Goal: Task Accomplishment & Management: Manage account settings

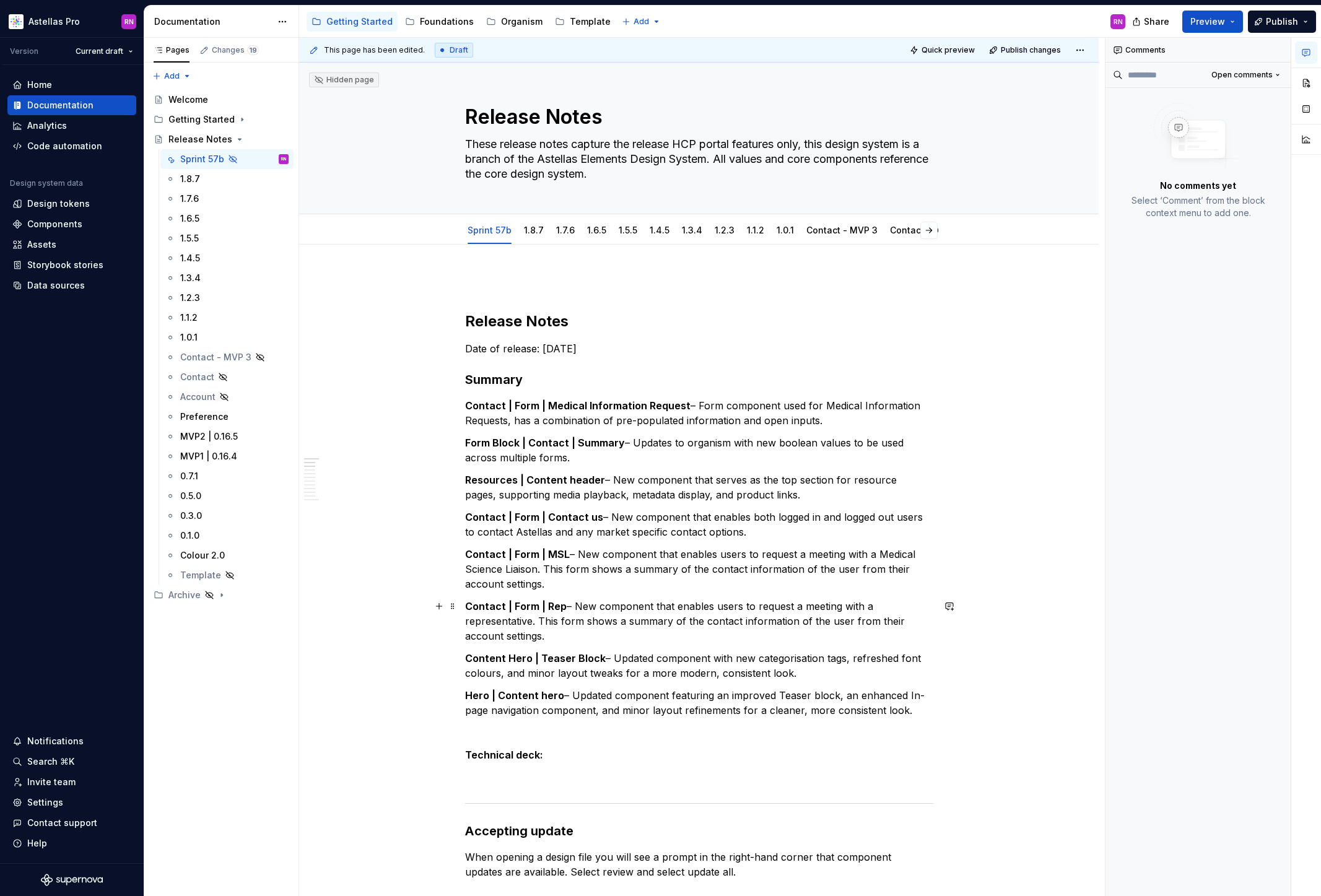
scroll to position [15, 0]
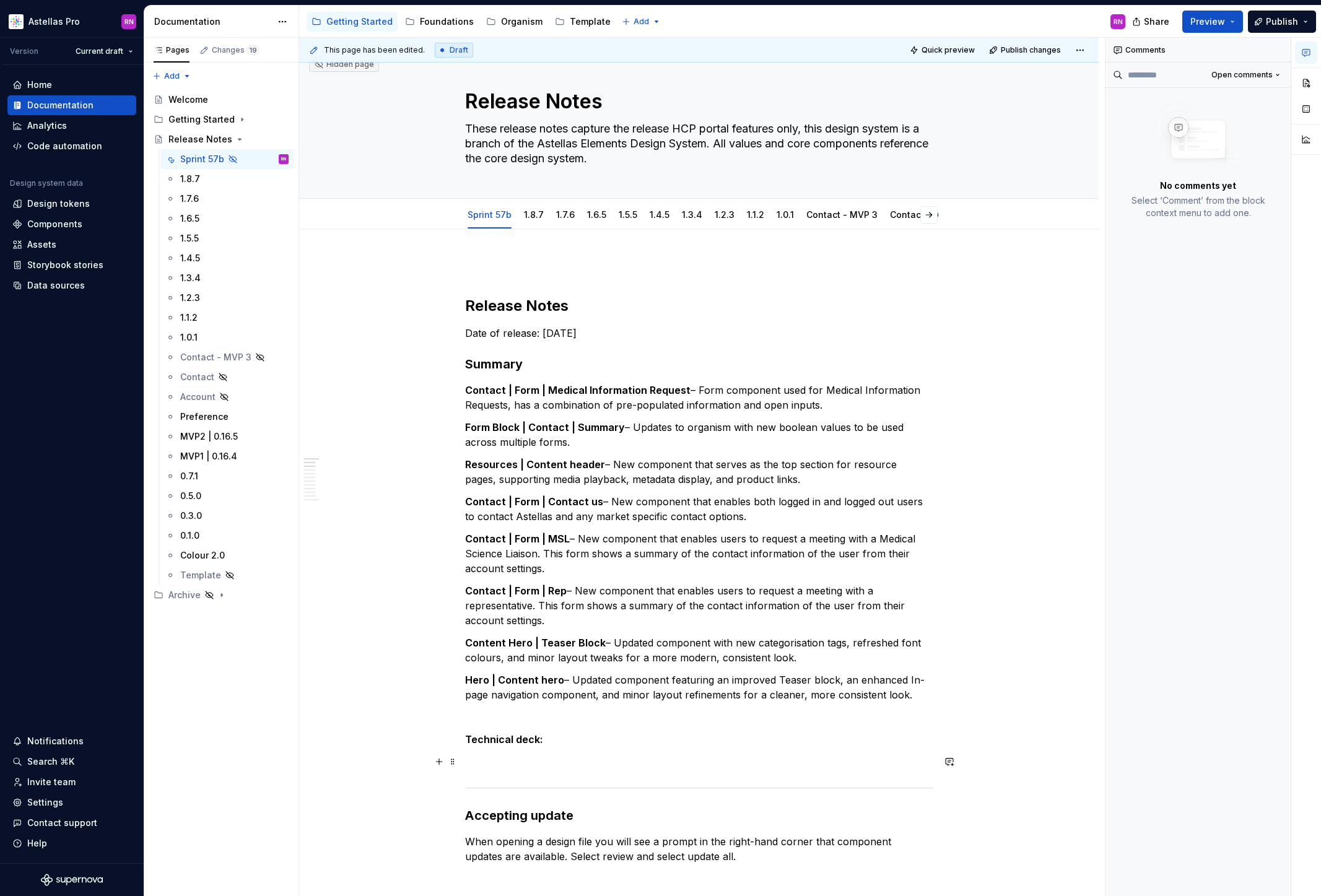
click at [508, 760] on p at bounding box center [699, 761] width 468 height 15
click at [537, 223] on div "1.8.7" at bounding box center [534, 215] width 30 height 20
click at [537, 215] on link "1.8.7" at bounding box center [534, 215] width 20 height 10
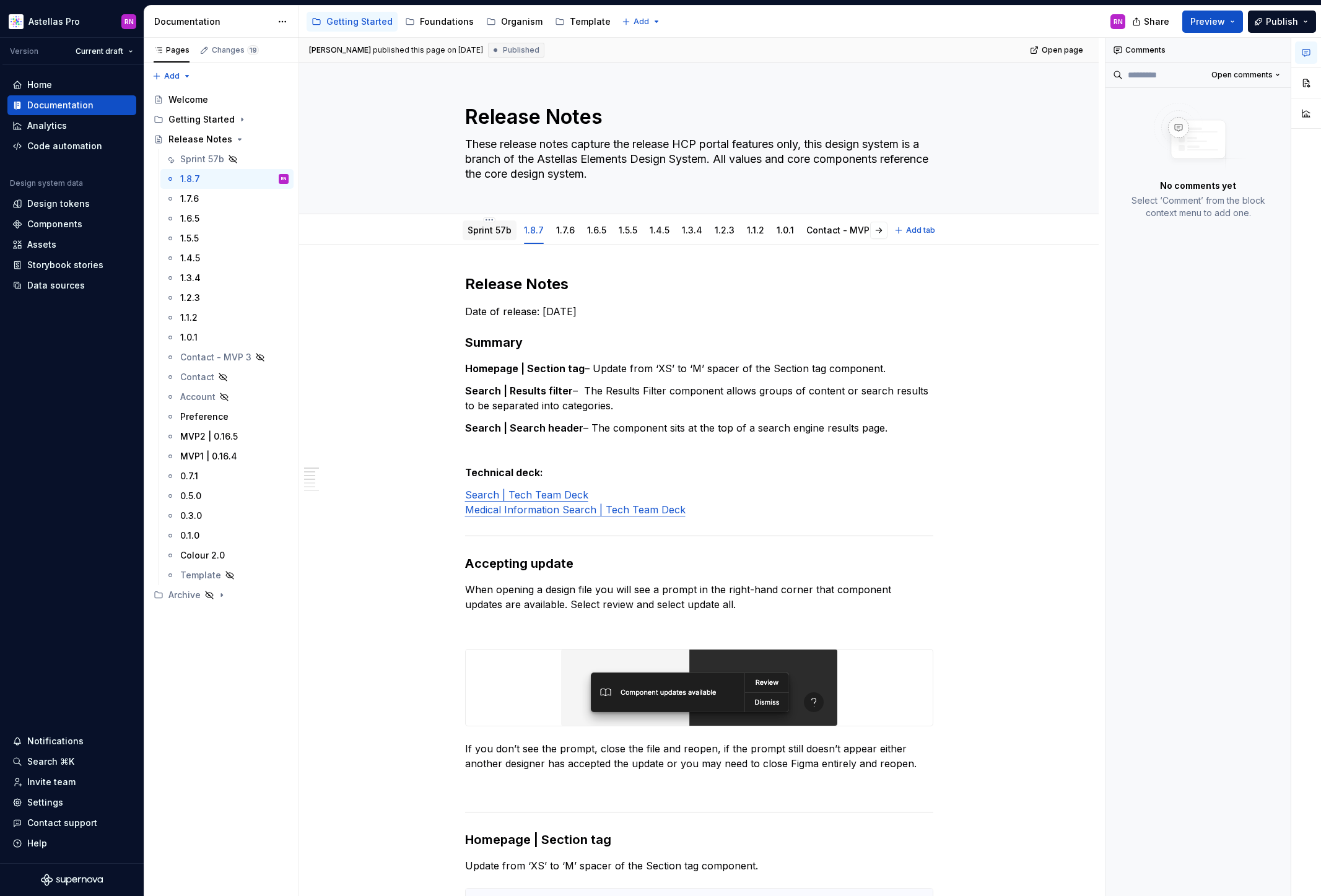
click at [497, 230] on link "Sprint 57b" at bounding box center [490, 230] width 44 height 10
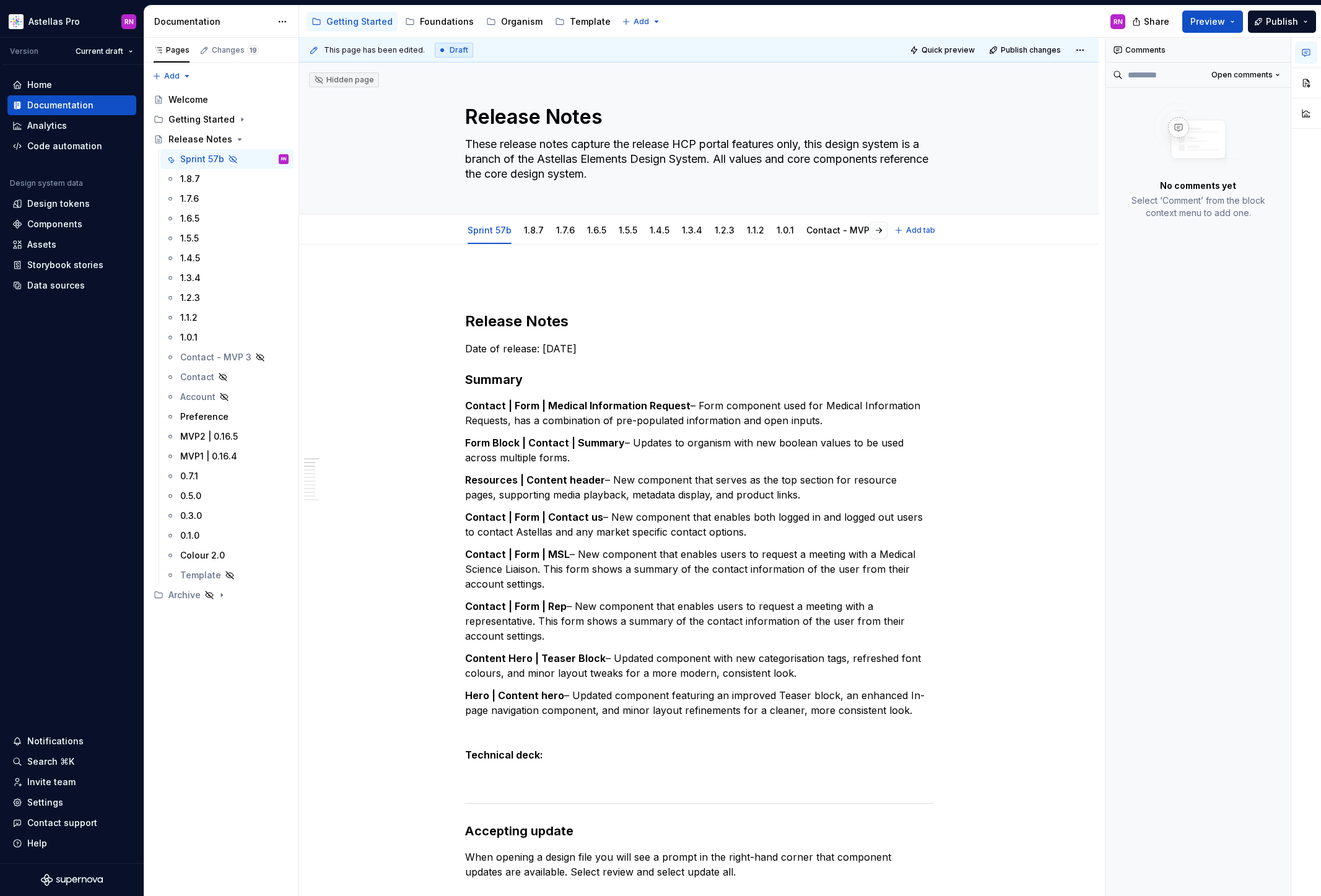
type textarea "*"
click at [484, 780] on p at bounding box center [699, 776] width 468 height 15
click at [543, 236] on div "1.8.7" at bounding box center [534, 230] width 20 height 12
click at [534, 229] on link "1.8.7" at bounding box center [534, 230] width 20 height 10
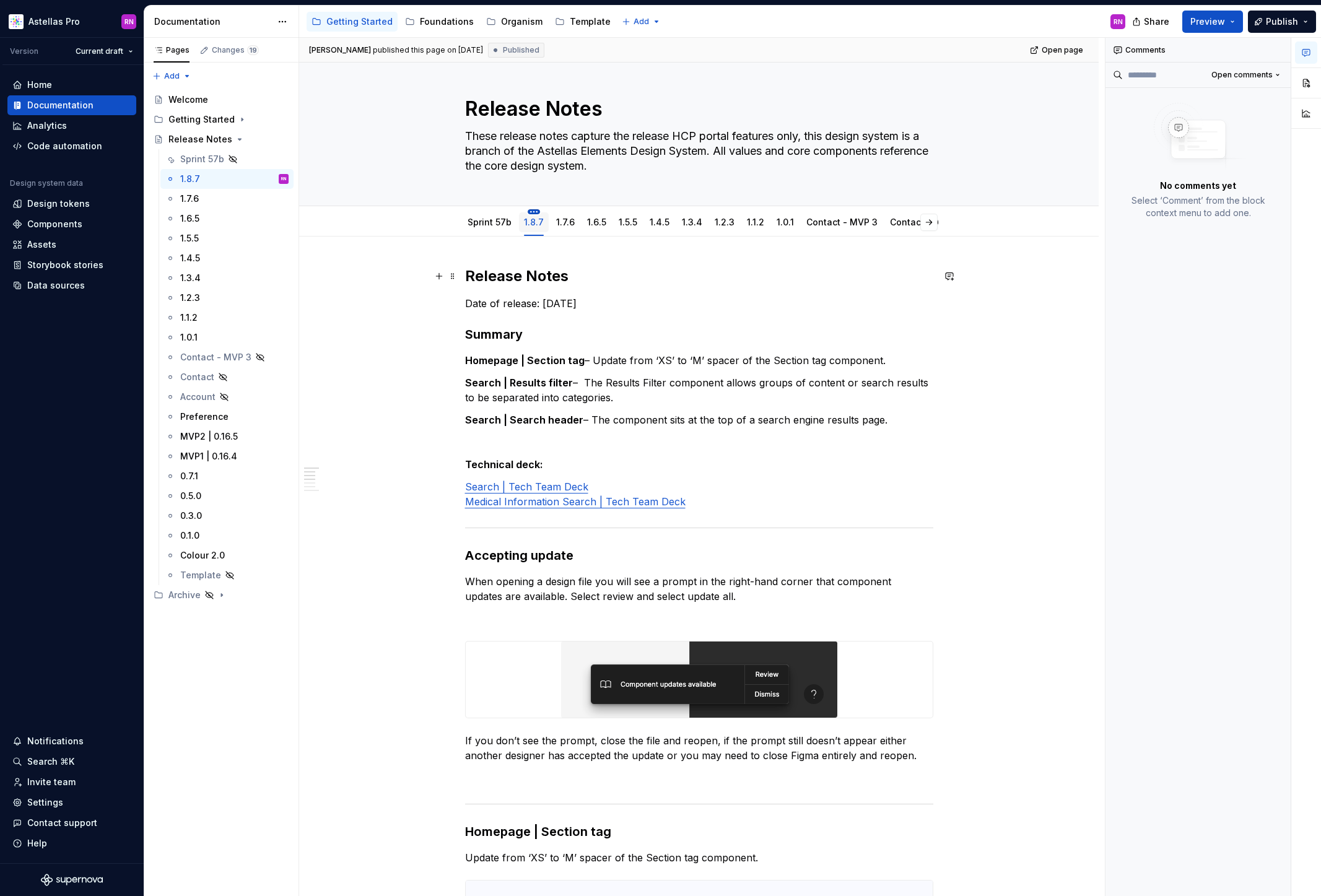
scroll to position [16, 0]
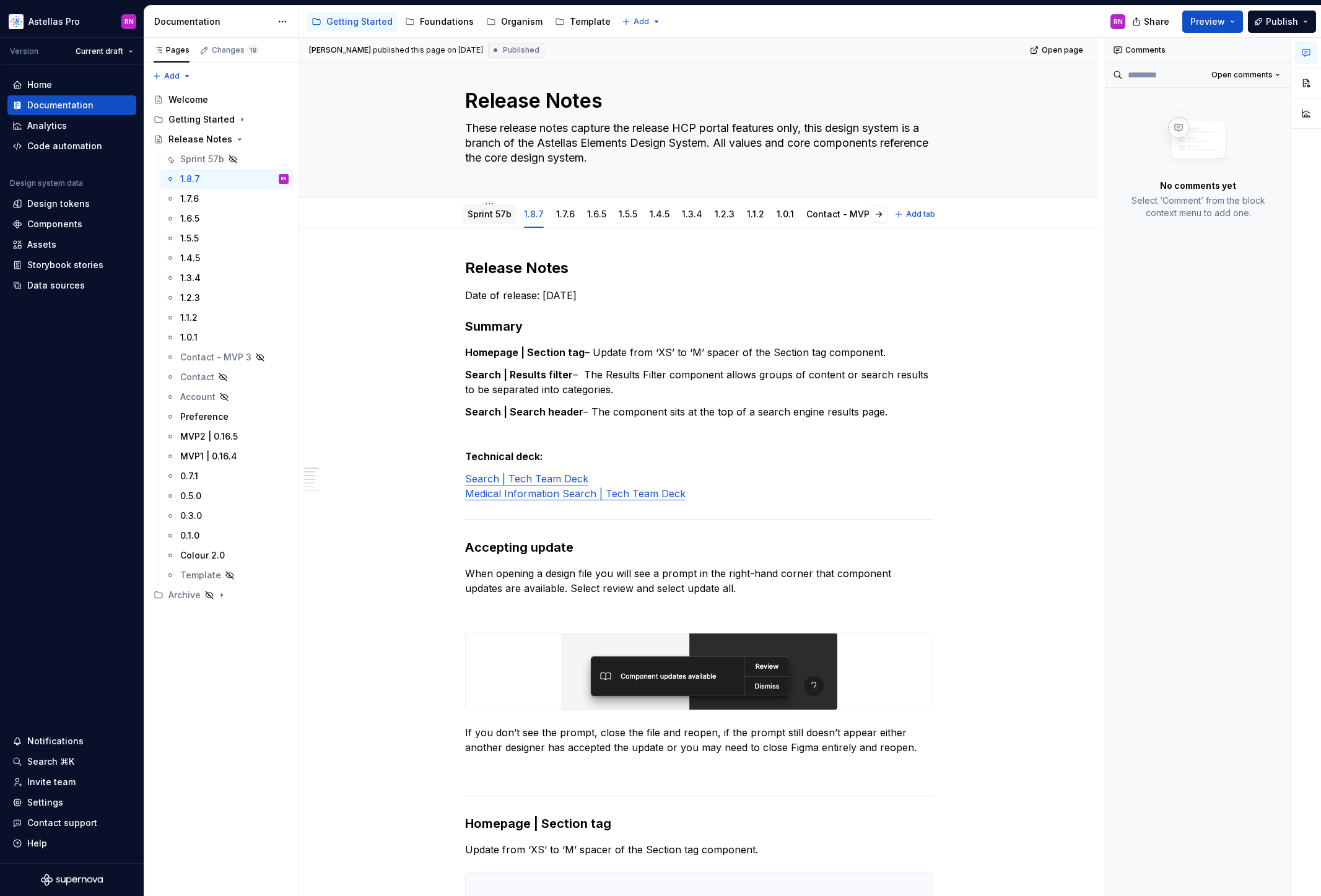
click at [502, 216] on link "Sprint 57b" at bounding box center [490, 214] width 44 height 10
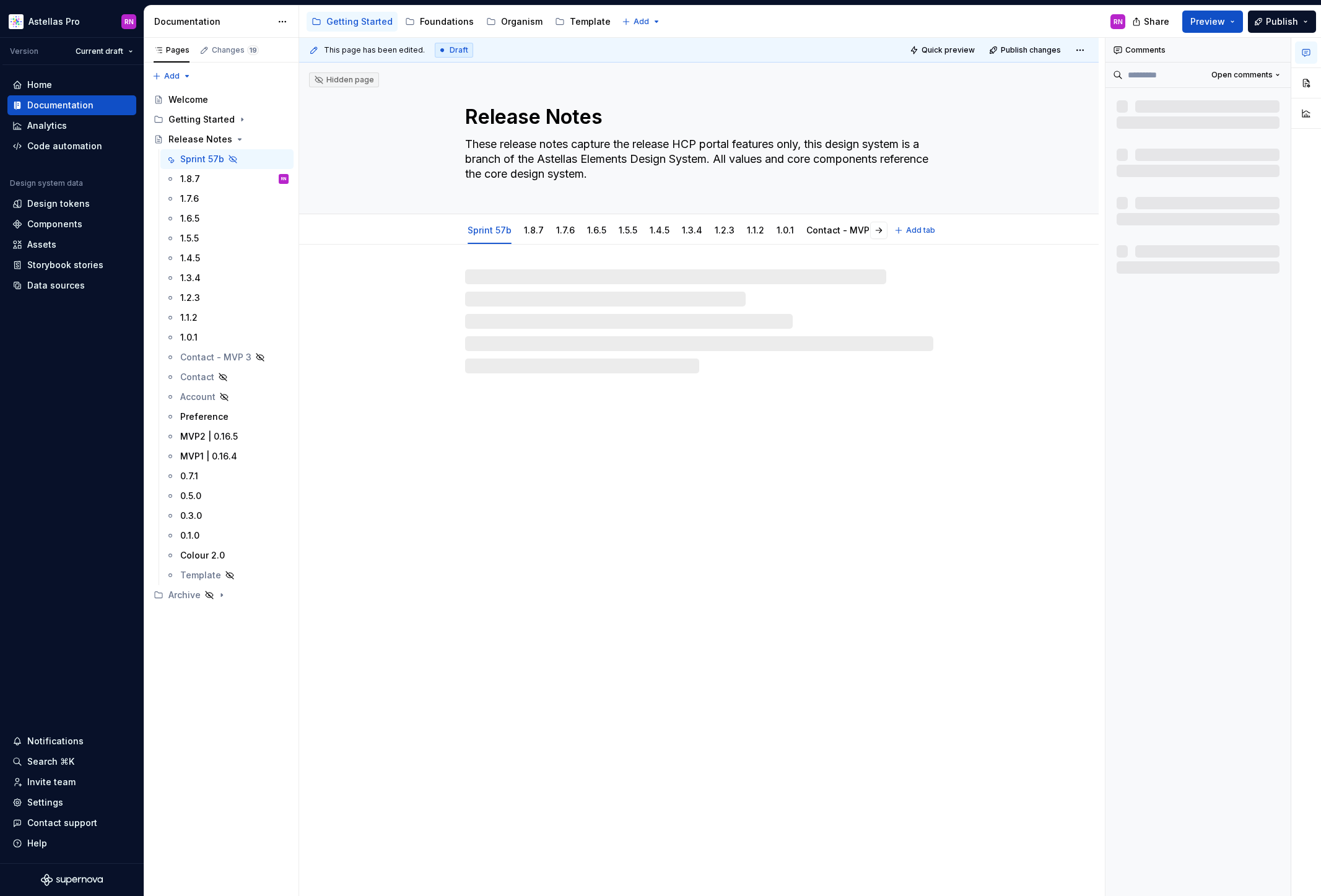
type textarea "*"
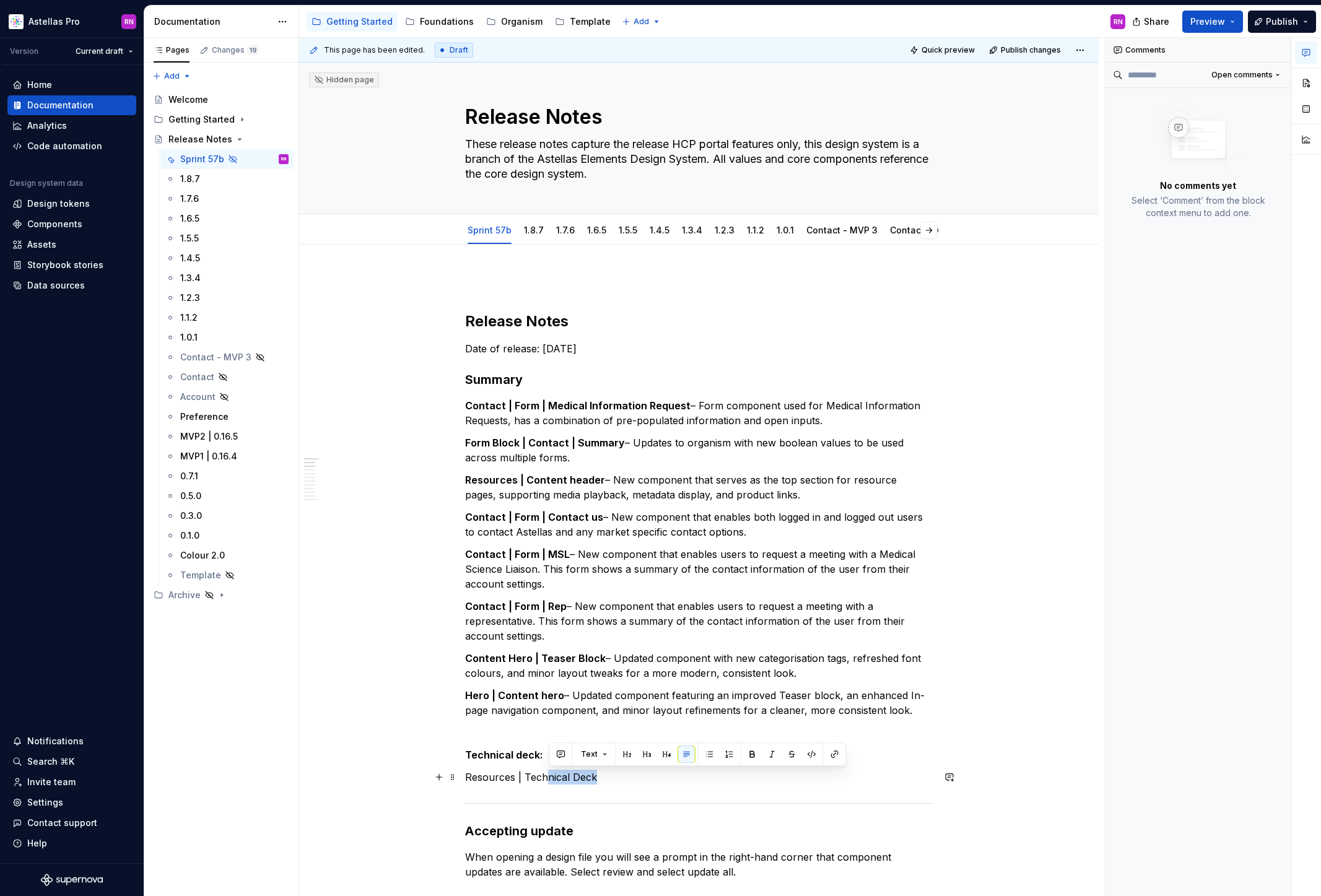
drag, startPoint x: 599, startPoint y: 778, endPoint x: 549, endPoint y: 777, distance: 50.0
click at [549, 777] on p "Resources | Technical Deck" at bounding box center [699, 776] width 468 height 15
drag, startPoint x: 597, startPoint y: 776, endPoint x: 462, endPoint y: 773, distance: 135.0
click at [746, 754] on button "button" at bounding box center [753, 754] width 17 height 17
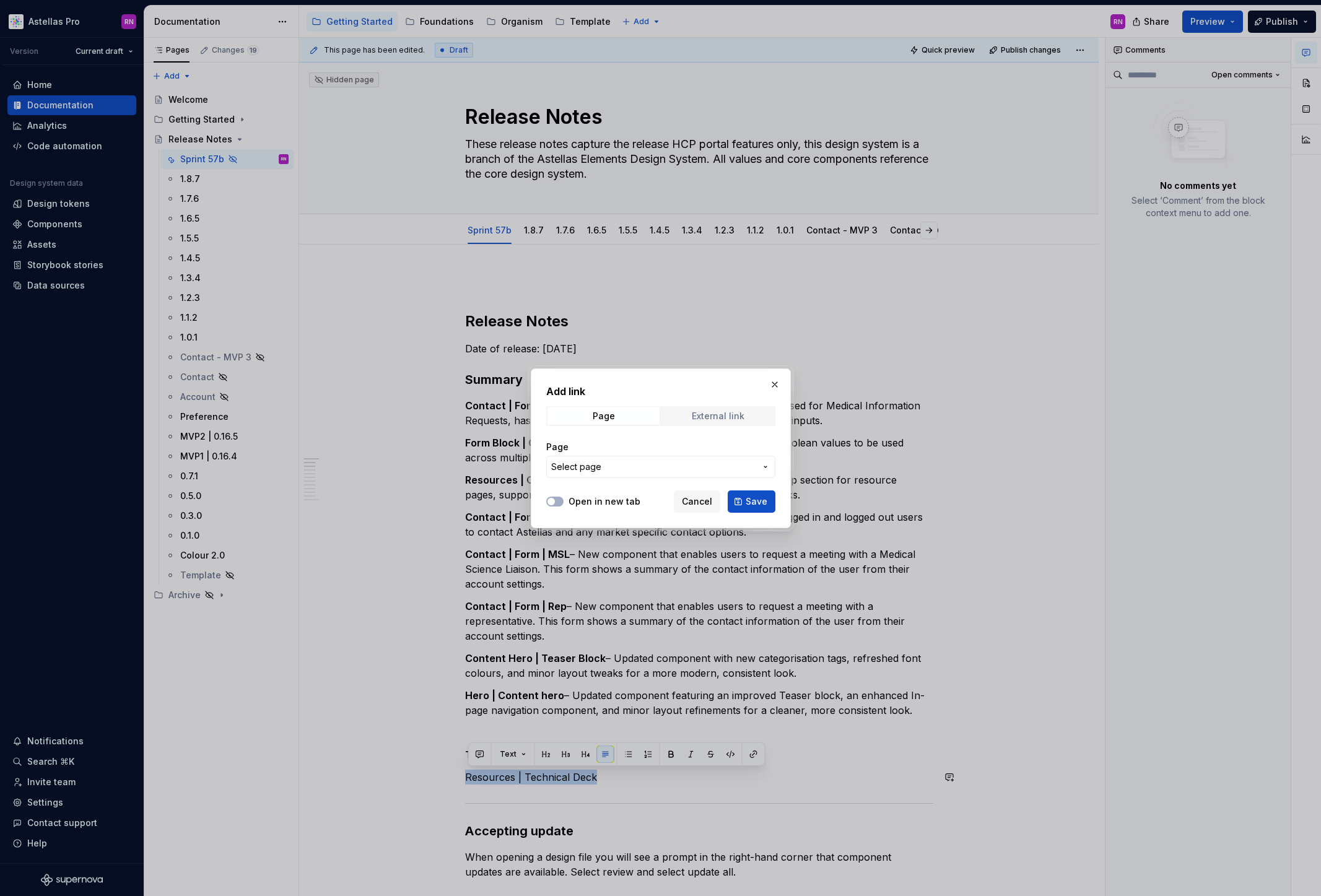
click at [694, 413] on div "External link" at bounding box center [718, 416] width 52 height 10
click at [608, 500] on label "Open in new tab" at bounding box center [605, 501] width 72 height 12
click at [564, 500] on button "Open in new tab" at bounding box center [555, 502] width 17 height 10
click at [631, 473] on input "URL" at bounding box center [661, 467] width 229 height 22
paste input "https://www.figma.com/design/PFbHAKG3rqIGQLqzgvnavR/Resources-%7C-Presentation?…"
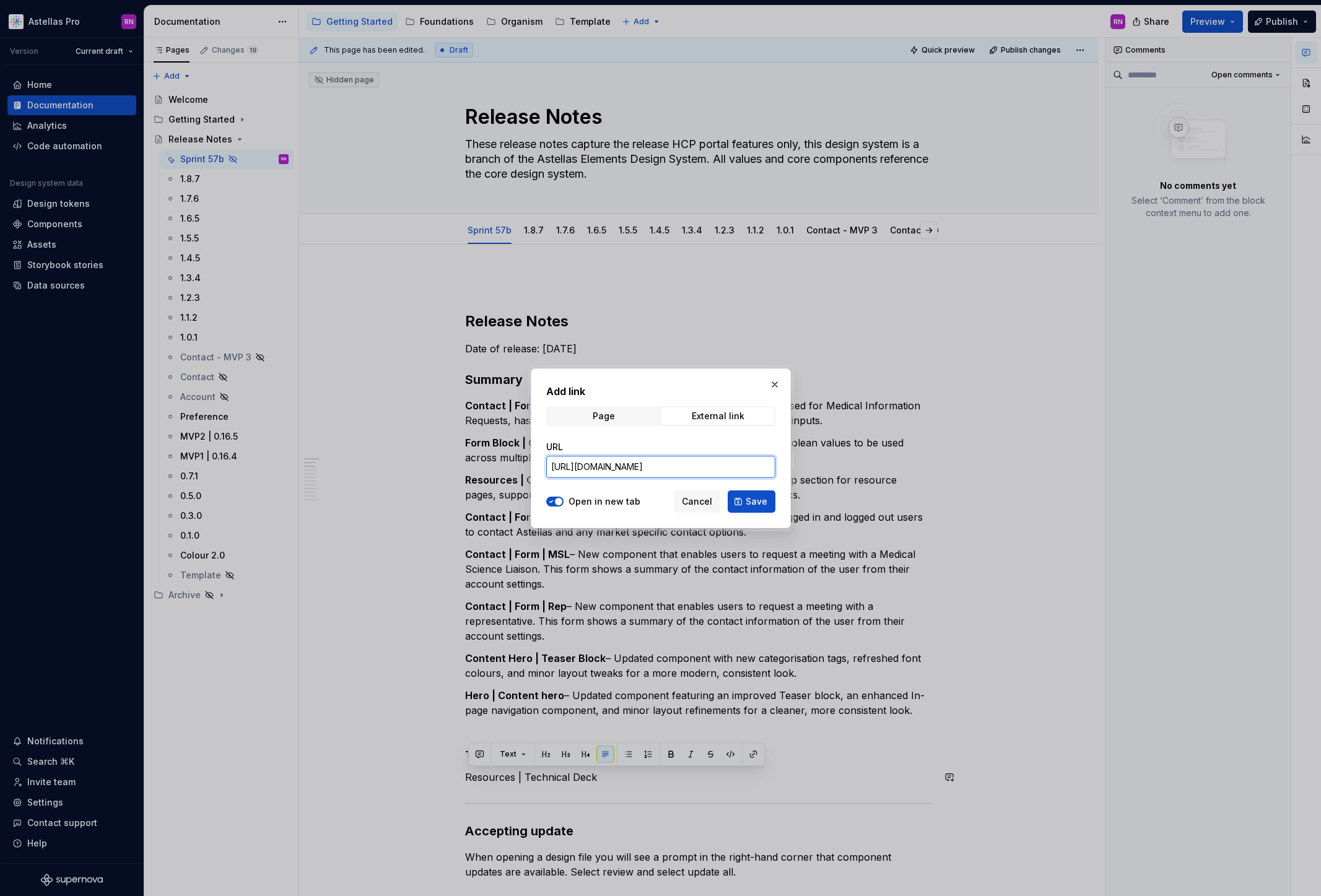
scroll to position [0, 352]
type input "https://www.figma.com/design/PFbHAKG3rqIGQLqzgvnavR/Resources-%7C-Presentation?…"
click at [756, 500] on span "Save" at bounding box center [757, 501] width 22 height 12
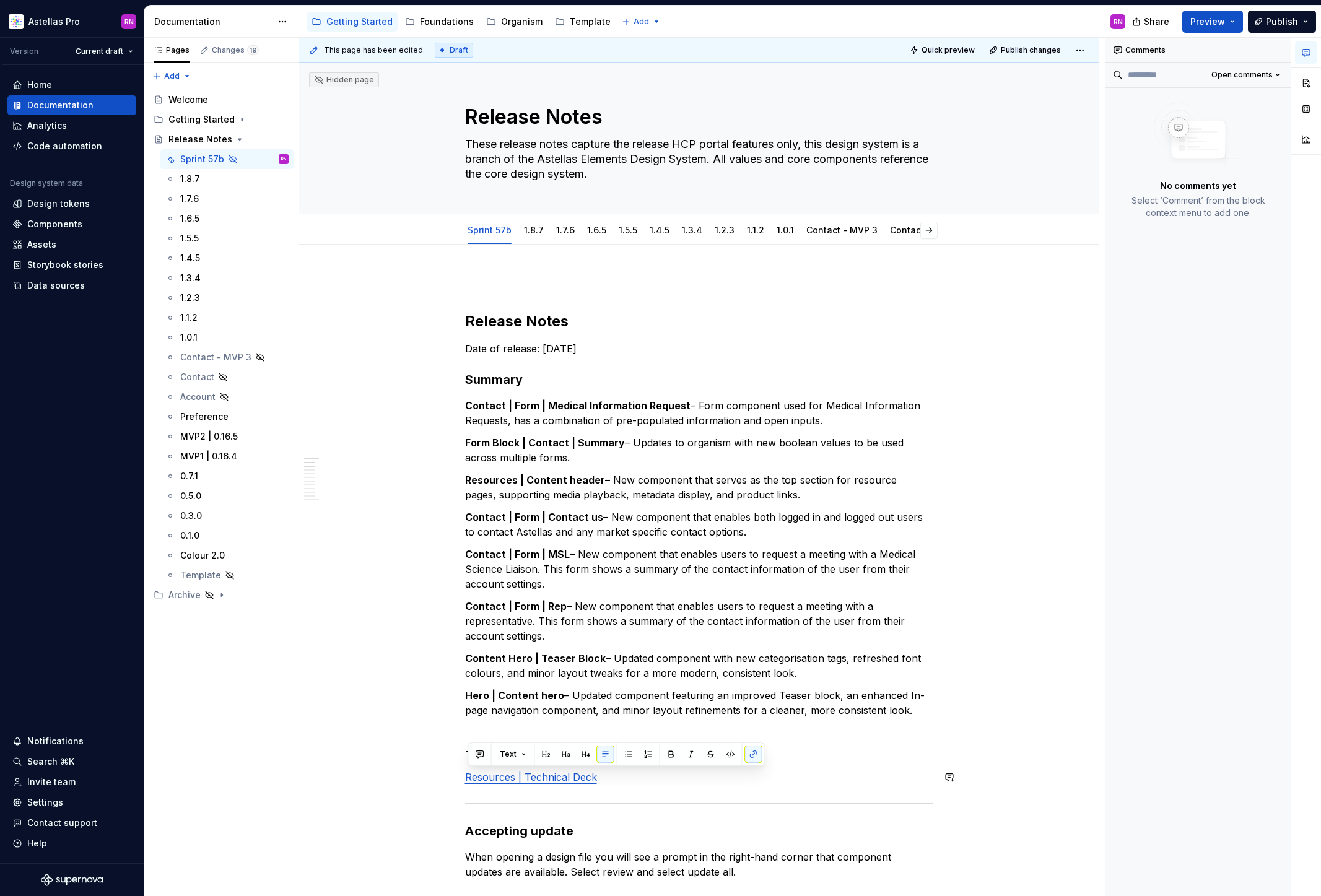
type textarea "*"
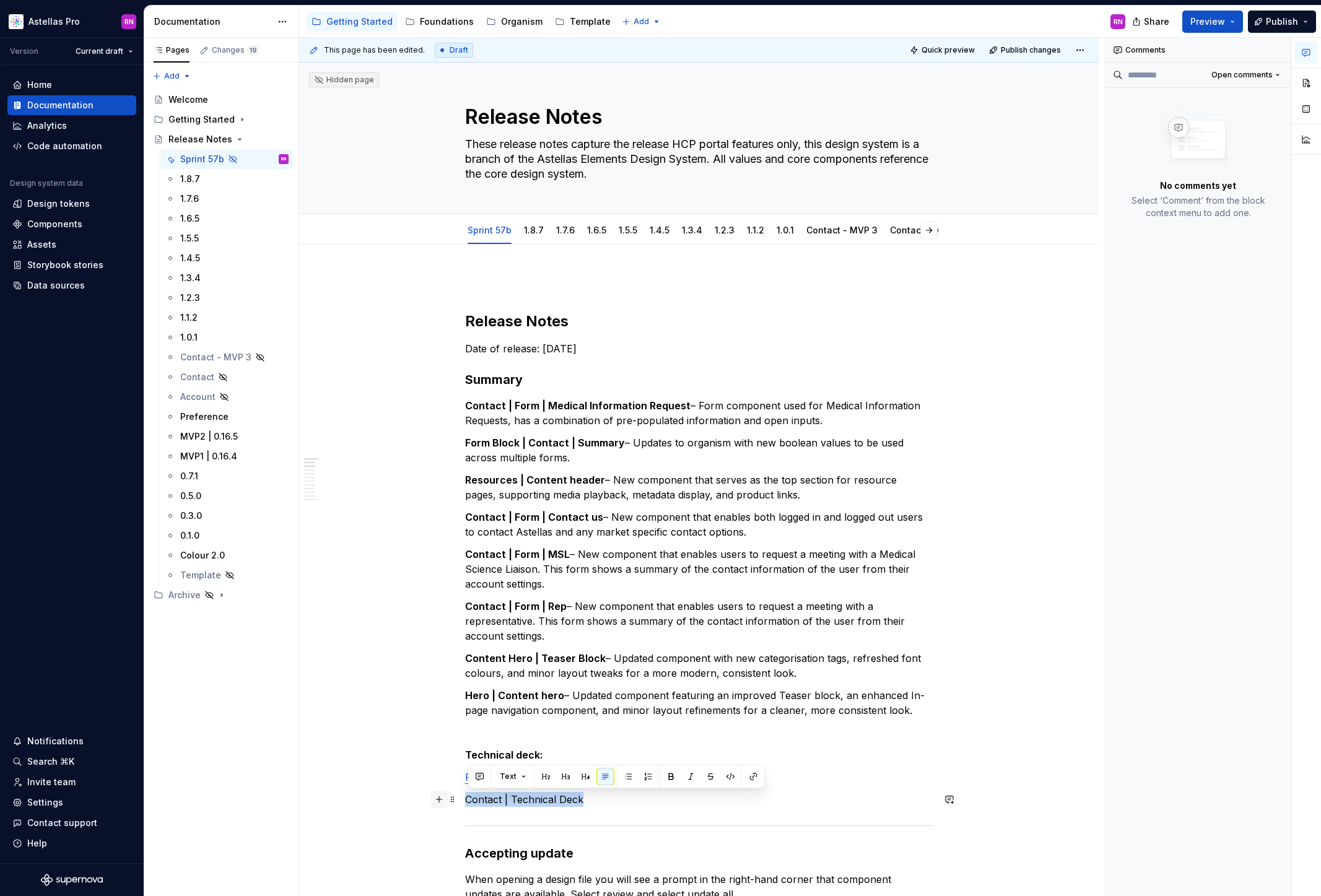
drag, startPoint x: 568, startPoint y: 795, endPoint x: 441, endPoint y: 792, distance: 127.0
click at [750, 778] on button "button" at bounding box center [753, 776] width 17 height 17
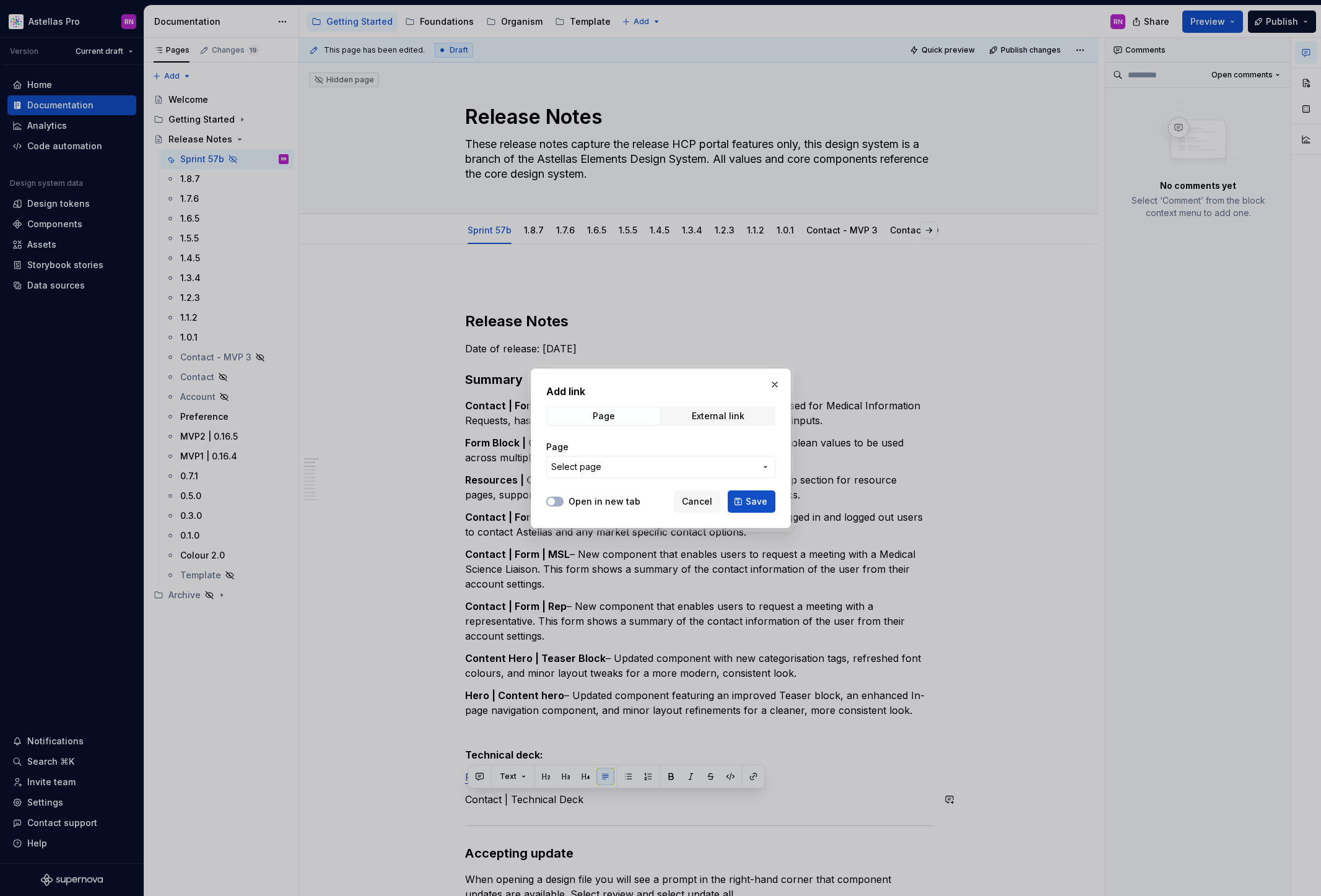
click at [622, 498] on label "Open in new tab" at bounding box center [605, 501] width 72 height 12
click at [564, 498] on button "Open in new tab" at bounding box center [555, 502] width 17 height 10
click at [711, 421] on div "External link" at bounding box center [718, 416] width 52 height 10
click at [603, 504] on label "Open in new tab" at bounding box center [605, 501] width 72 height 12
click at [564, 504] on button "Open in new tab" at bounding box center [555, 502] width 17 height 10
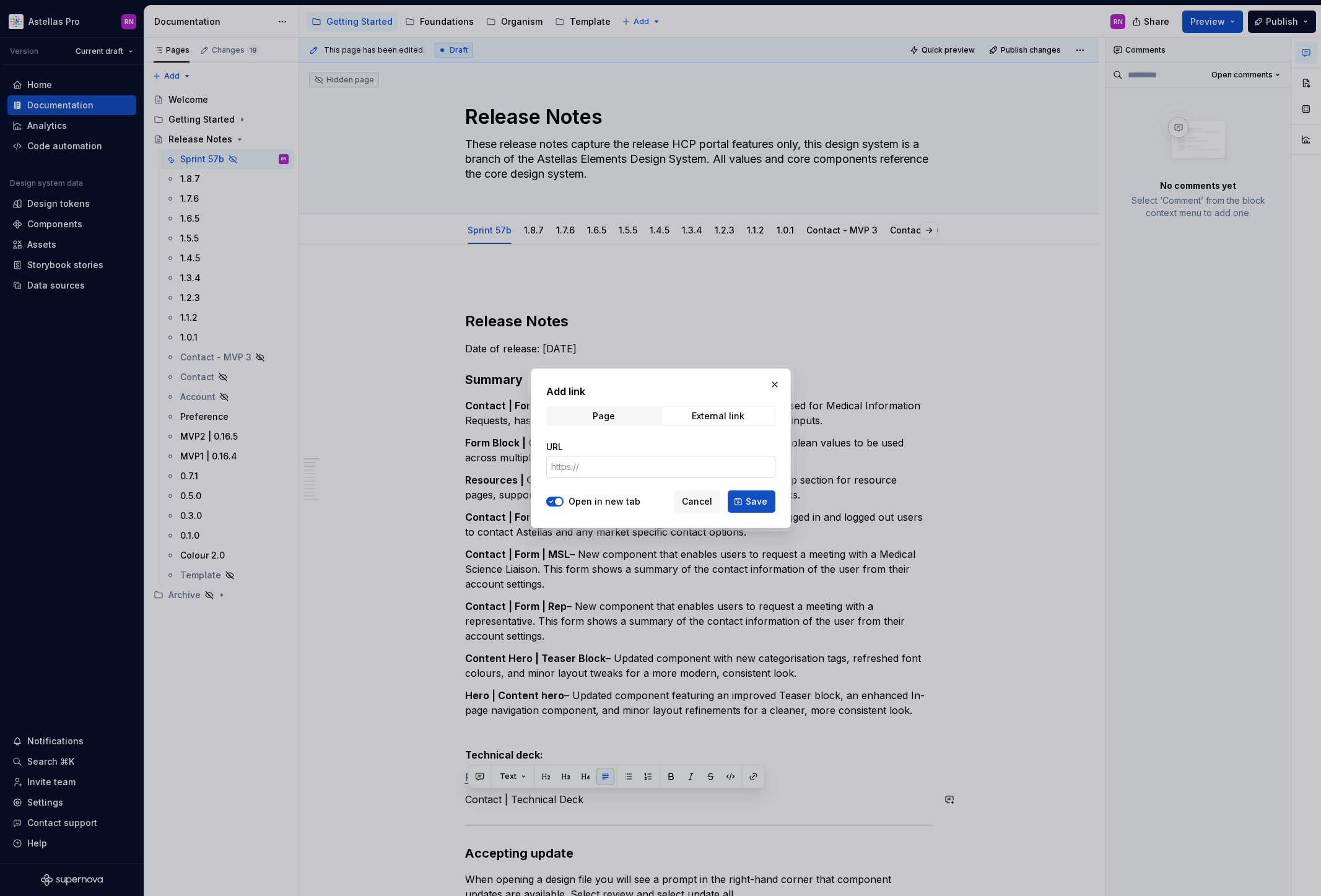
click at [605, 468] on input "URL" at bounding box center [661, 467] width 229 height 22
paste input "https://www.figma.com/design/g4xoC8TqljYxe7MDEOA6PA/Contact-%7C-Presentation?no…"
type input "https://www.figma.com/design/g4xoC8TqljYxe7MDEOA6PA/Contact-%7C-Presentation?no…"
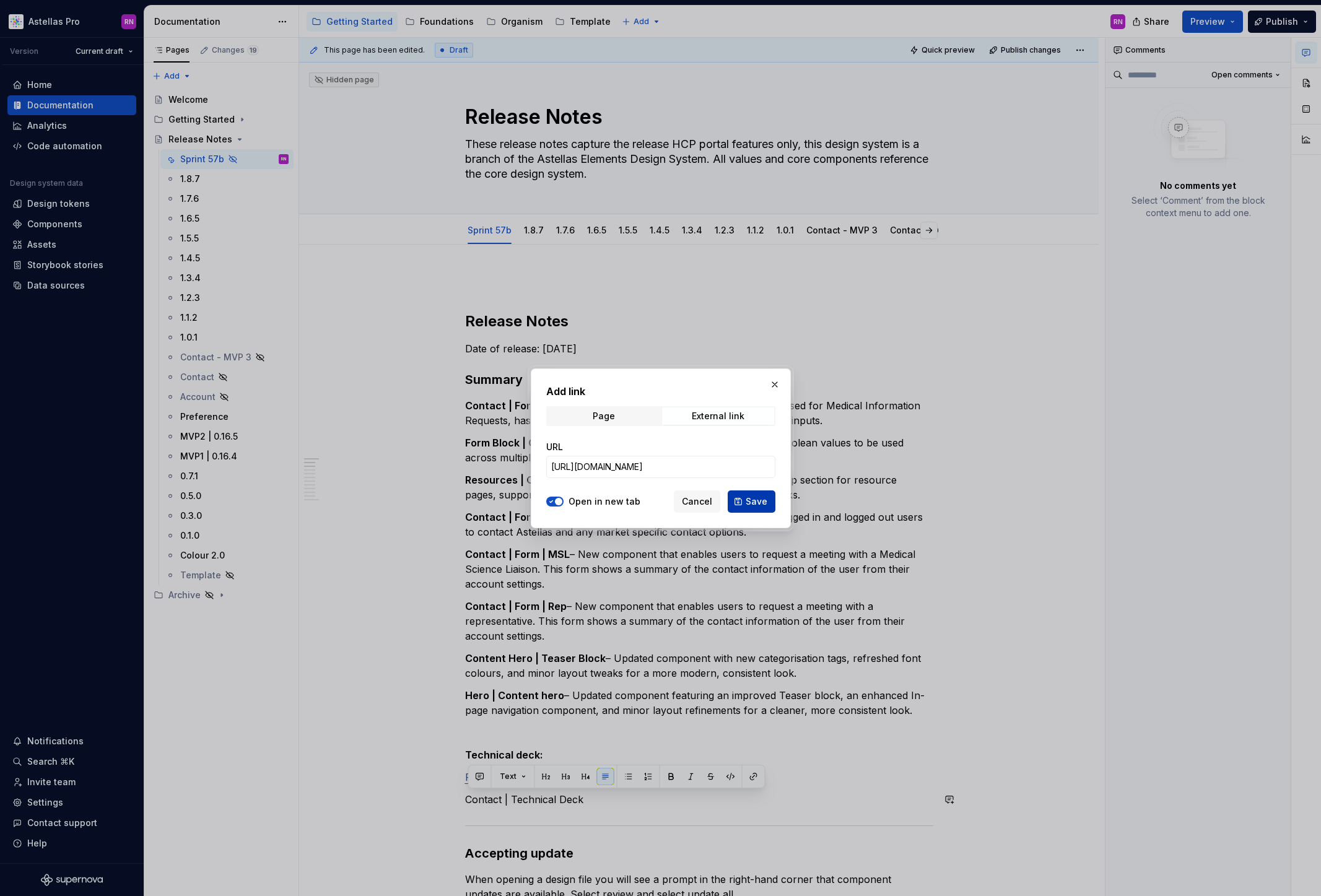
click at [757, 502] on span "Save" at bounding box center [757, 501] width 22 height 12
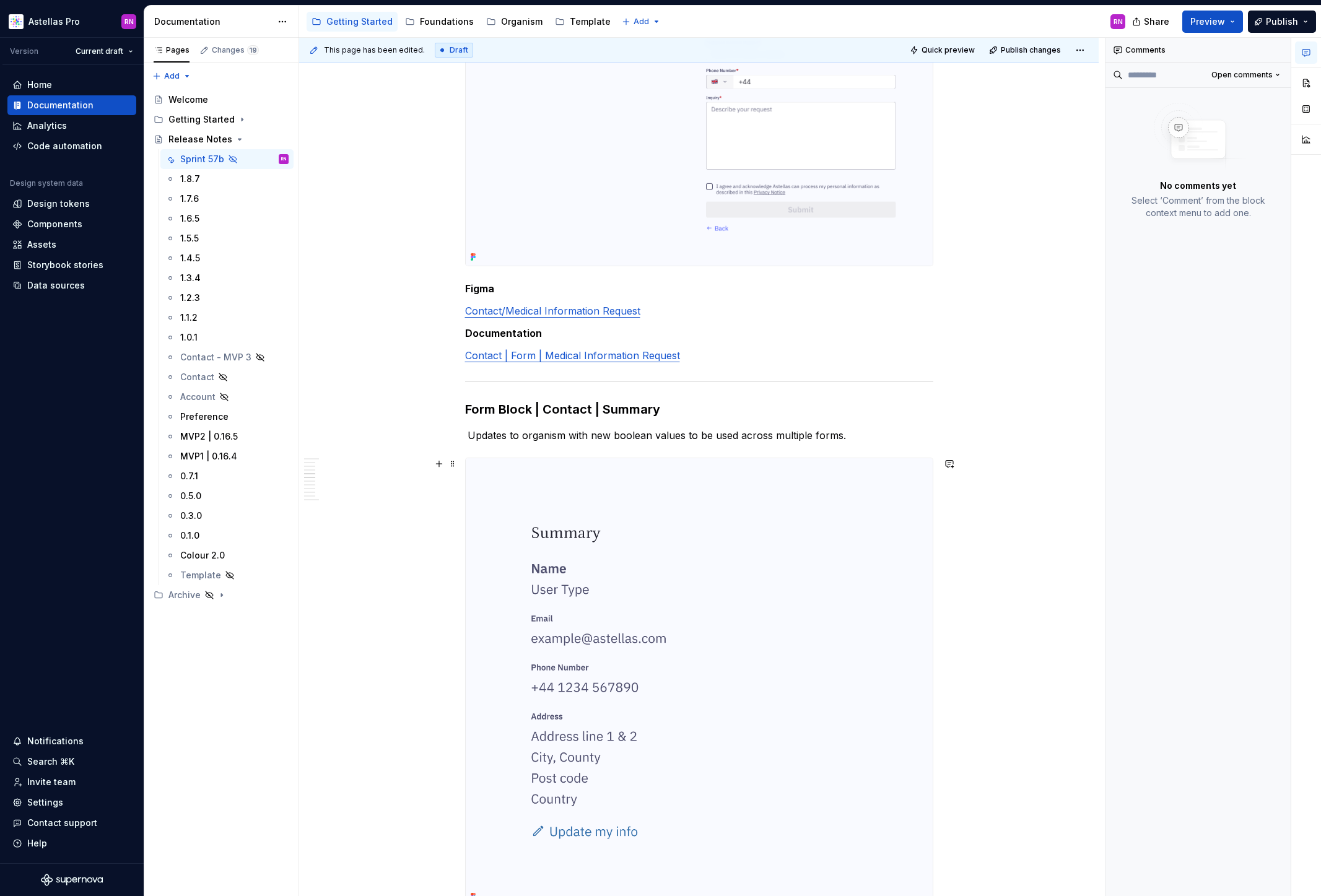
scroll to position [1611, 0]
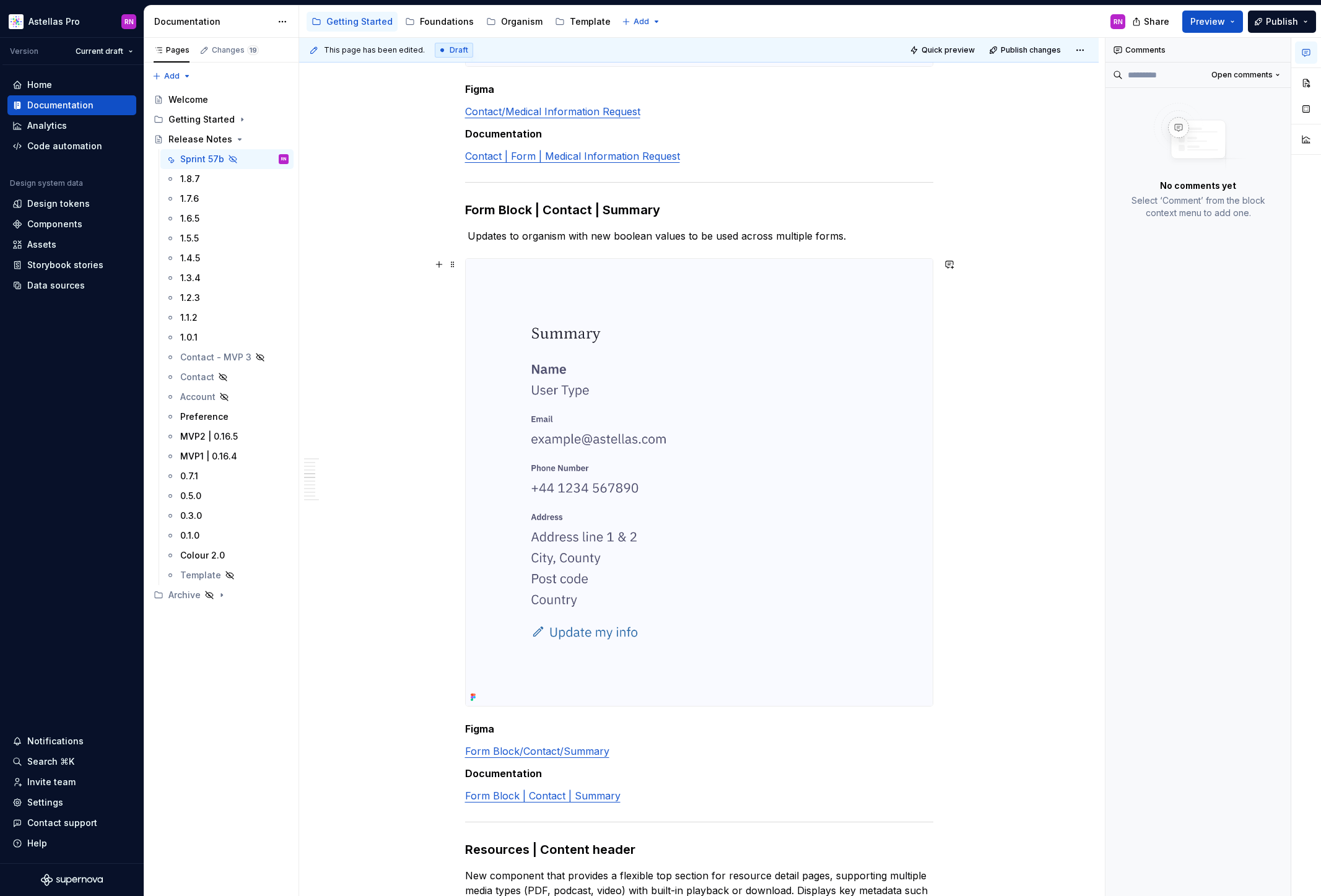
click at [895, 352] on img at bounding box center [699, 482] width 467 height 447
click at [852, 406] on img at bounding box center [699, 482] width 467 height 447
click at [1306, 84] on button "button" at bounding box center [1306, 82] width 22 height 22
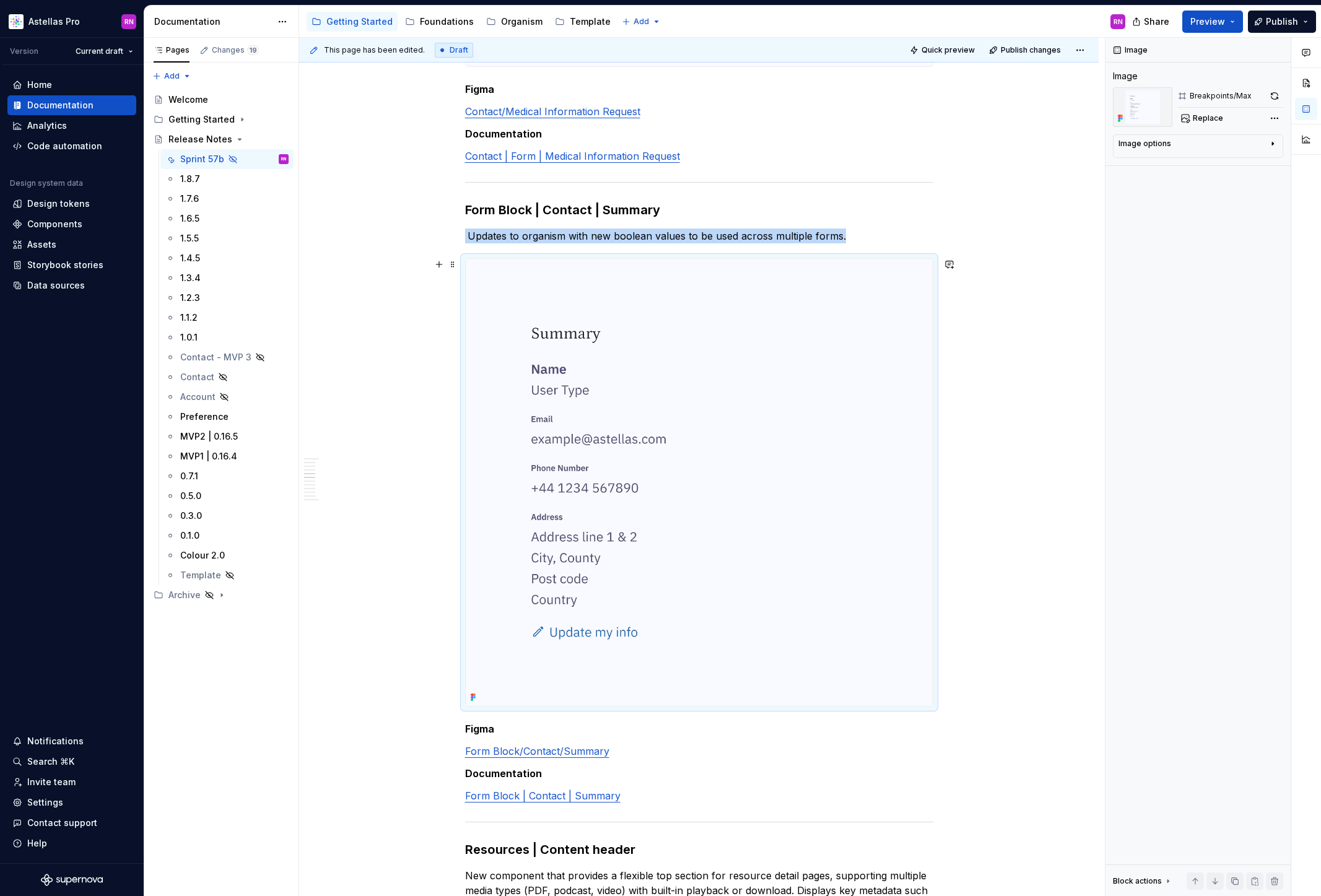
click at [794, 419] on img at bounding box center [699, 482] width 467 height 447
click at [1275, 95] on button "button" at bounding box center [1274, 96] width 17 height 17
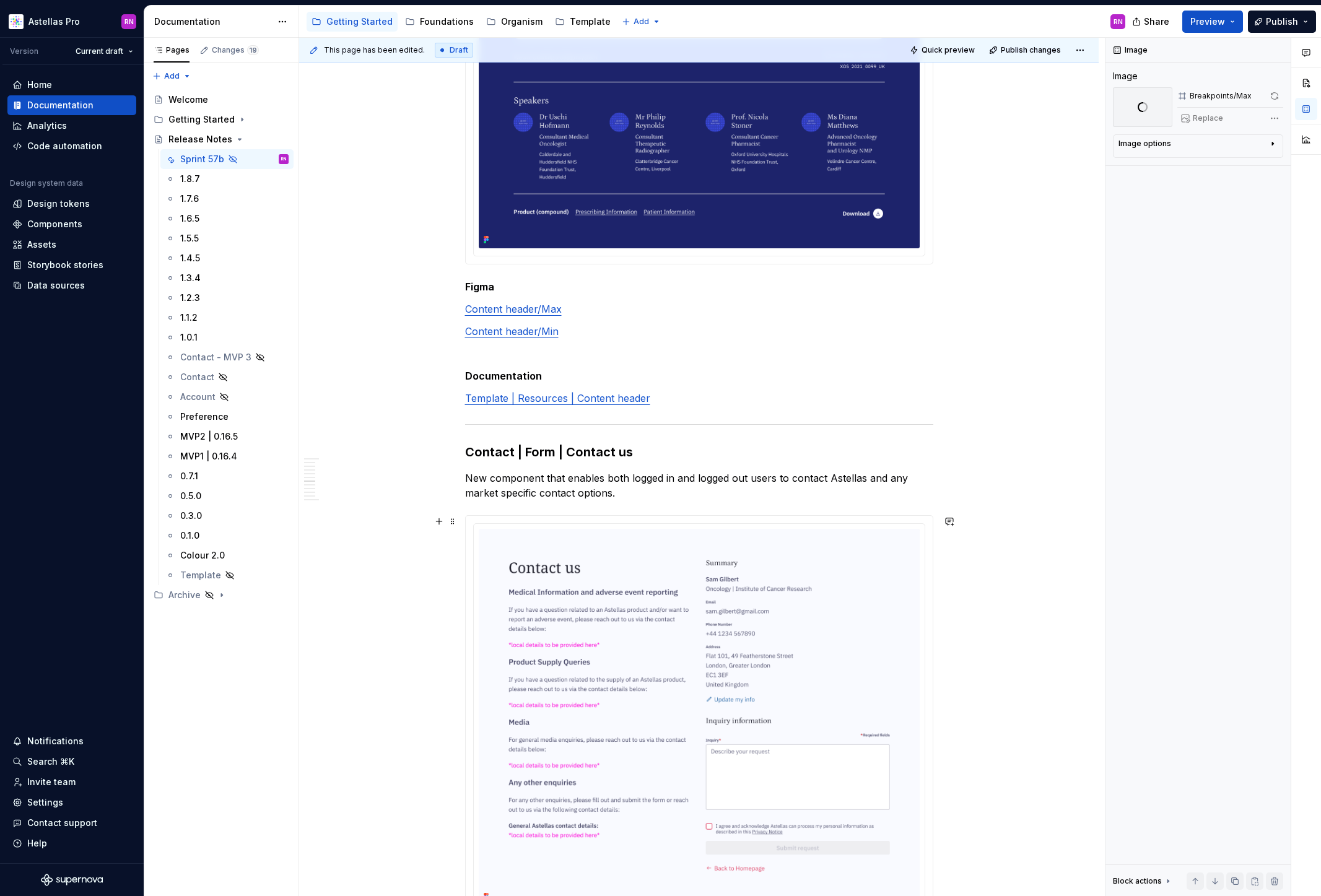
scroll to position [2925, 0]
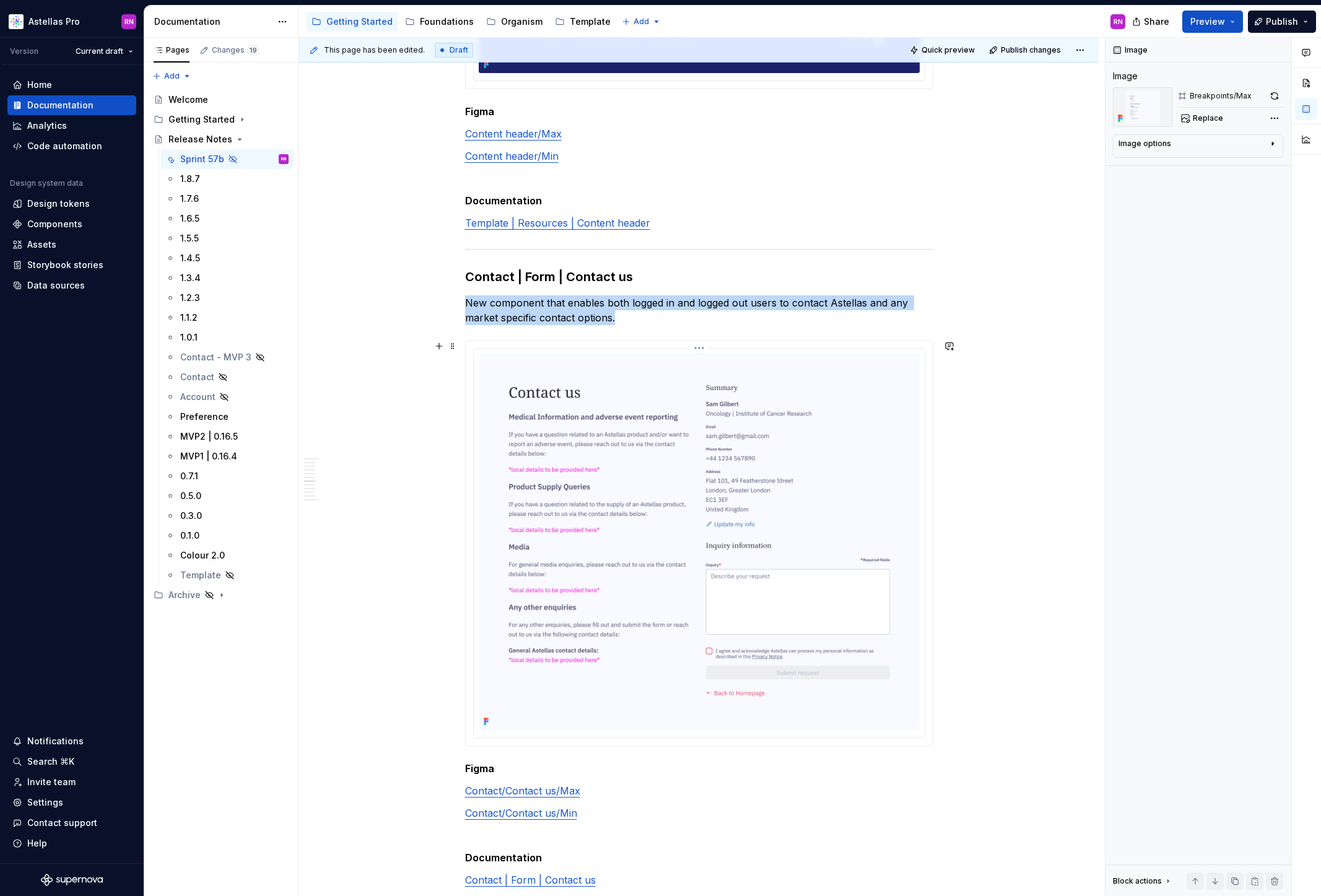
click at [888, 428] on img at bounding box center [699, 542] width 441 height 377
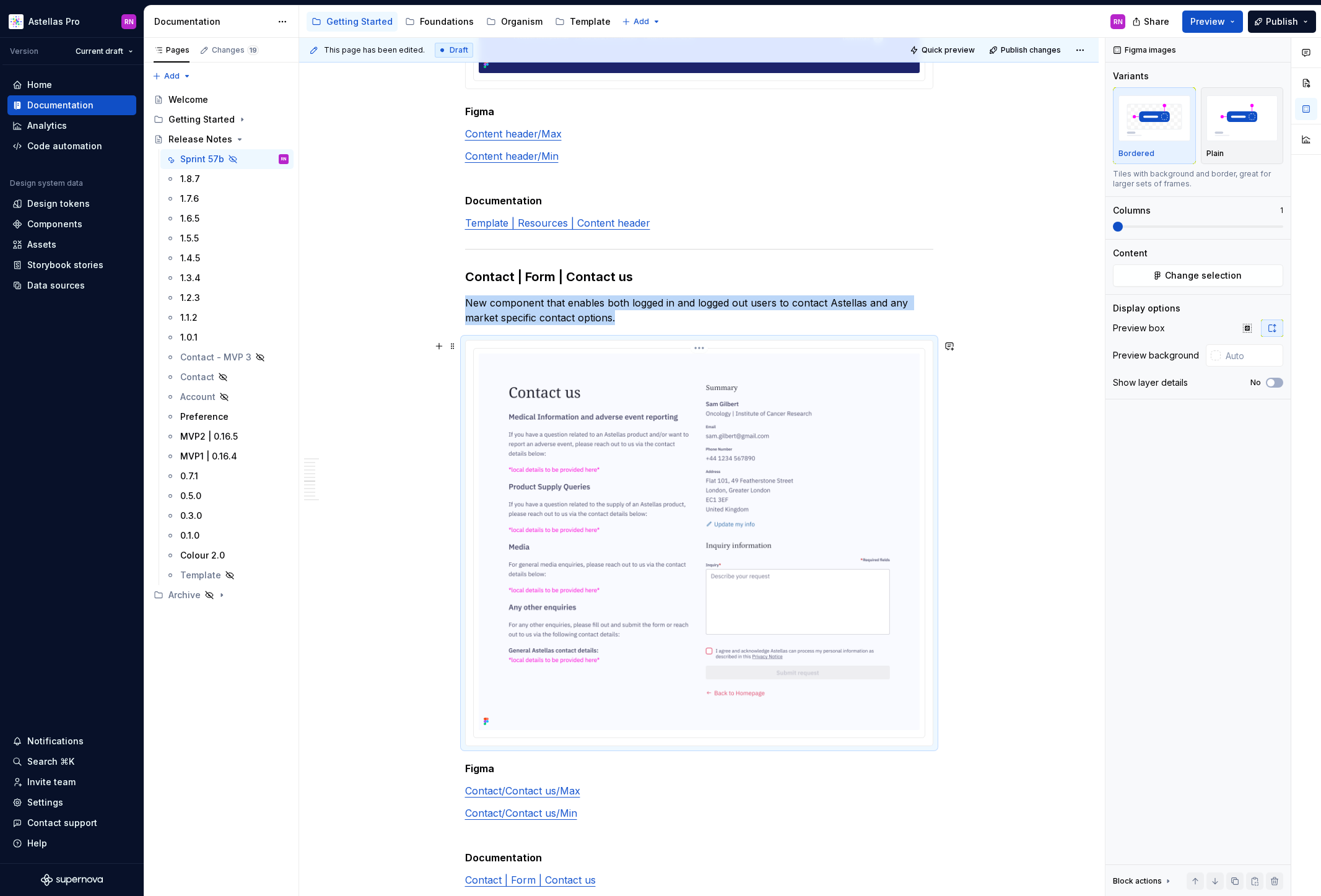
click at [811, 424] on img at bounding box center [699, 542] width 441 height 377
click at [1210, 278] on span "Change selection" at bounding box center [1203, 275] width 77 height 12
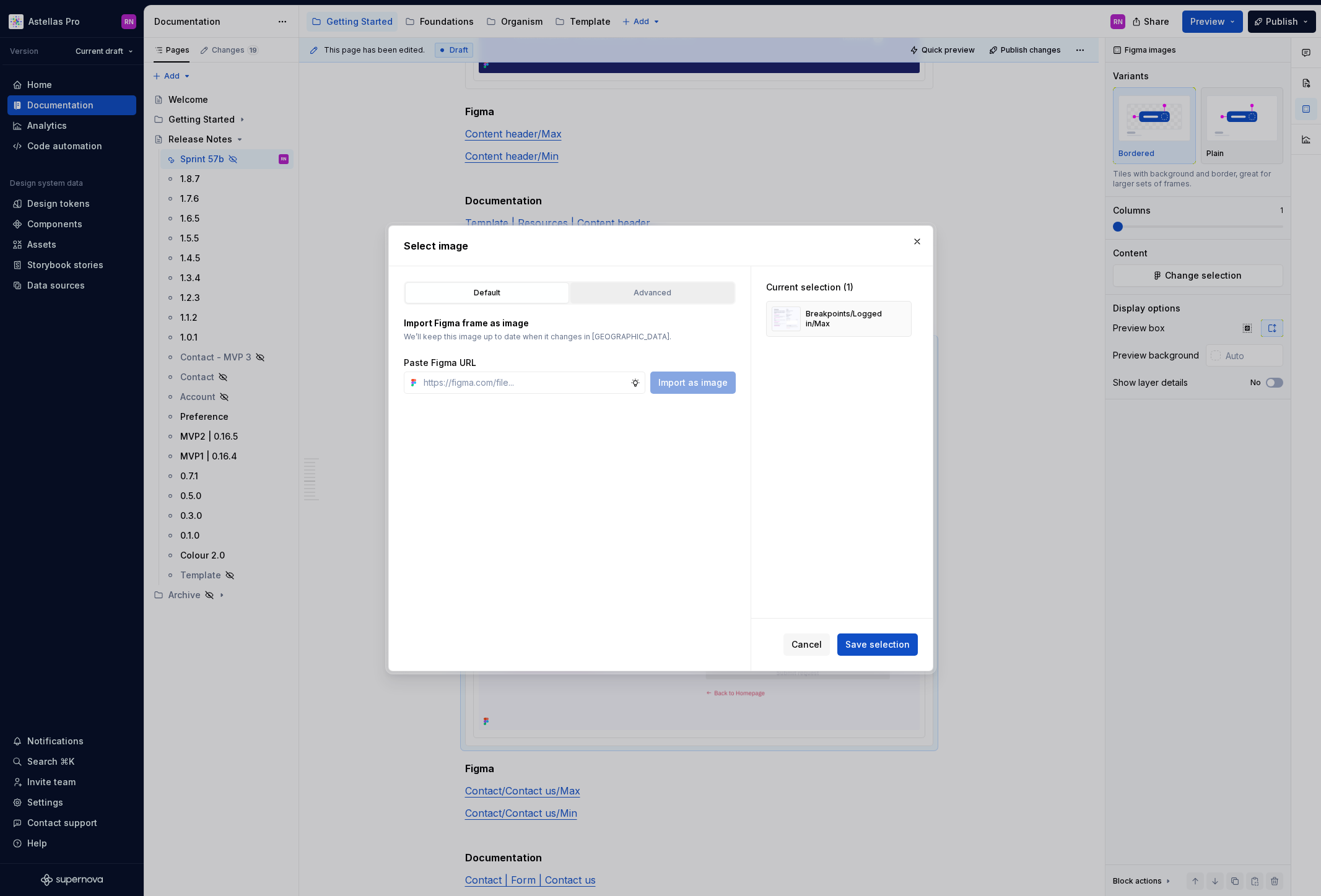
click at [658, 292] on div "Advanced" at bounding box center [652, 293] width 155 height 12
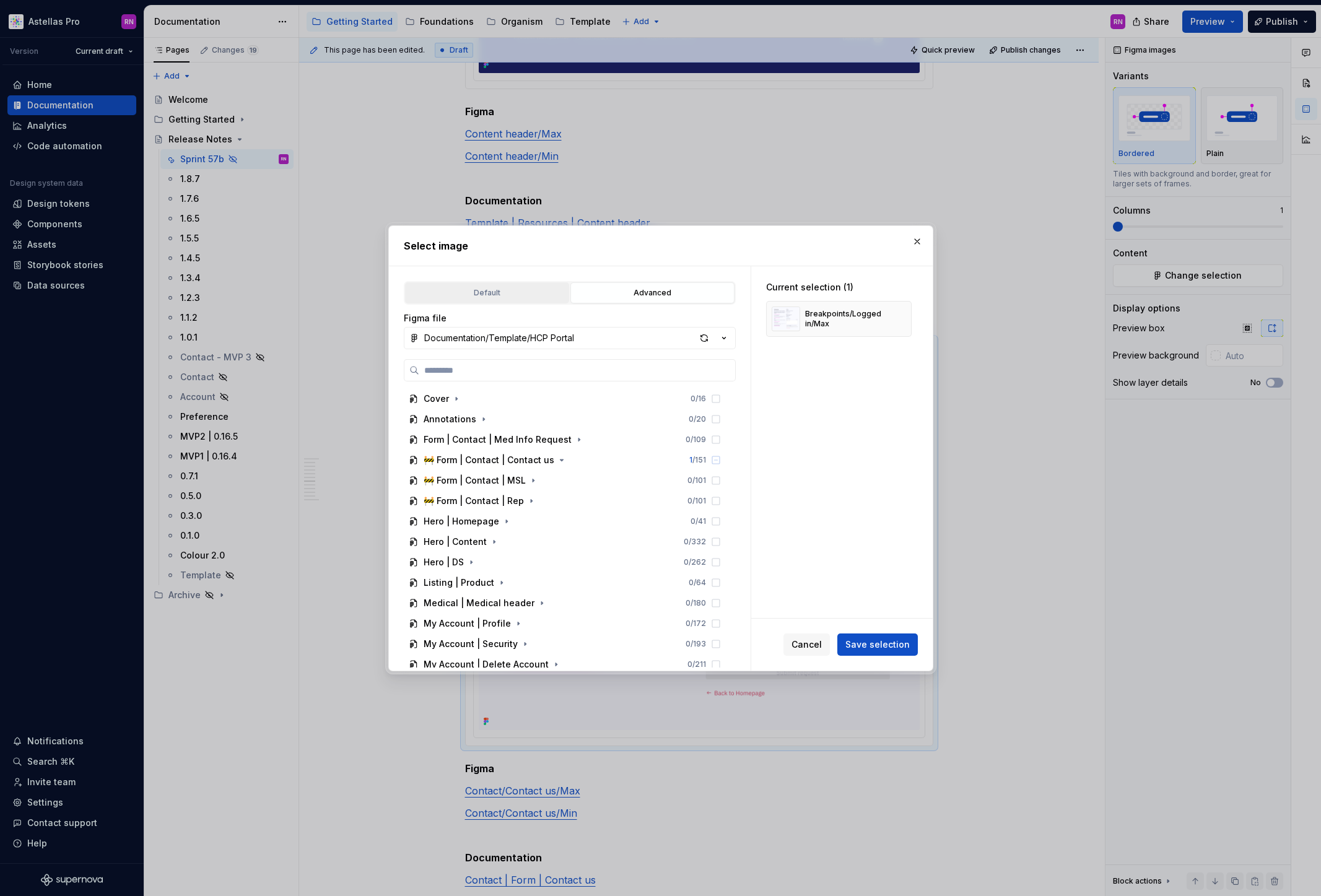
click at [526, 290] on div "Default" at bounding box center [487, 293] width 155 height 12
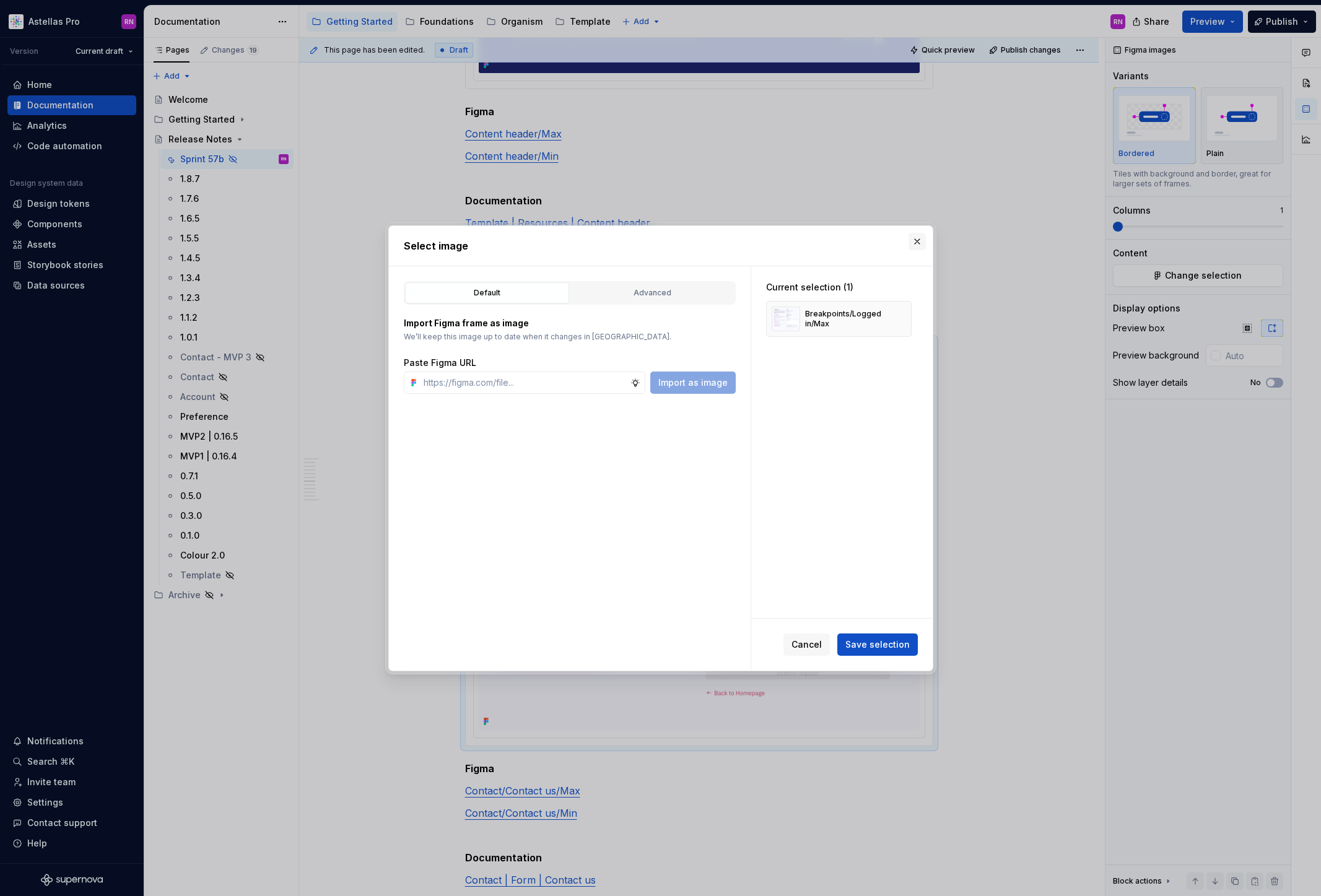
click at [911, 242] on button "button" at bounding box center [917, 241] width 17 height 17
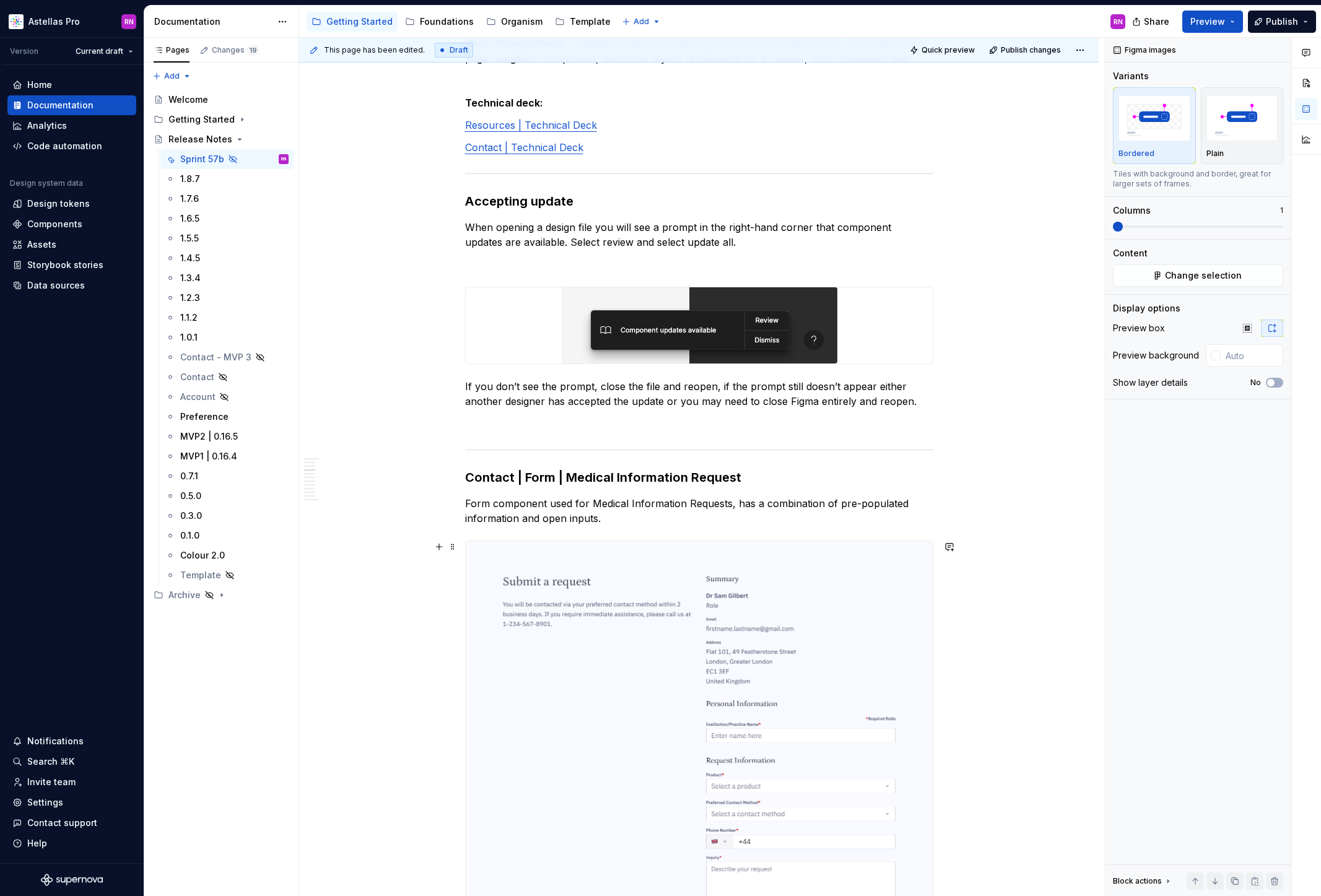
scroll to position [915, 0]
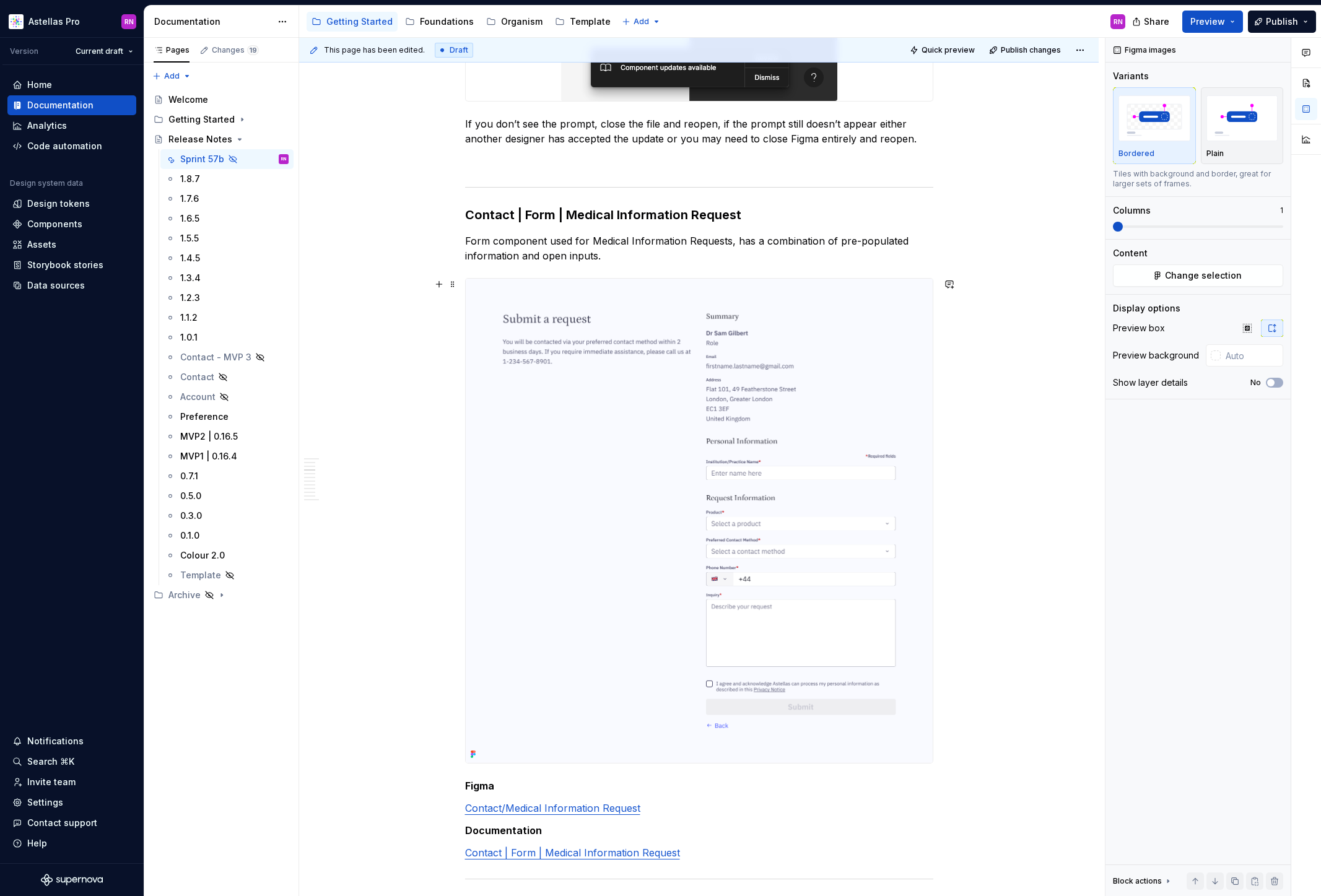
click at [548, 461] on img at bounding box center [699, 521] width 467 height 484
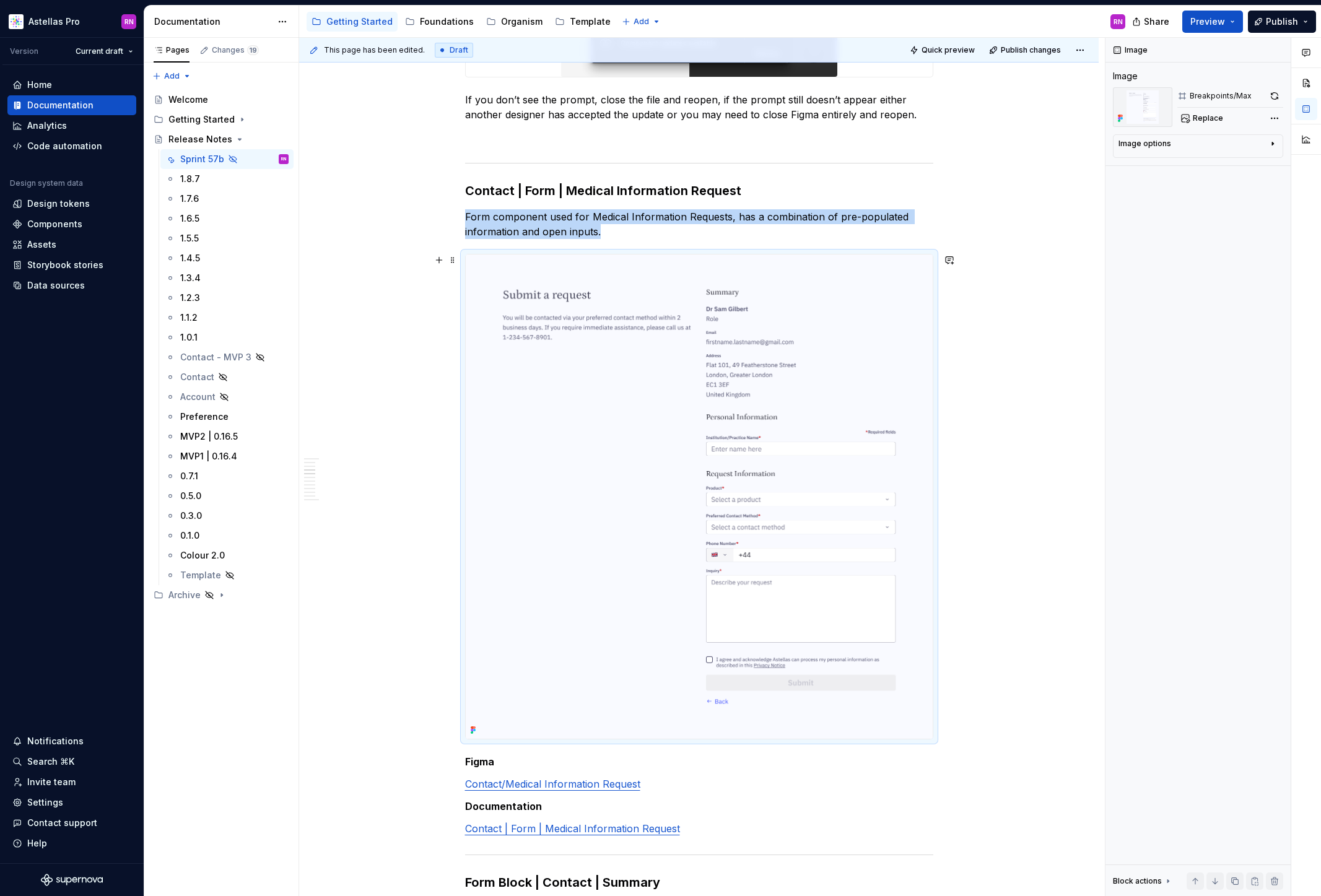
scroll to position [1138, 0]
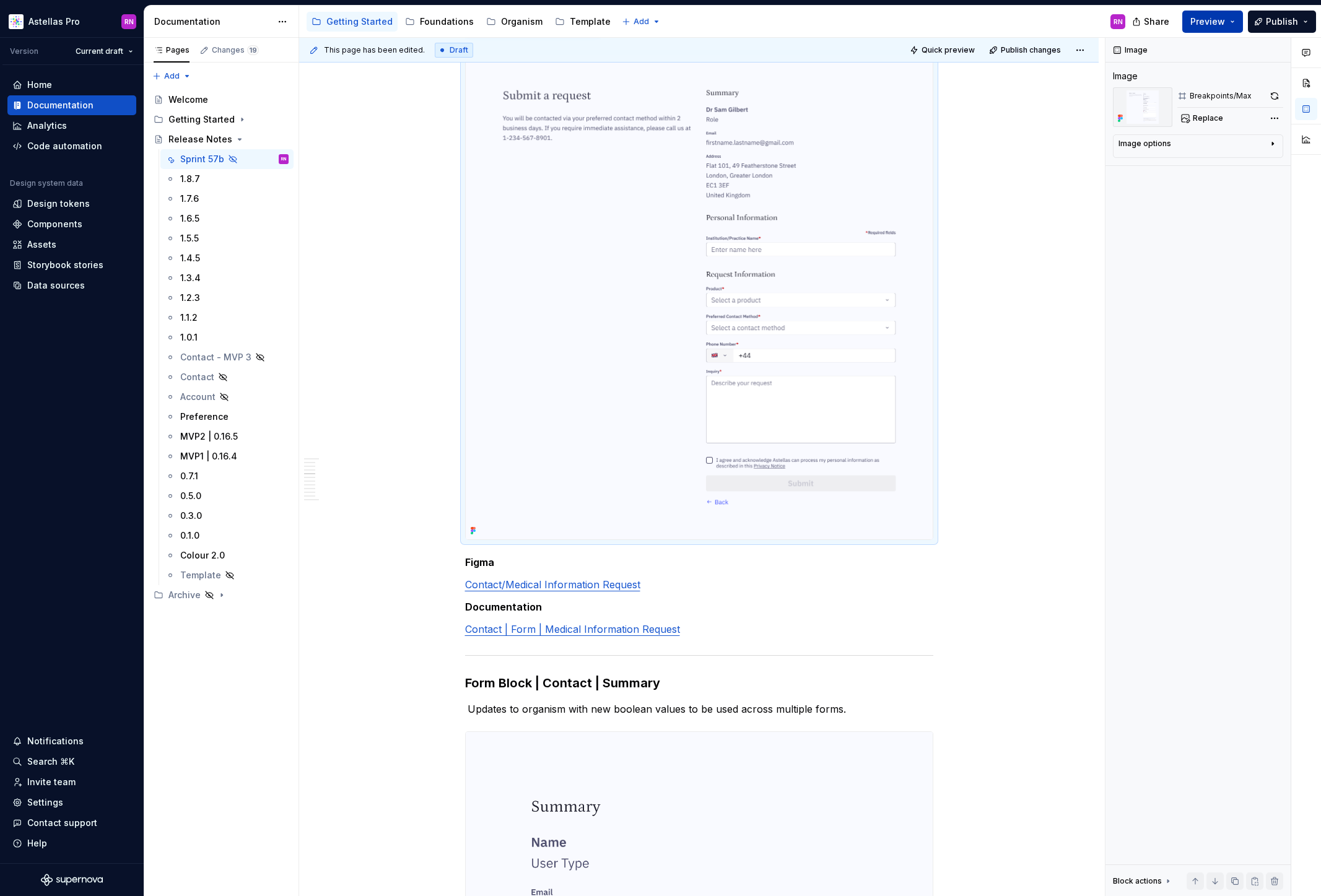
click at [1228, 30] on button "Preview" at bounding box center [1212, 21] width 61 height 22
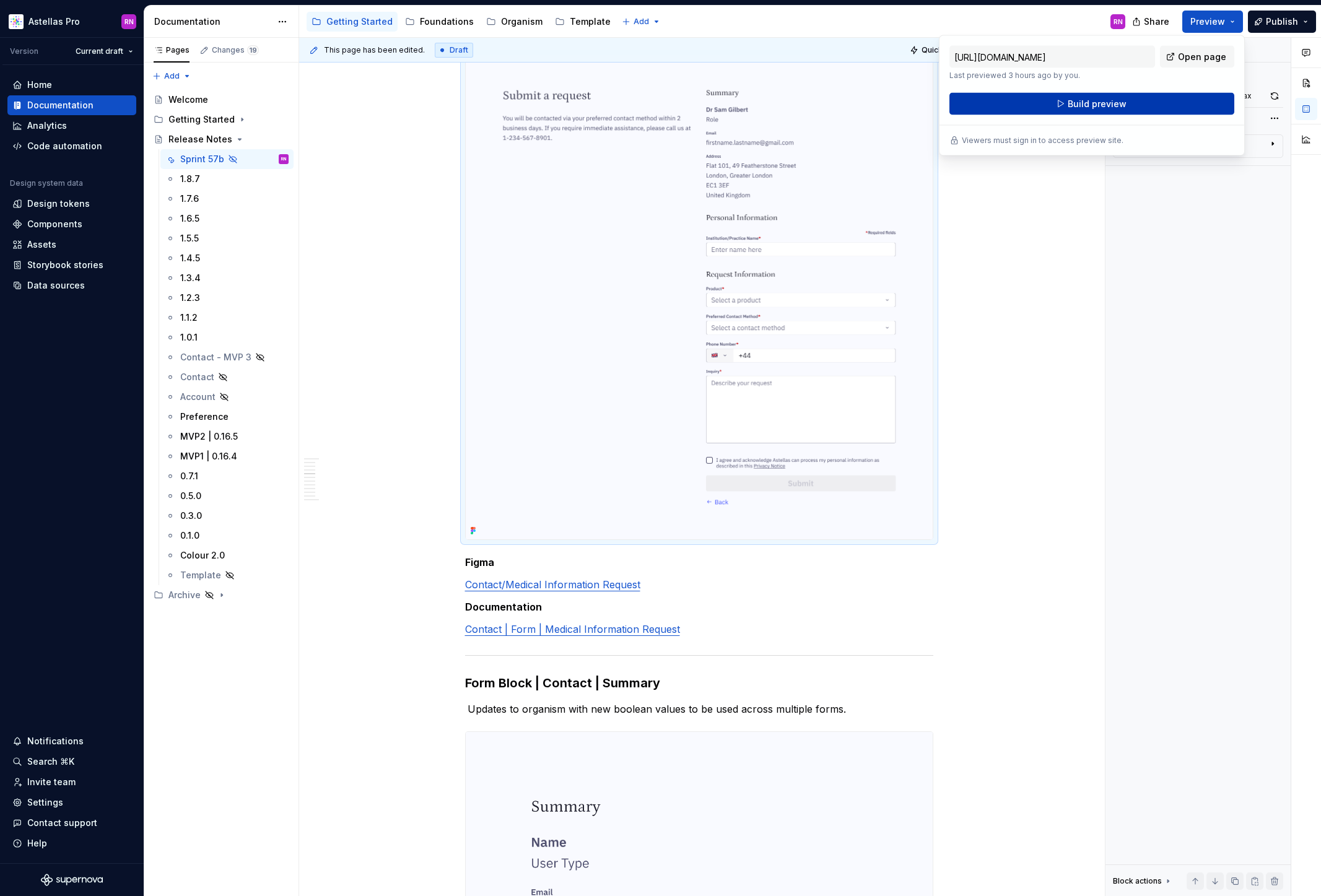
click at [1171, 98] on button "Build preview" at bounding box center [1092, 104] width 285 height 22
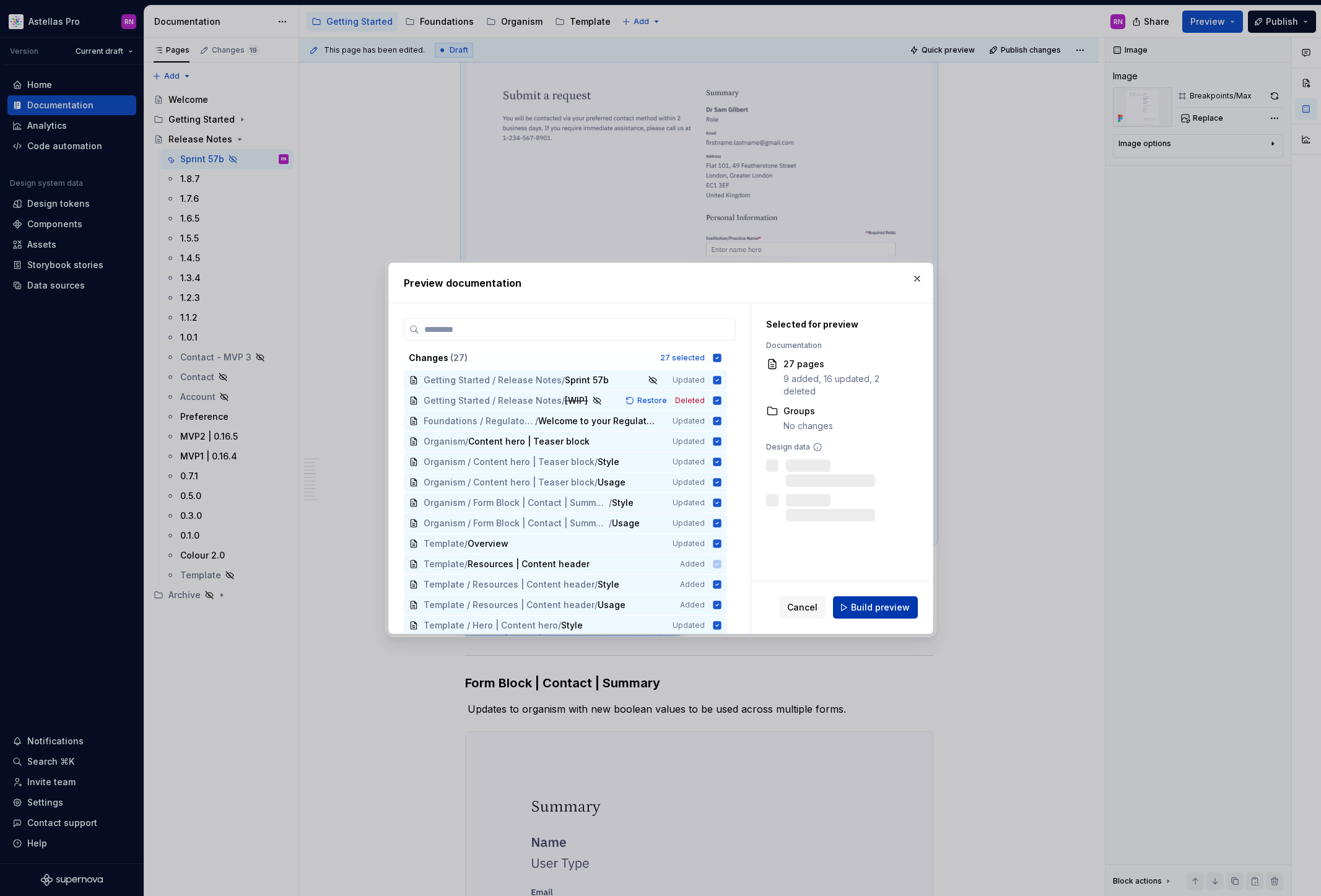
click at [878, 606] on span "Build preview" at bounding box center [880, 607] width 59 height 12
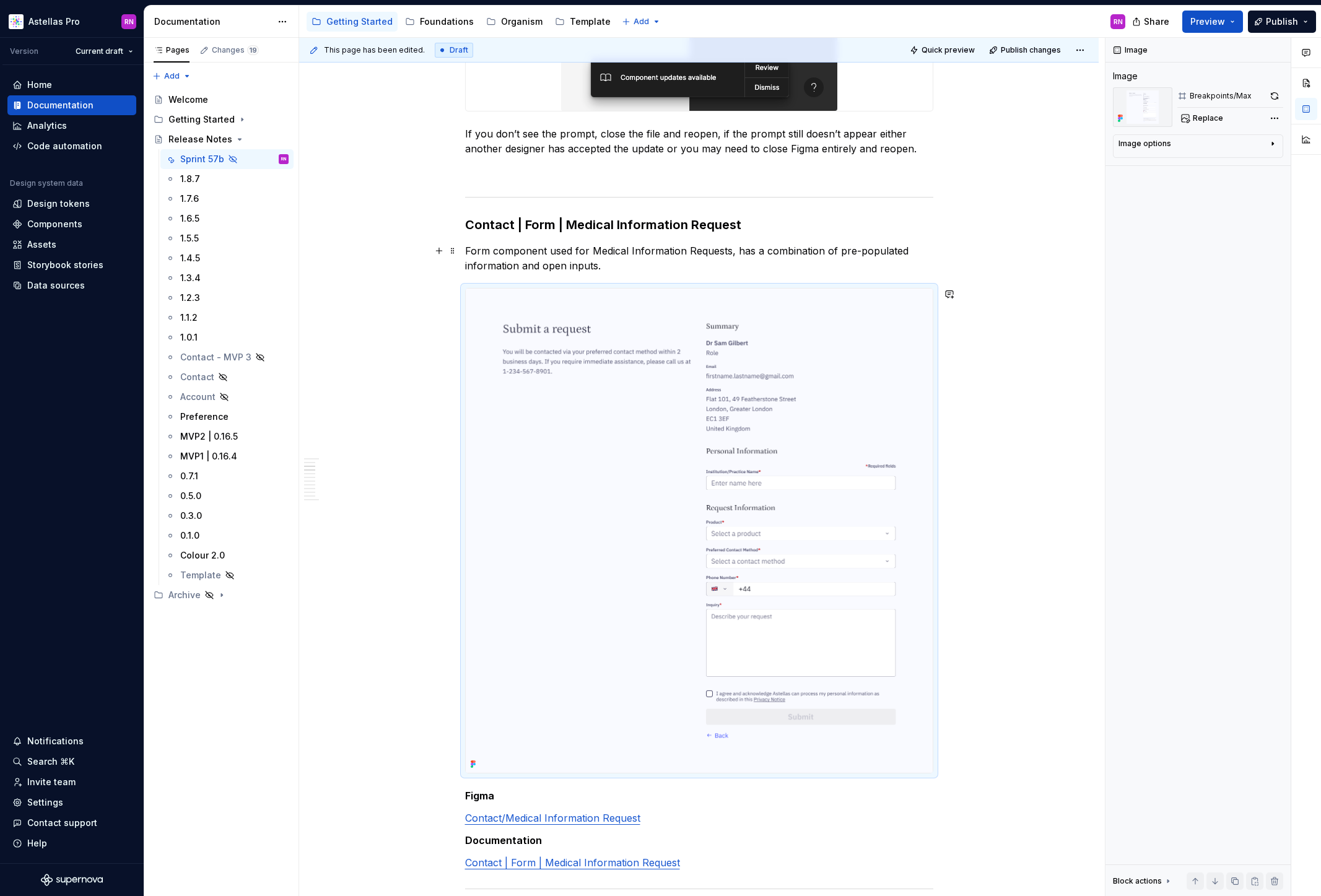
scroll to position [0, 0]
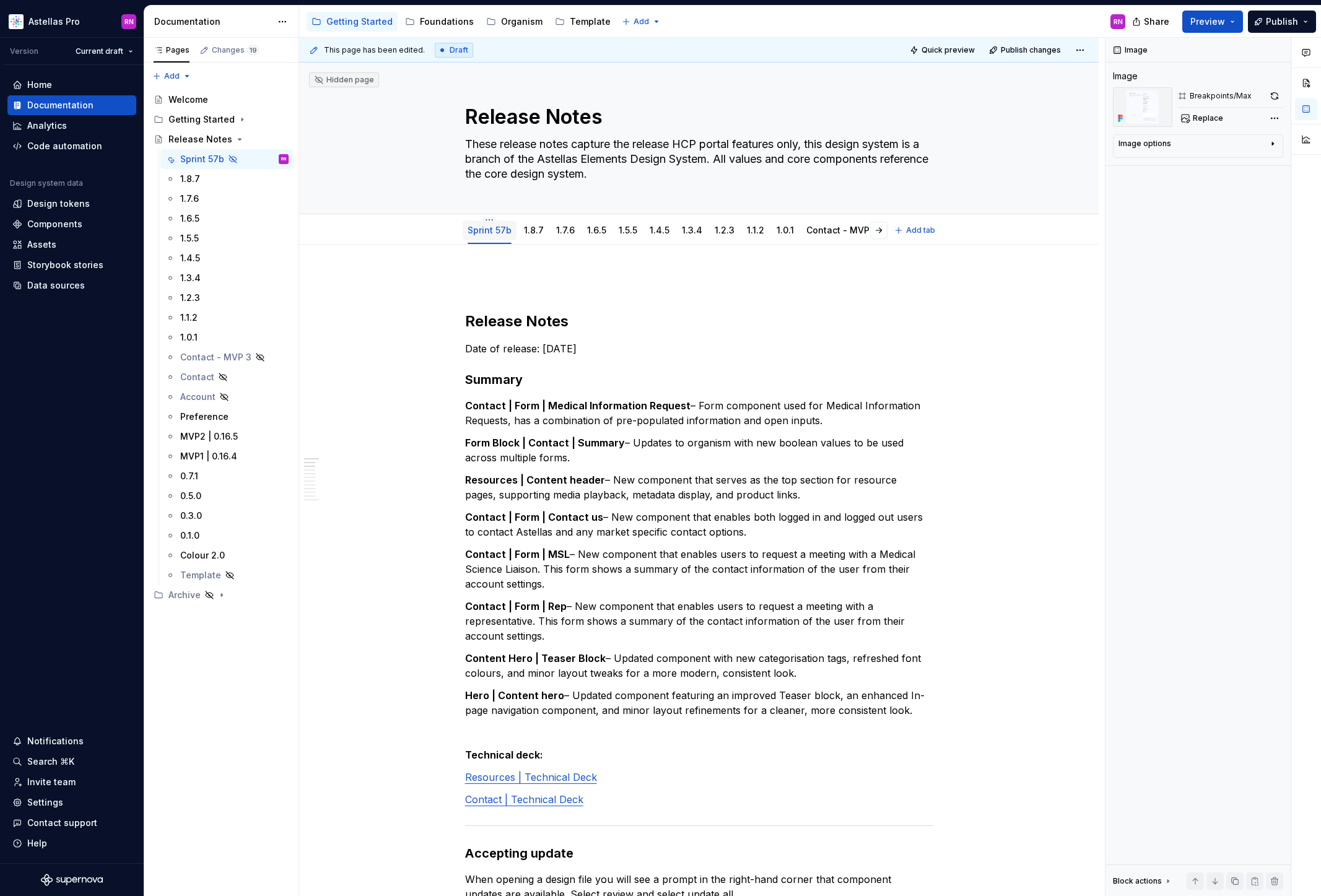
click at [493, 232] on link "Sprint 57b" at bounding box center [490, 230] width 44 height 10
click at [491, 219] on html "Astellas Pro RN Version Current draft Home Documentation Analytics Code automat…" at bounding box center [660, 448] width 1321 height 896
type textarea "*"
click at [525, 238] on div "Rename tab" at bounding box center [549, 237] width 81 height 12
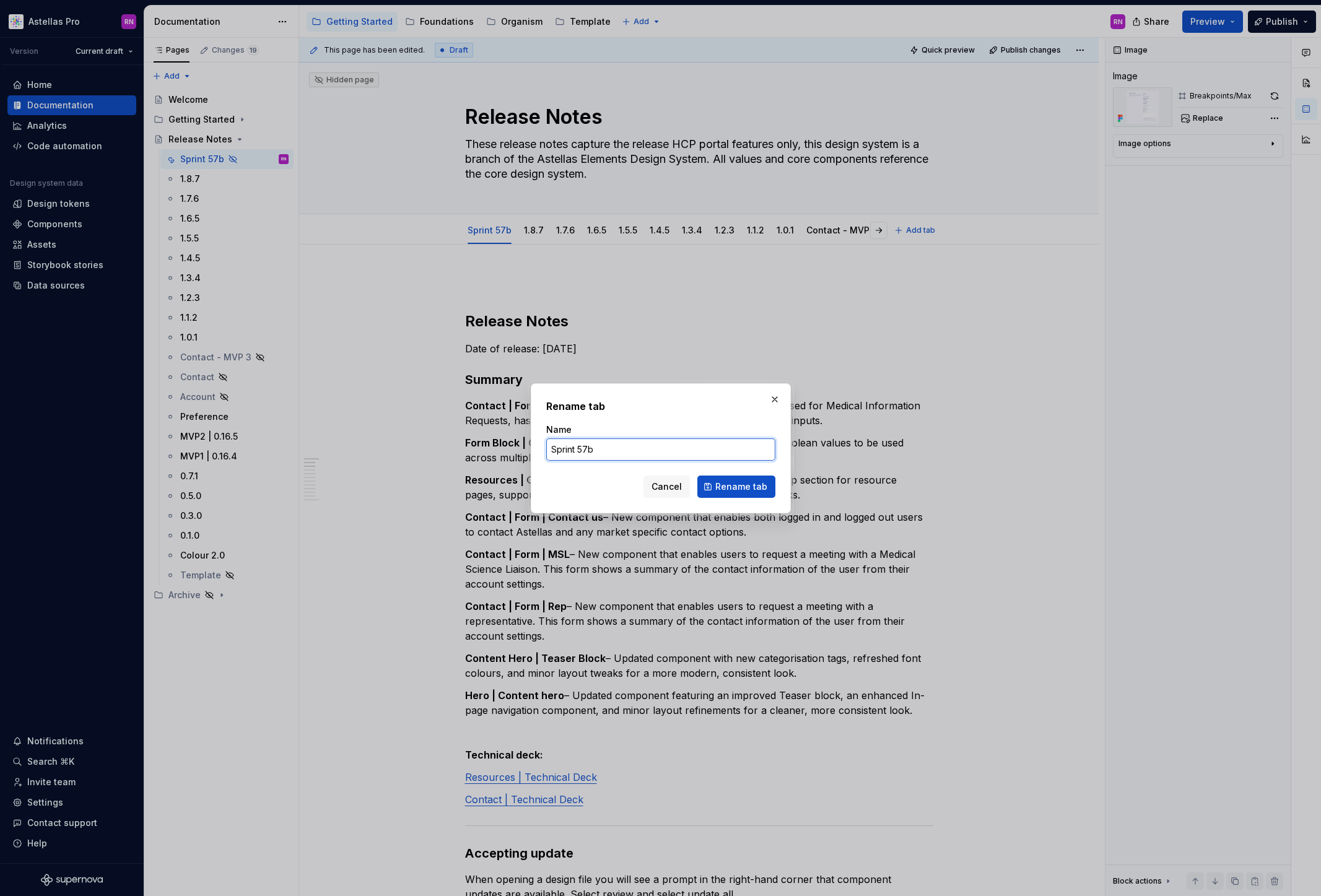
drag, startPoint x: 568, startPoint y: 447, endPoint x: 528, endPoint y: 449, distance: 40.0
click at [528, 449] on div "Rename tab Name Sprint 57b Cancel Rename tab" at bounding box center [661, 448] width 267 height 136
type input "1.9.8"
click at [727, 490] on span "Rename tab" at bounding box center [741, 486] width 52 height 12
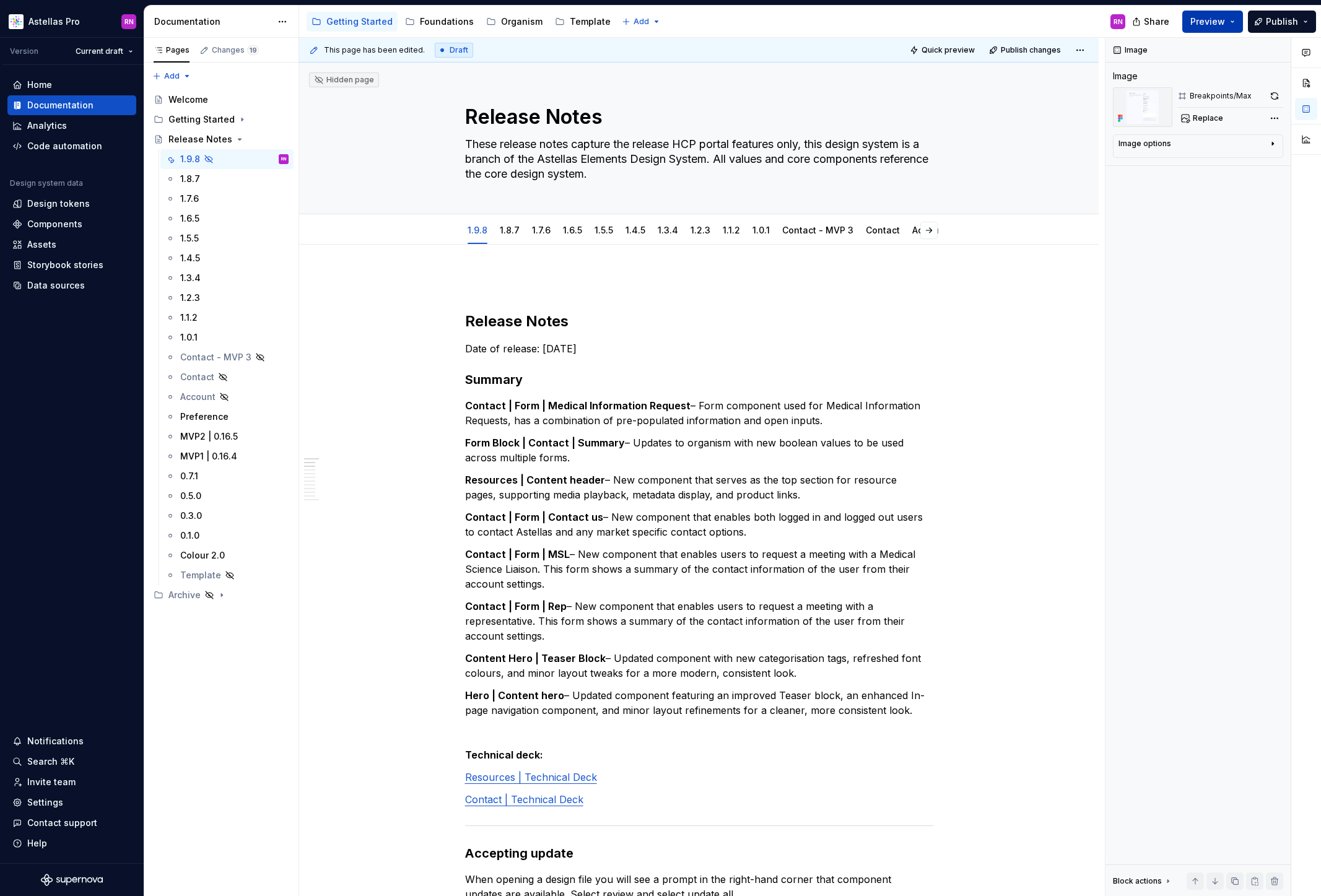
click at [1242, 21] on button "Preview" at bounding box center [1212, 21] width 61 height 22
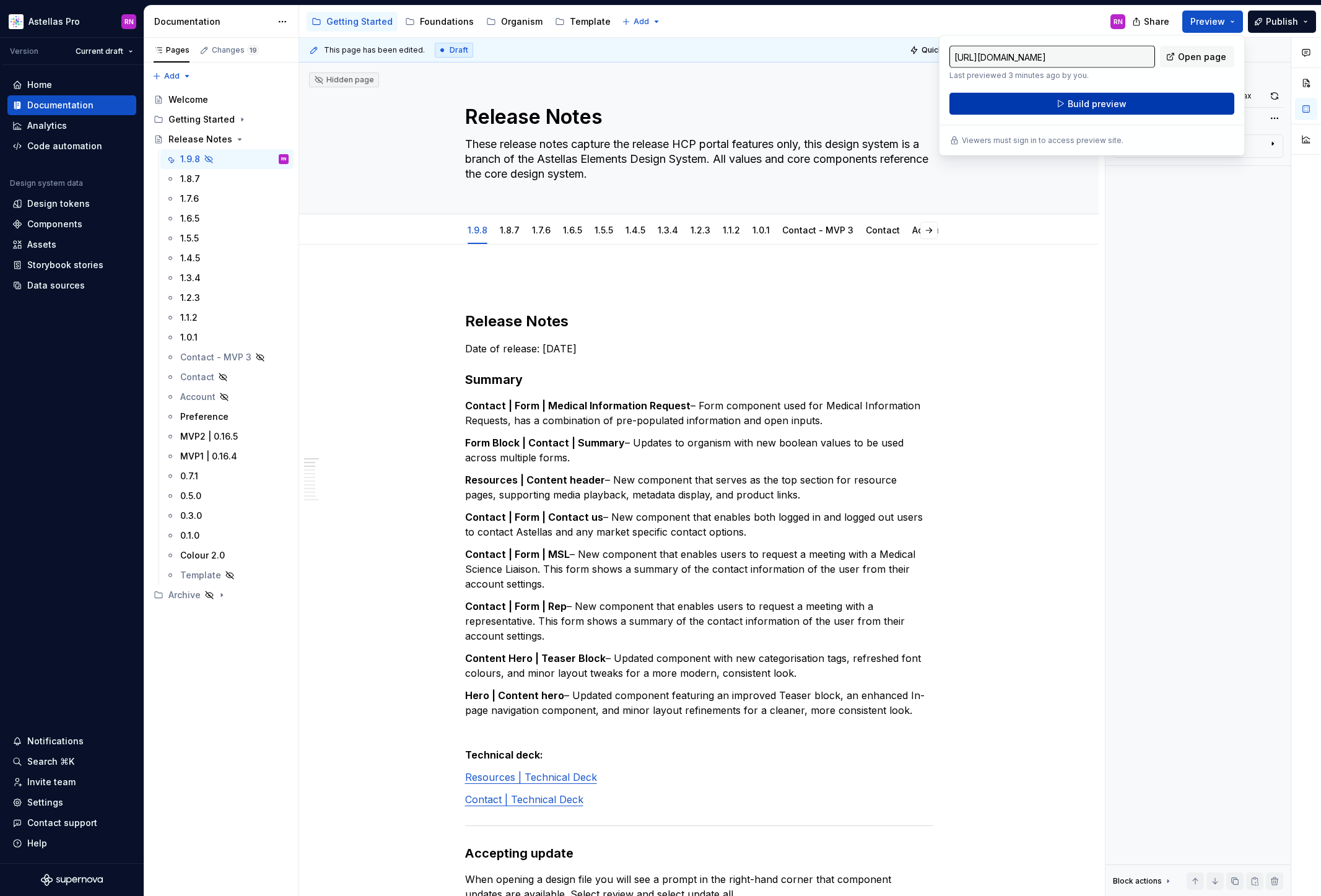
click at [1144, 103] on button "Build preview" at bounding box center [1092, 104] width 285 height 22
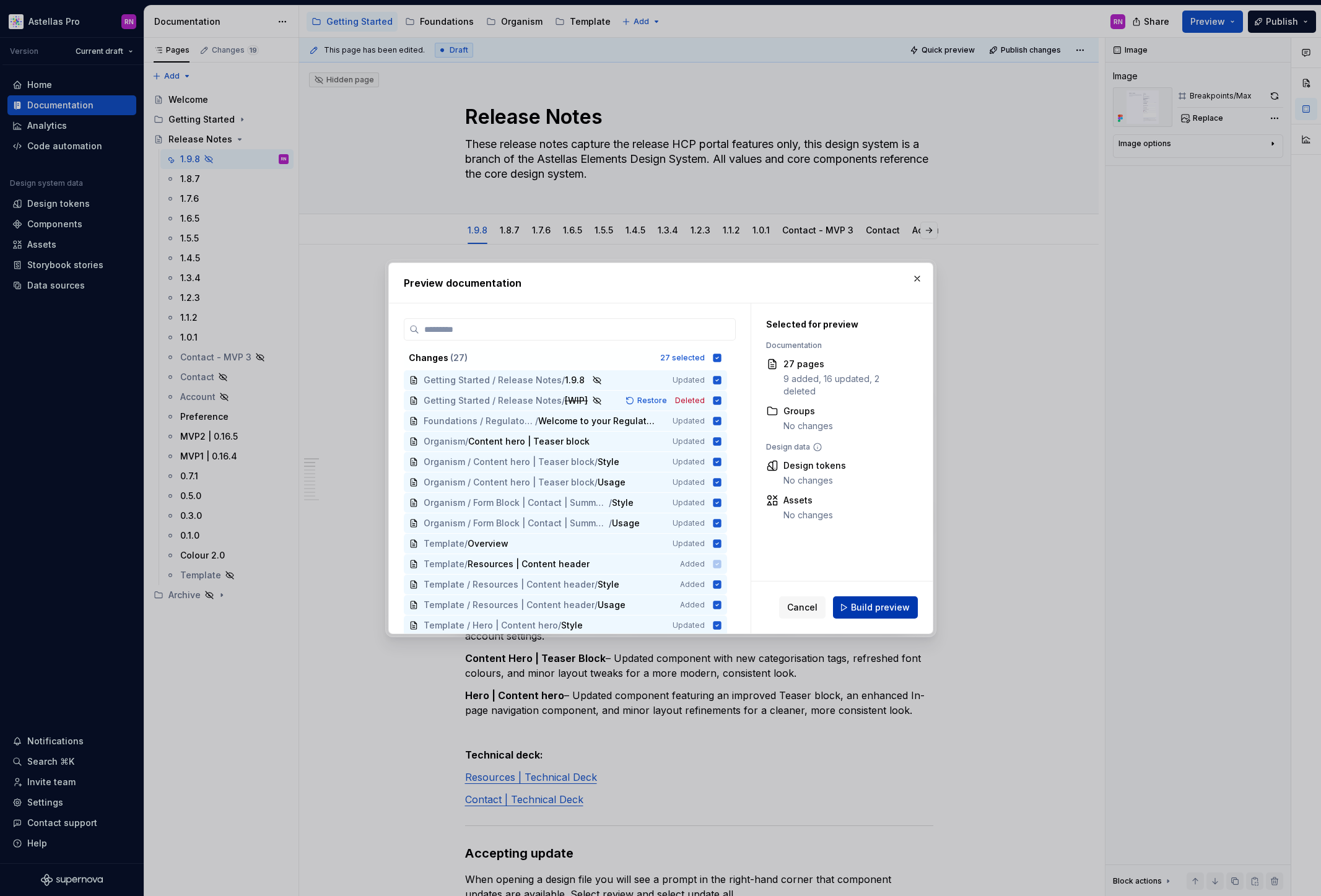
click at [885, 607] on span "Build preview" at bounding box center [880, 607] width 59 height 12
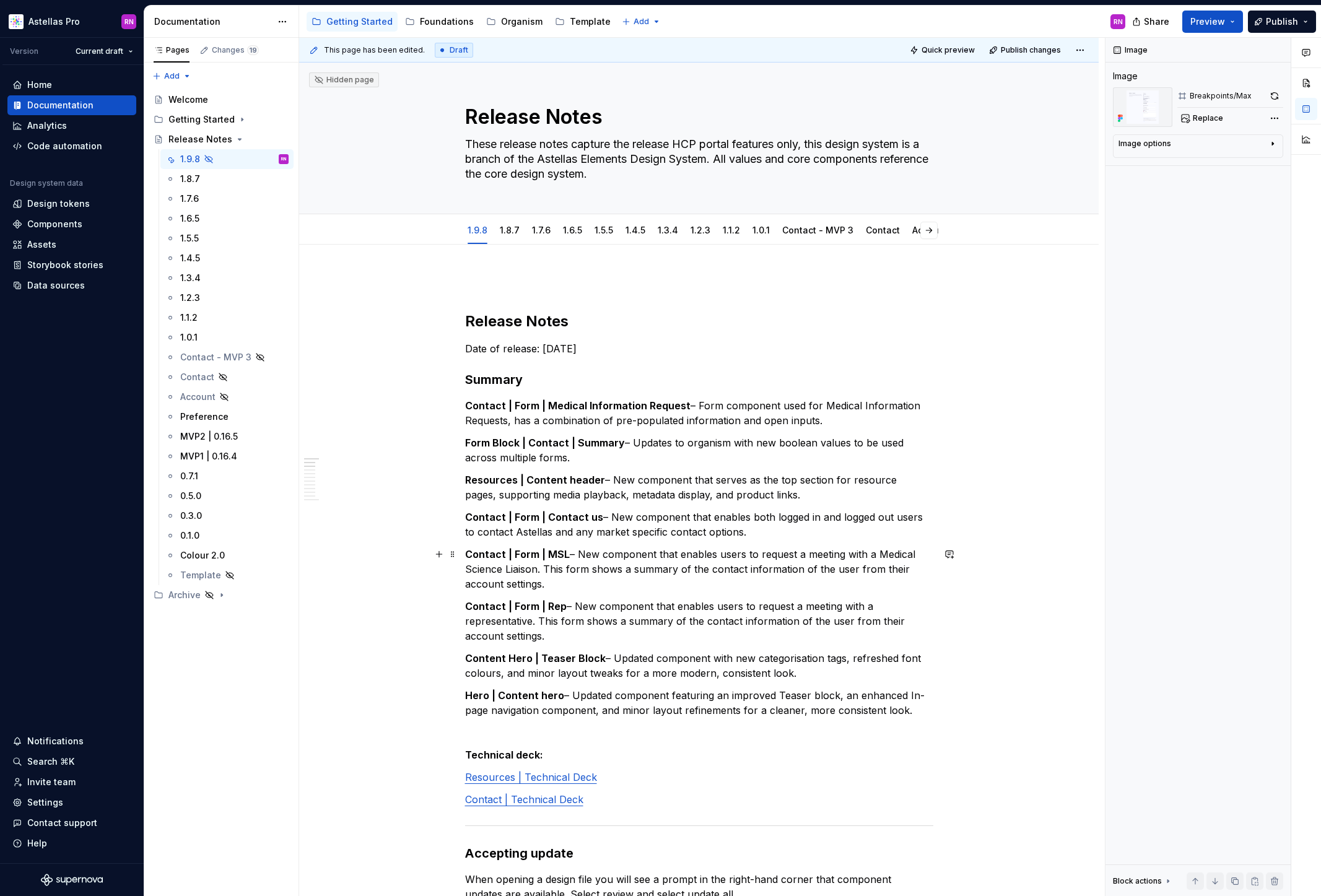
scroll to position [8, 0]
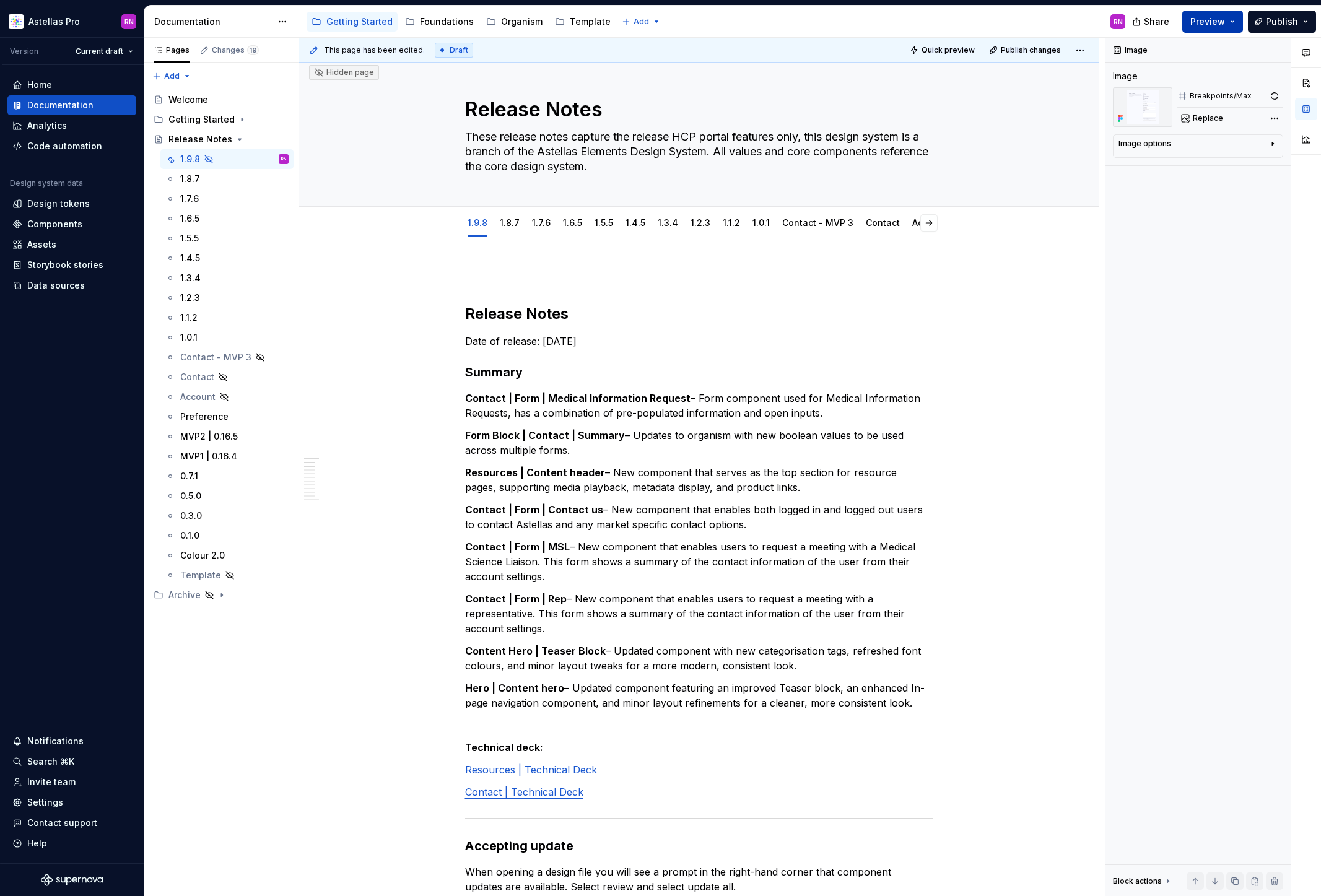
click at [1224, 19] on span "Preview" at bounding box center [1207, 21] width 35 height 12
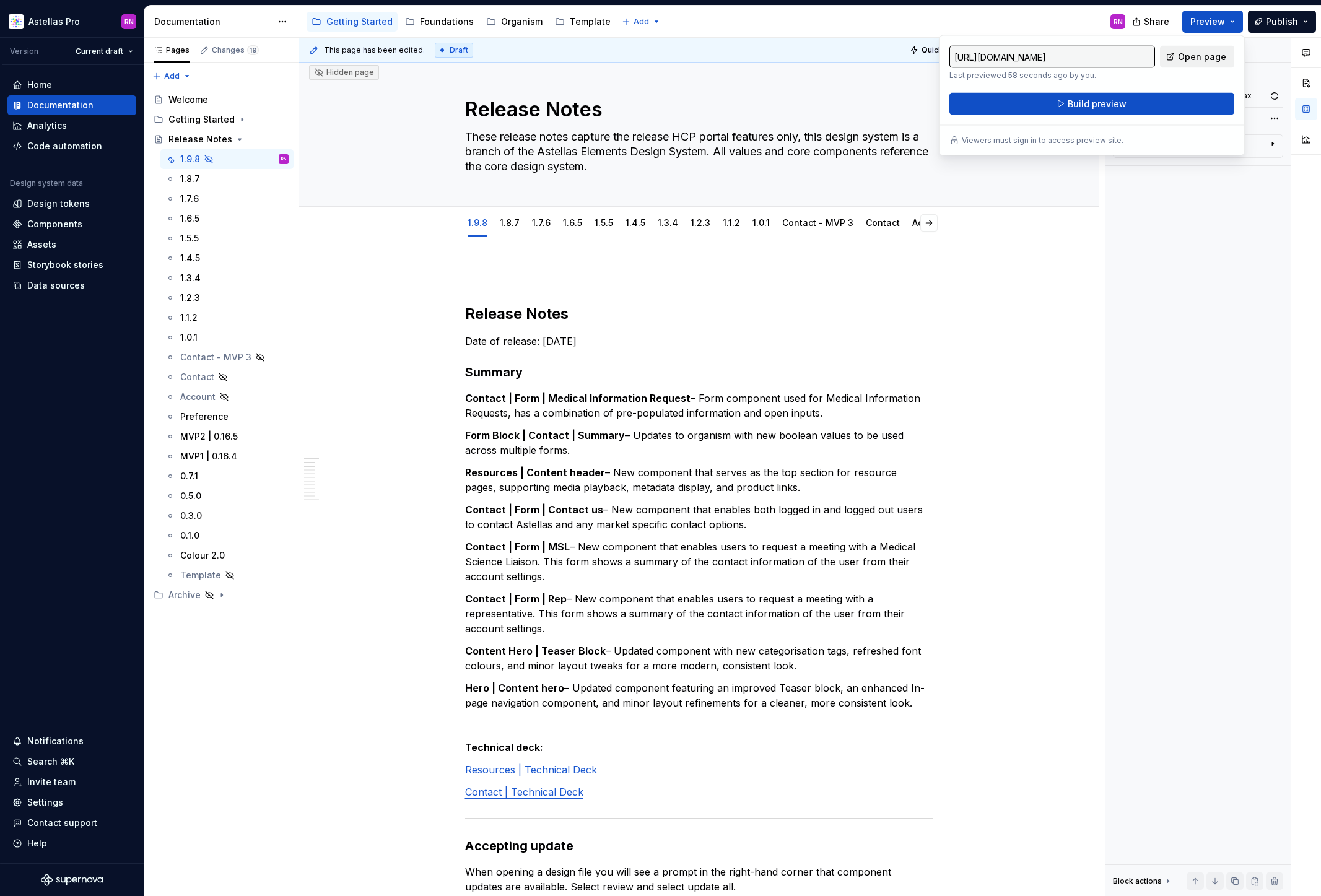
click at [1217, 62] on span "Open page" at bounding box center [1202, 56] width 49 height 12
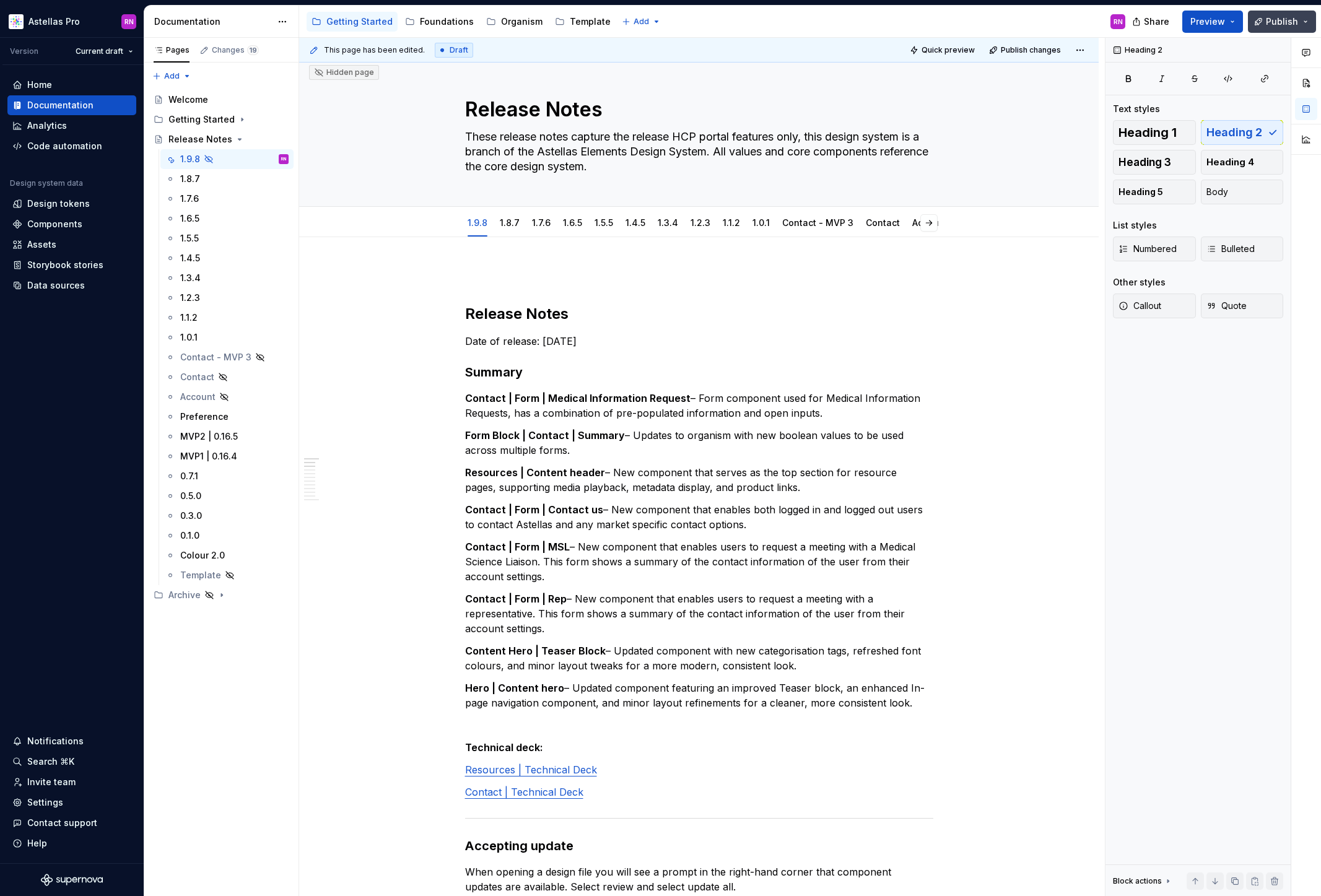
click at [1309, 21] on button "Publish" at bounding box center [1282, 21] width 68 height 22
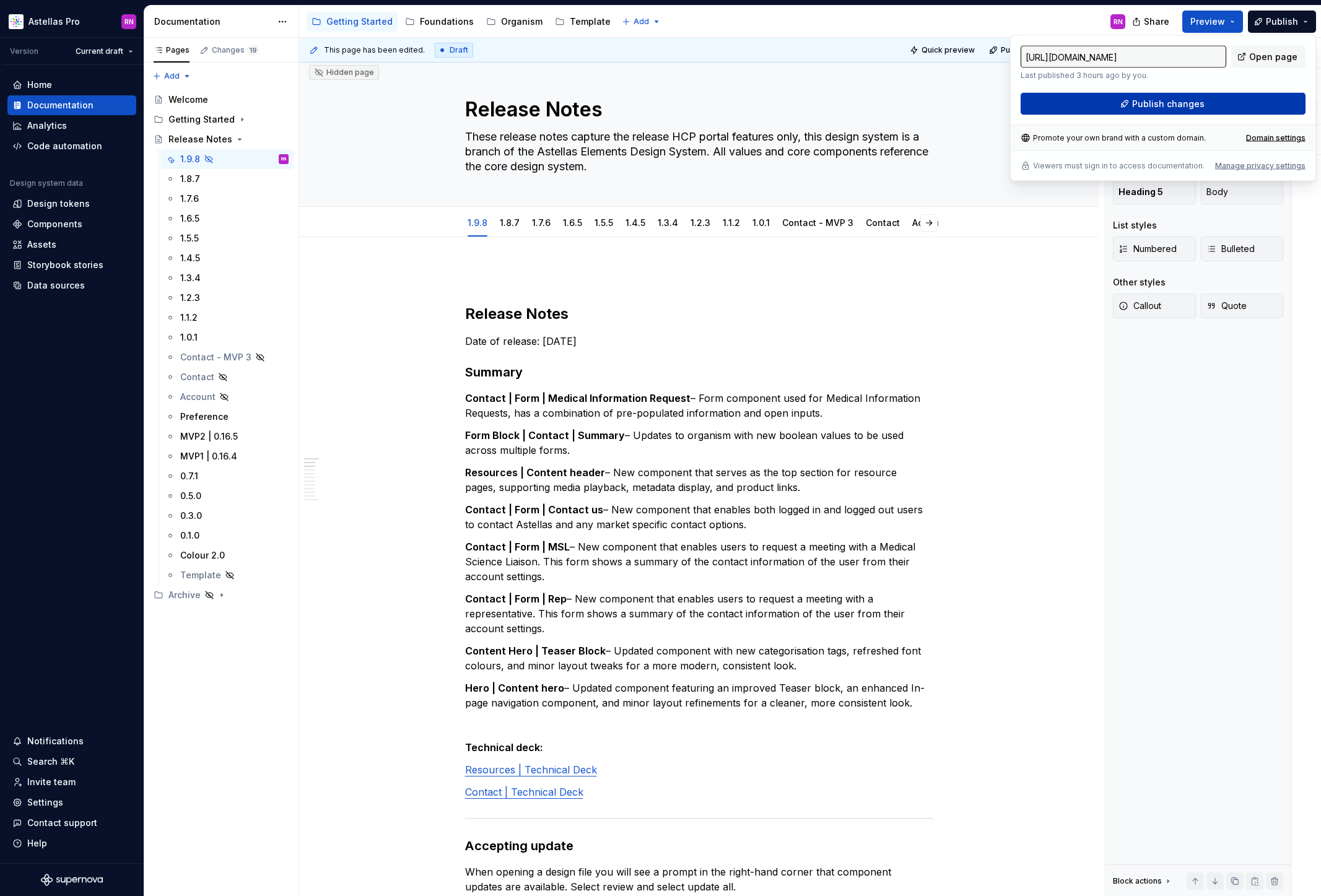
click at [1214, 102] on button "Publish changes" at bounding box center [1163, 104] width 285 height 22
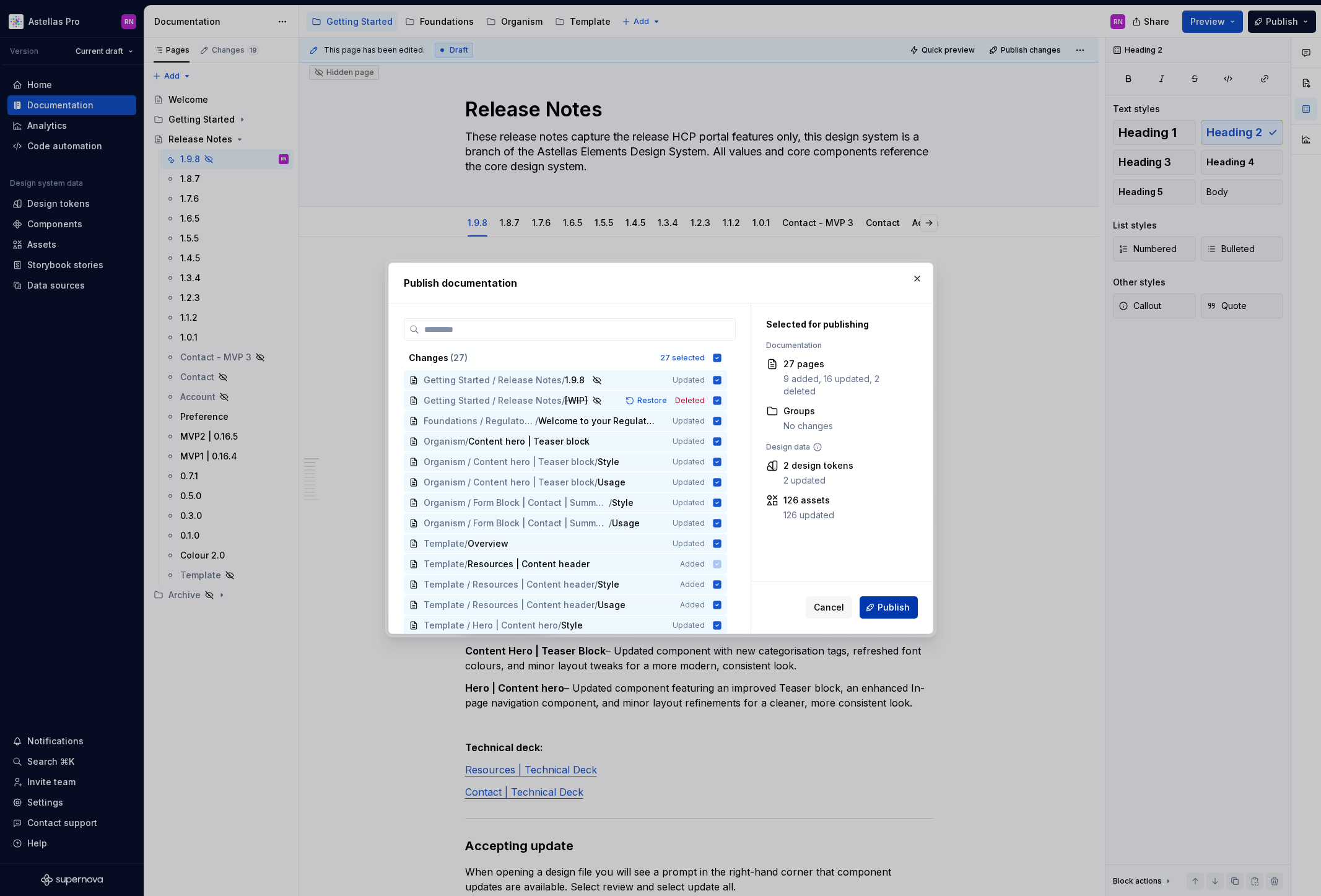
click at [903, 606] on span "Publish" at bounding box center [893, 607] width 32 height 12
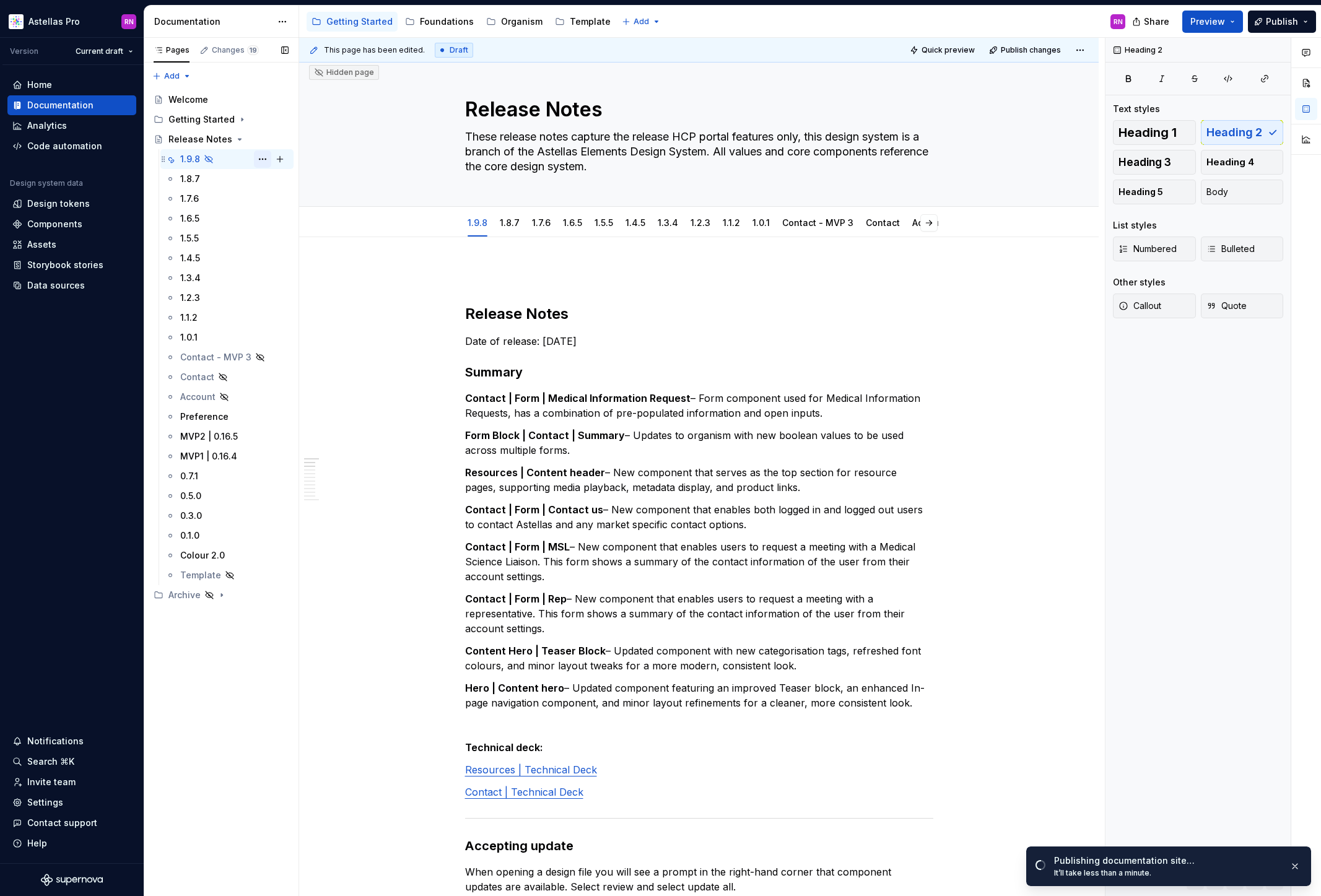
click at [263, 157] on button "Page tree" at bounding box center [262, 158] width 17 height 17
click at [297, 228] on div "Show tab" at bounding box center [337, 226] width 121 height 12
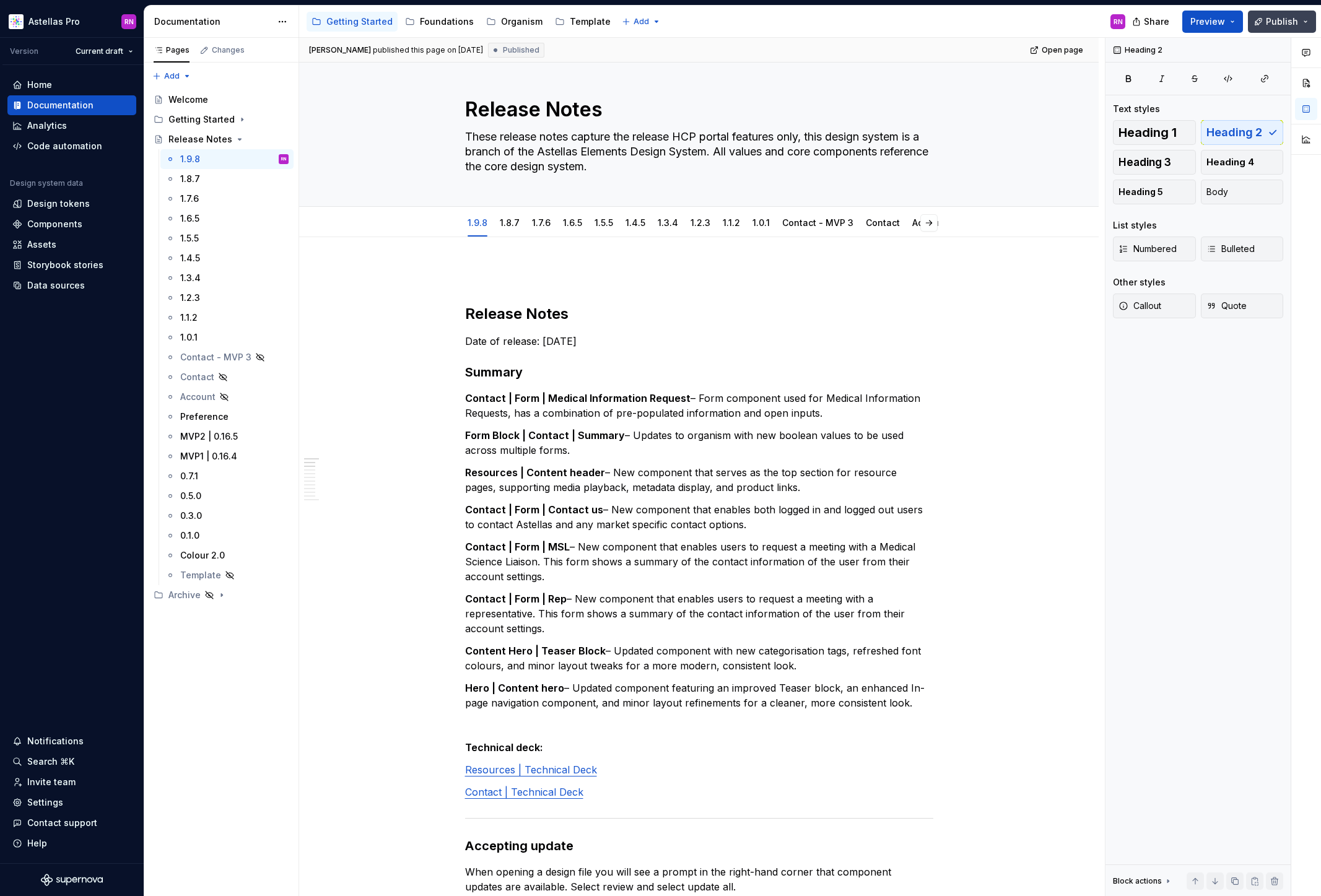
click at [1304, 19] on button "Publish" at bounding box center [1282, 21] width 68 height 22
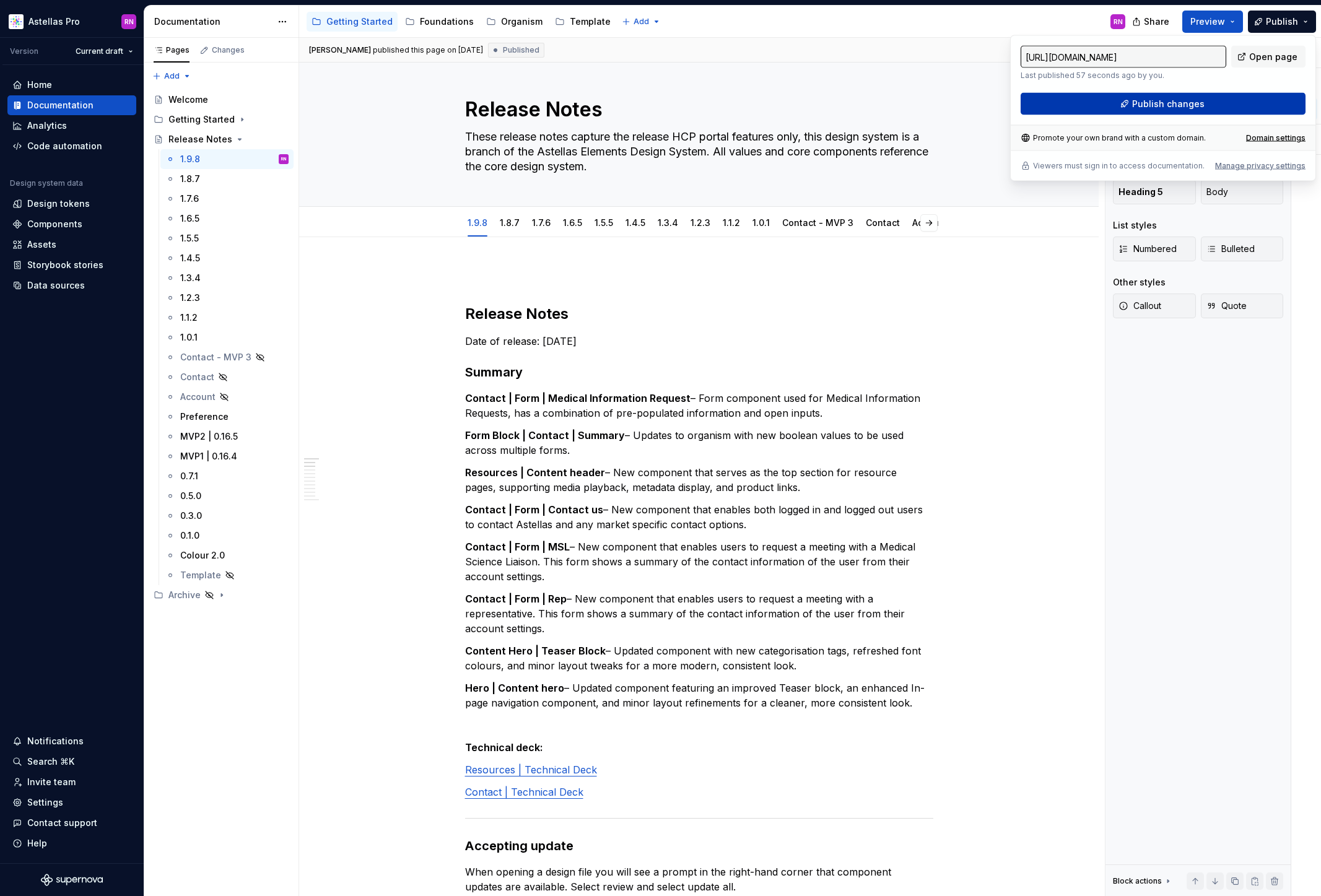
click at [1224, 104] on button "Publish changes" at bounding box center [1163, 104] width 285 height 22
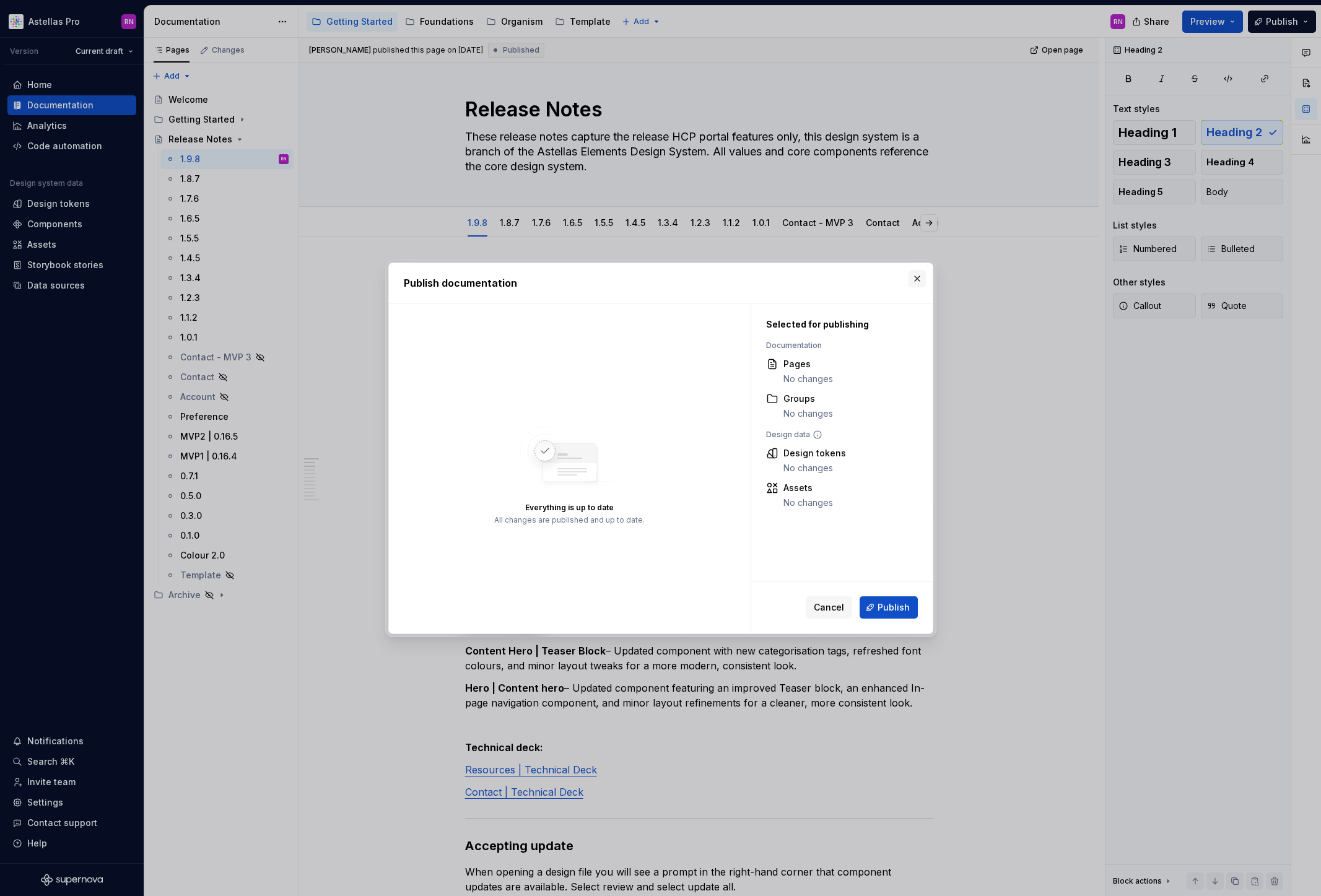
click at [917, 278] on button "button" at bounding box center [917, 278] width 17 height 17
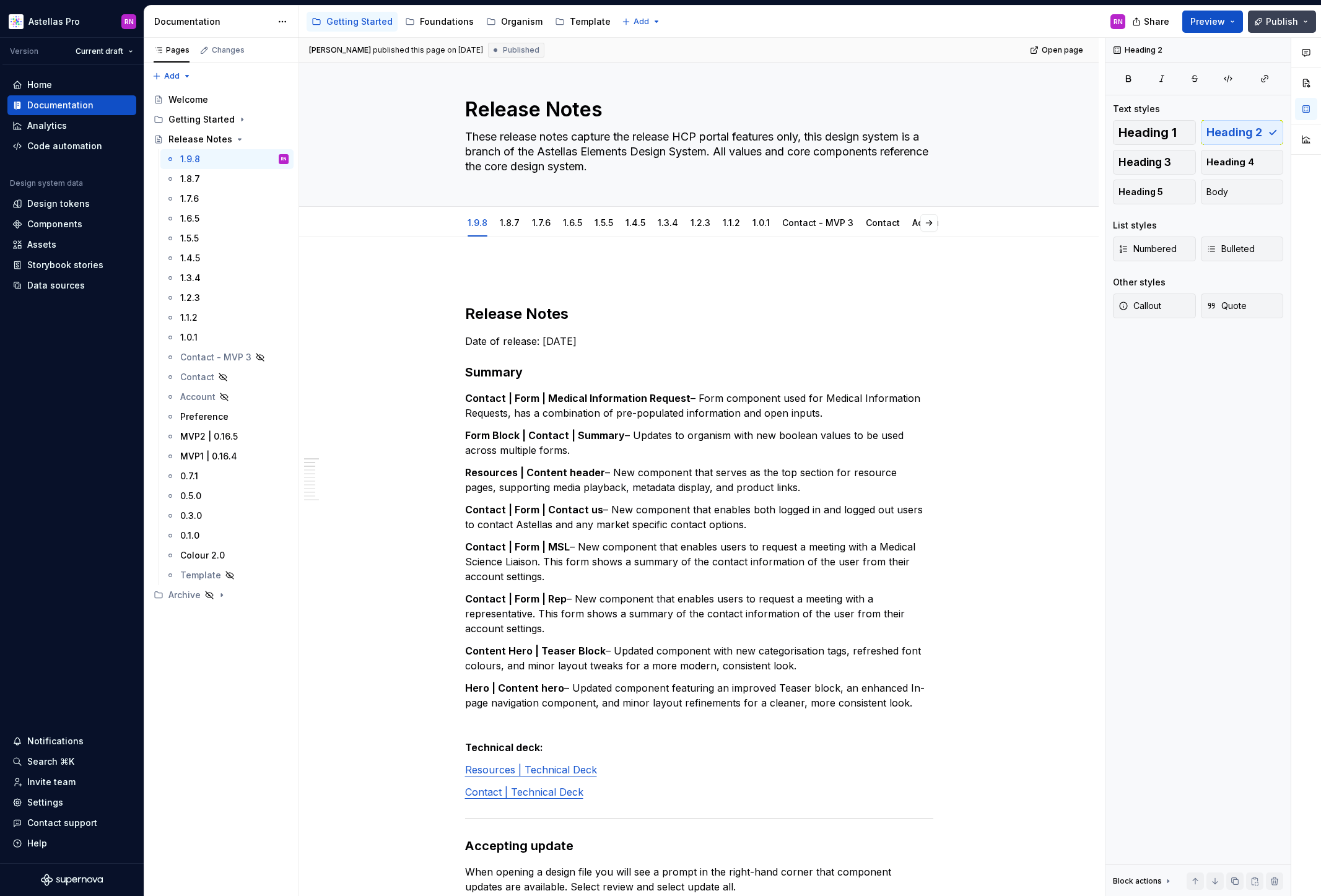
click at [1301, 28] on button "Publish" at bounding box center [1282, 21] width 68 height 22
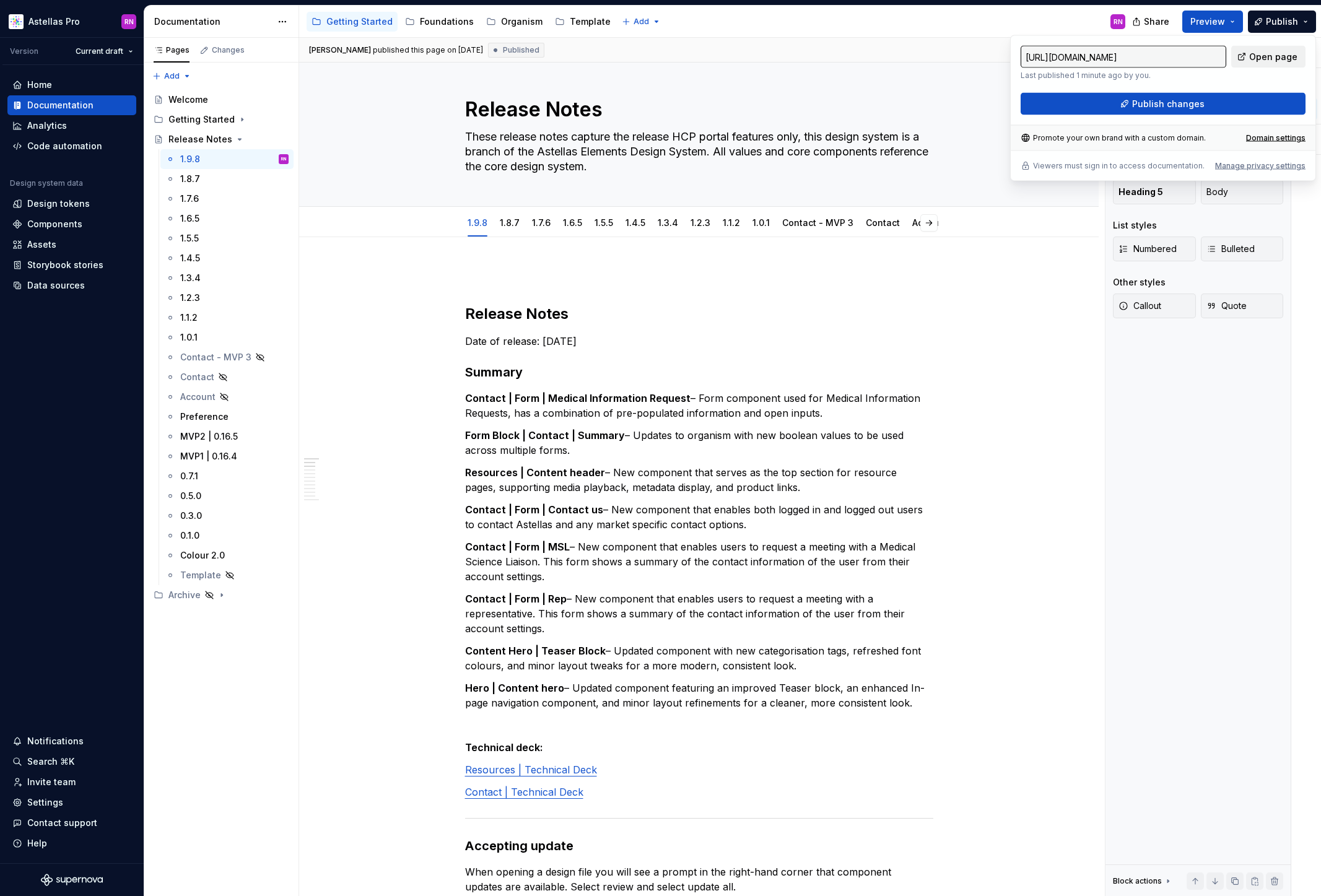
click at [1277, 51] on span "Open page" at bounding box center [1273, 56] width 49 height 12
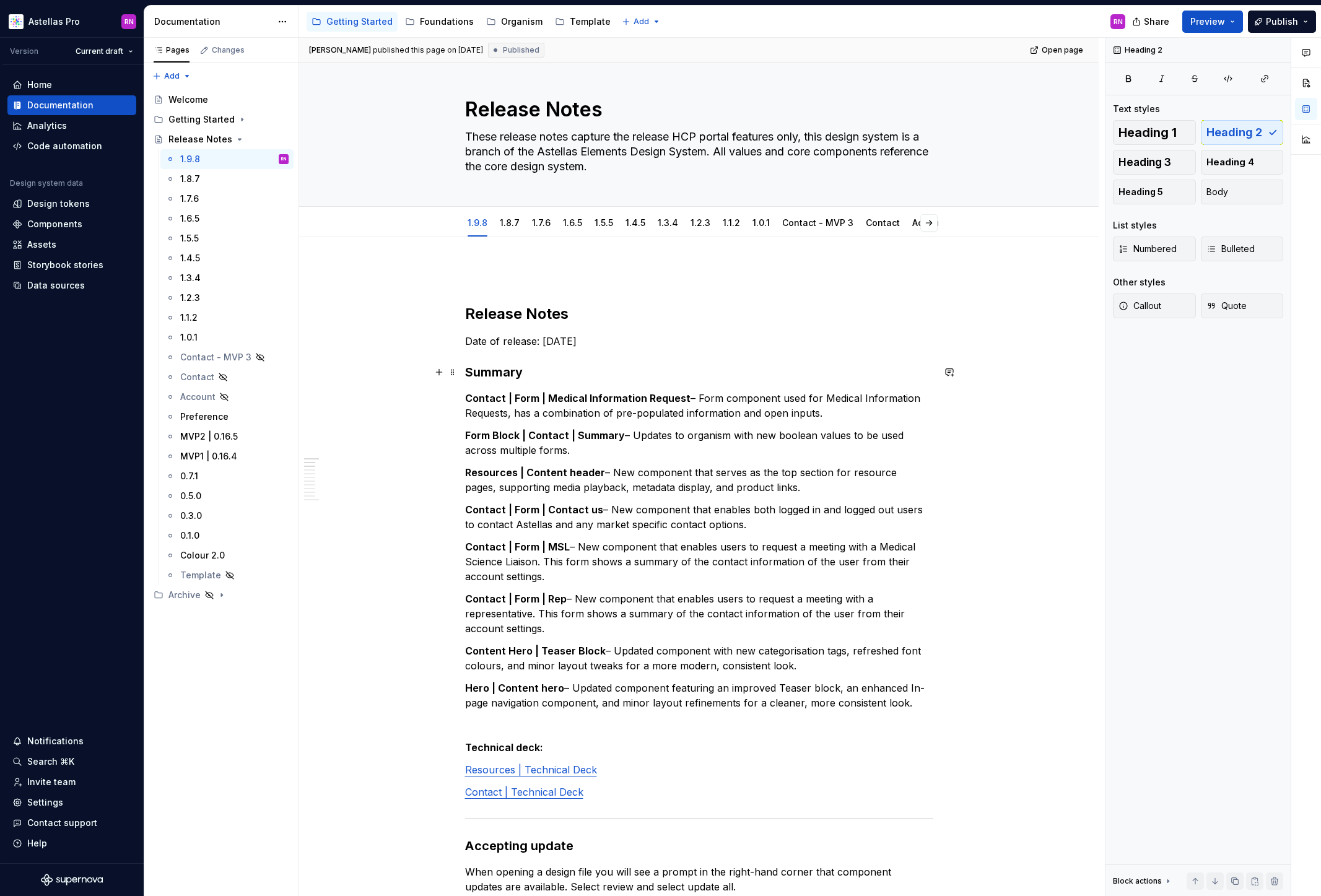
click at [52, 802] on div "Settings" at bounding box center [45, 802] width 36 height 12
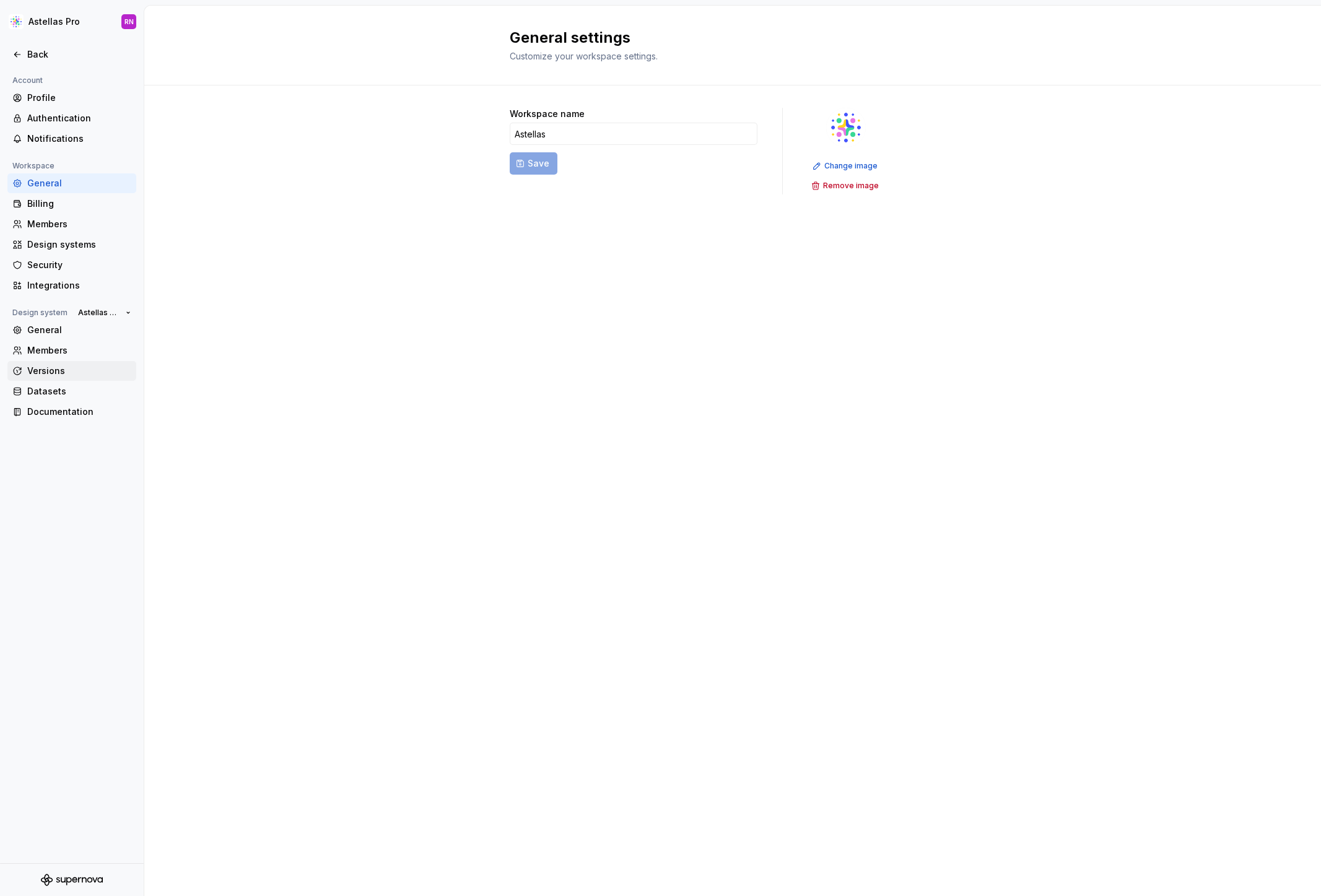
click at [71, 368] on div "Versions" at bounding box center [79, 371] width 104 height 12
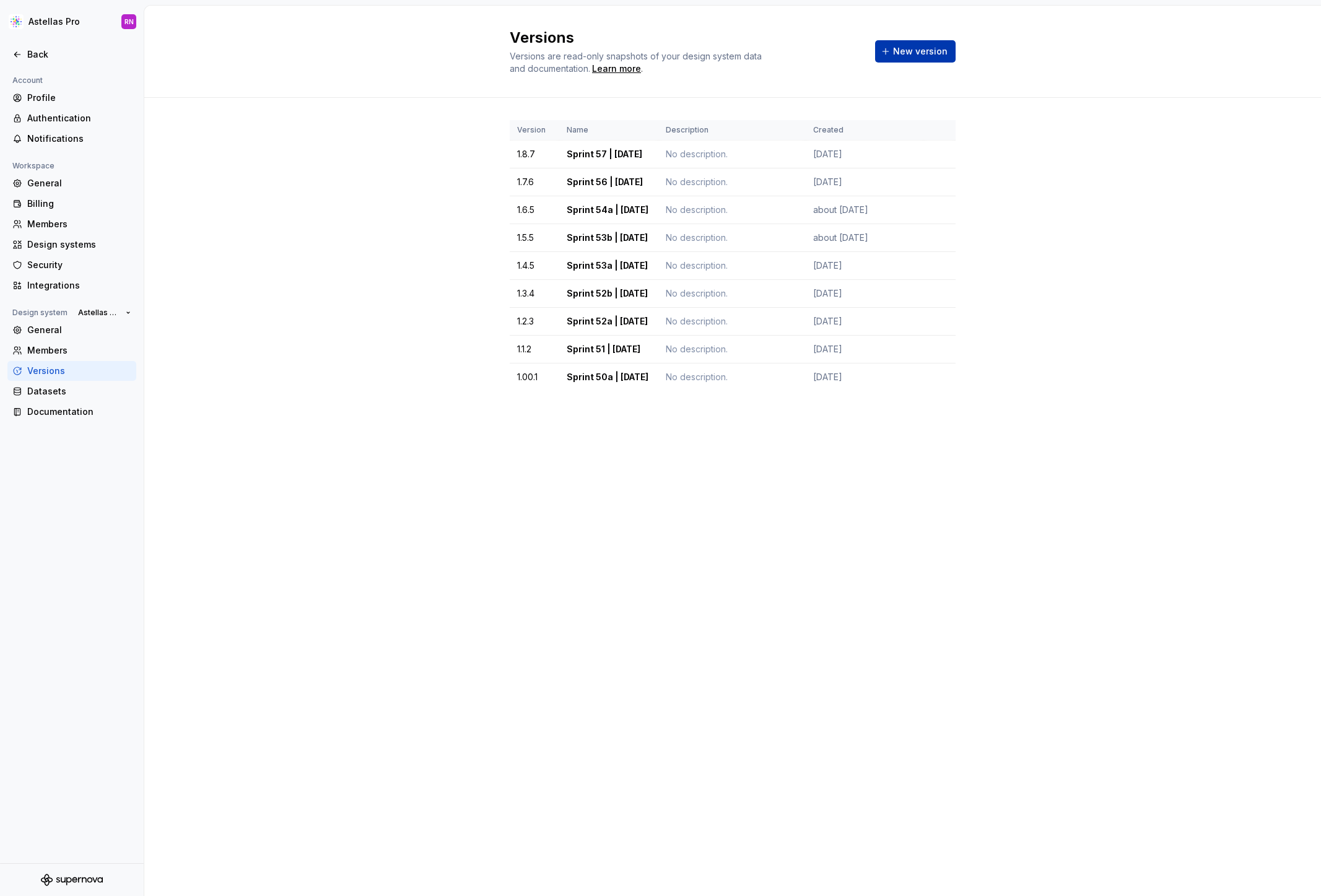
click at [928, 56] on span "New version" at bounding box center [920, 51] width 54 height 12
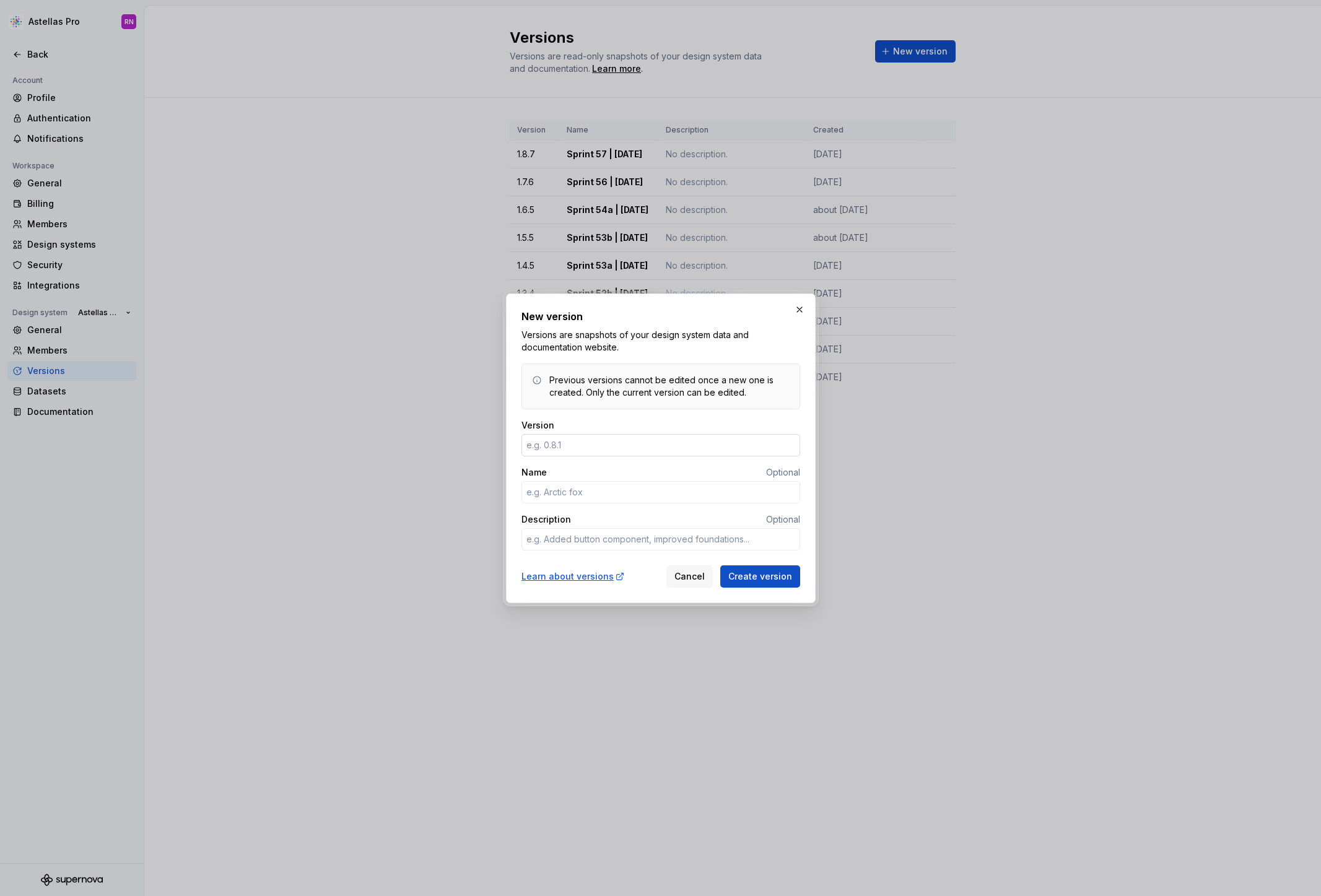
click at [565, 445] on input "Version" at bounding box center [661, 445] width 279 height 22
type textarea "*"
type input "1.9.8"
click at [797, 311] on button "button" at bounding box center [799, 309] width 17 height 17
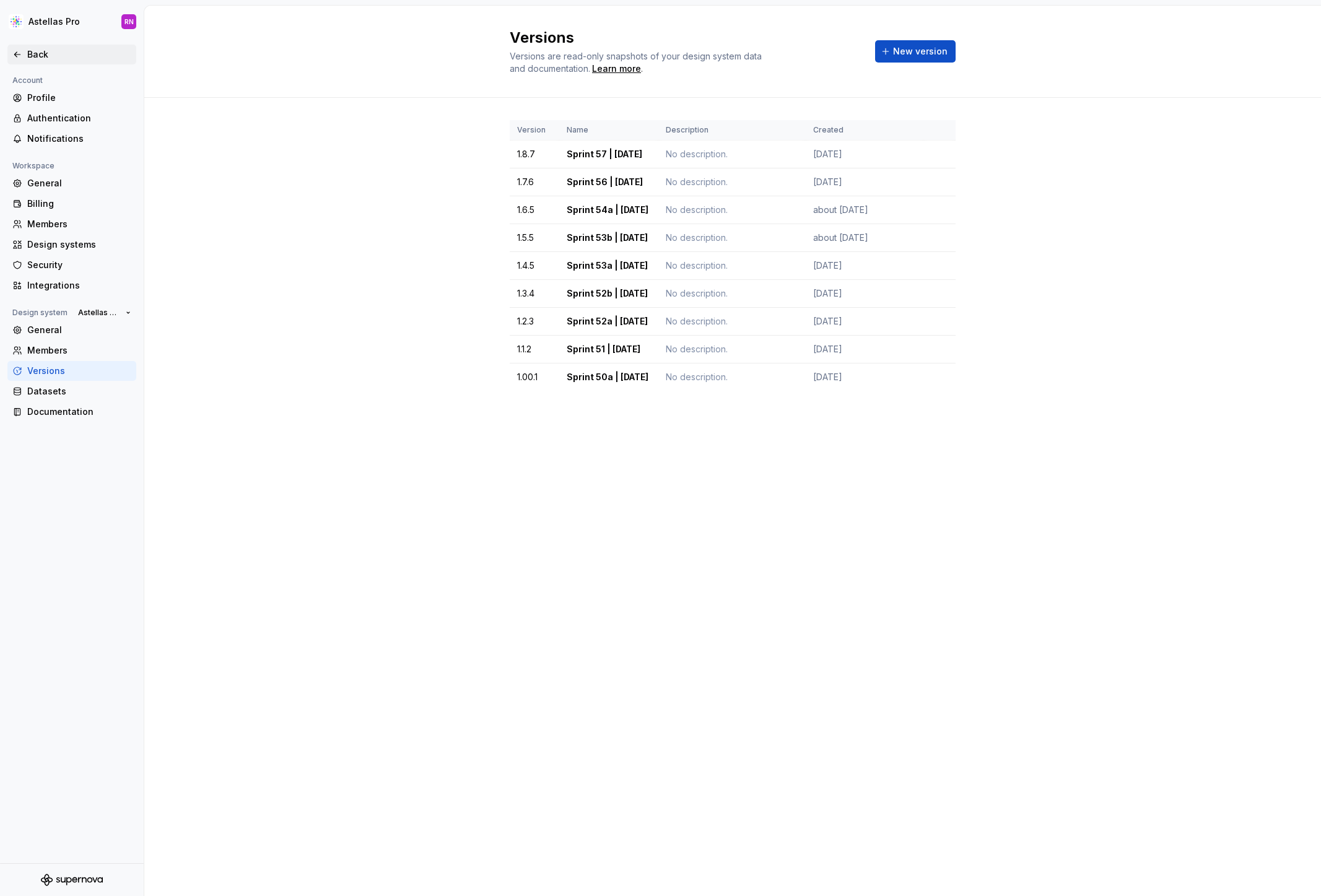
click at [26, 53] on div "Back" at bounding box center [72, 54] width 119 height 12
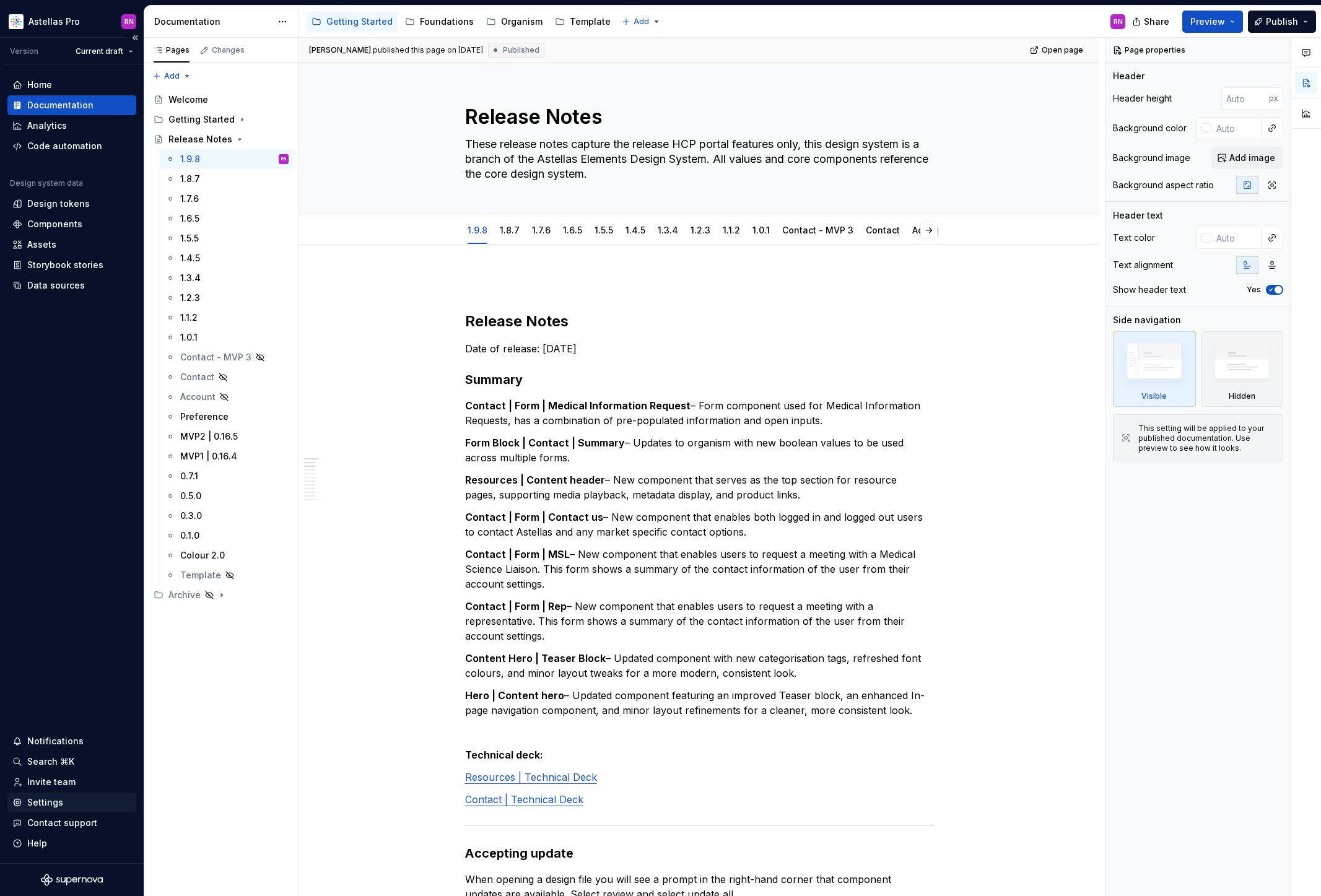
click at [33, 798] on div "Settings" at bounding box center [45, 802] width 36 height 12
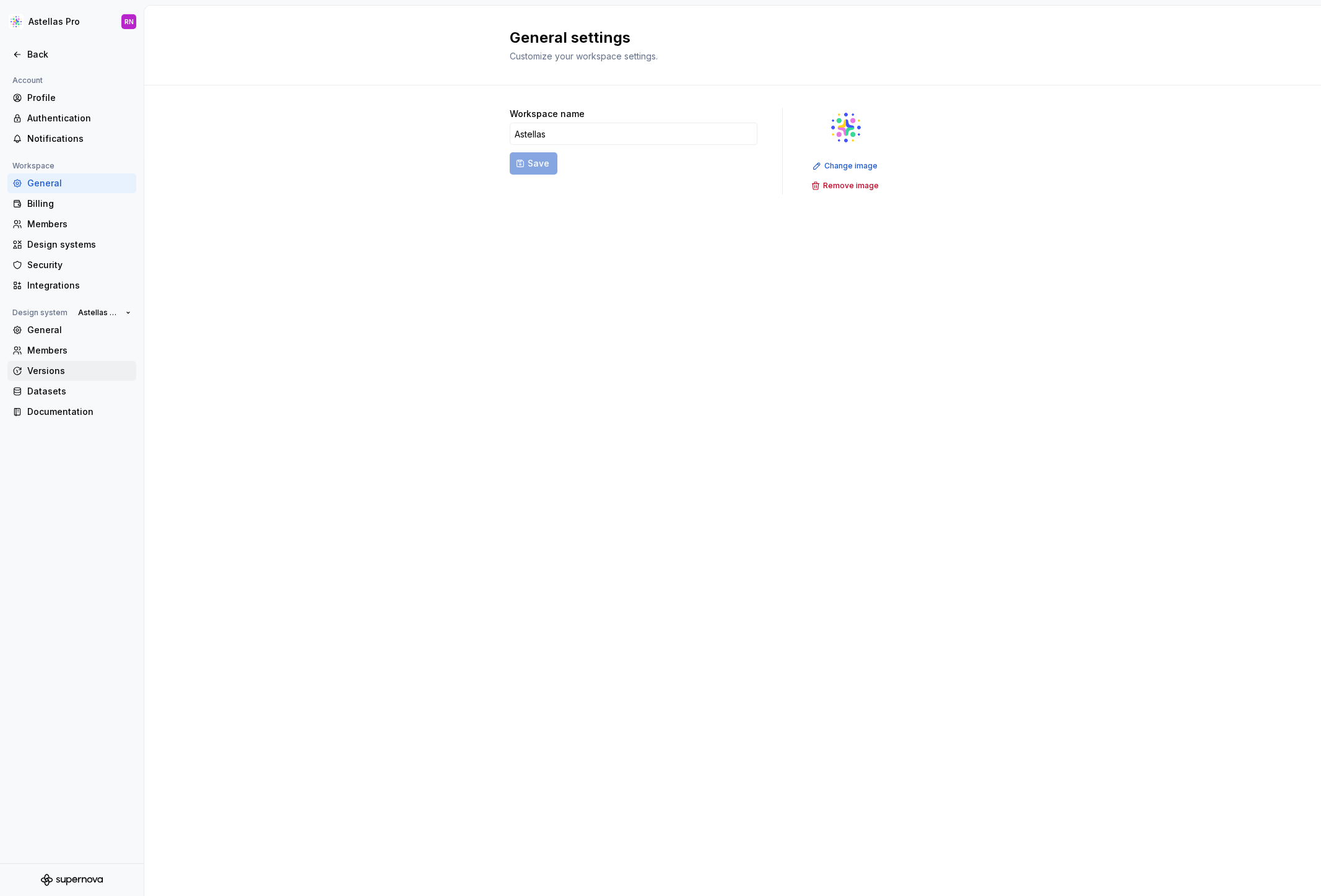
click at [41, 367] on div "Versions" at bounding box center [79, 371] width 104 height 12
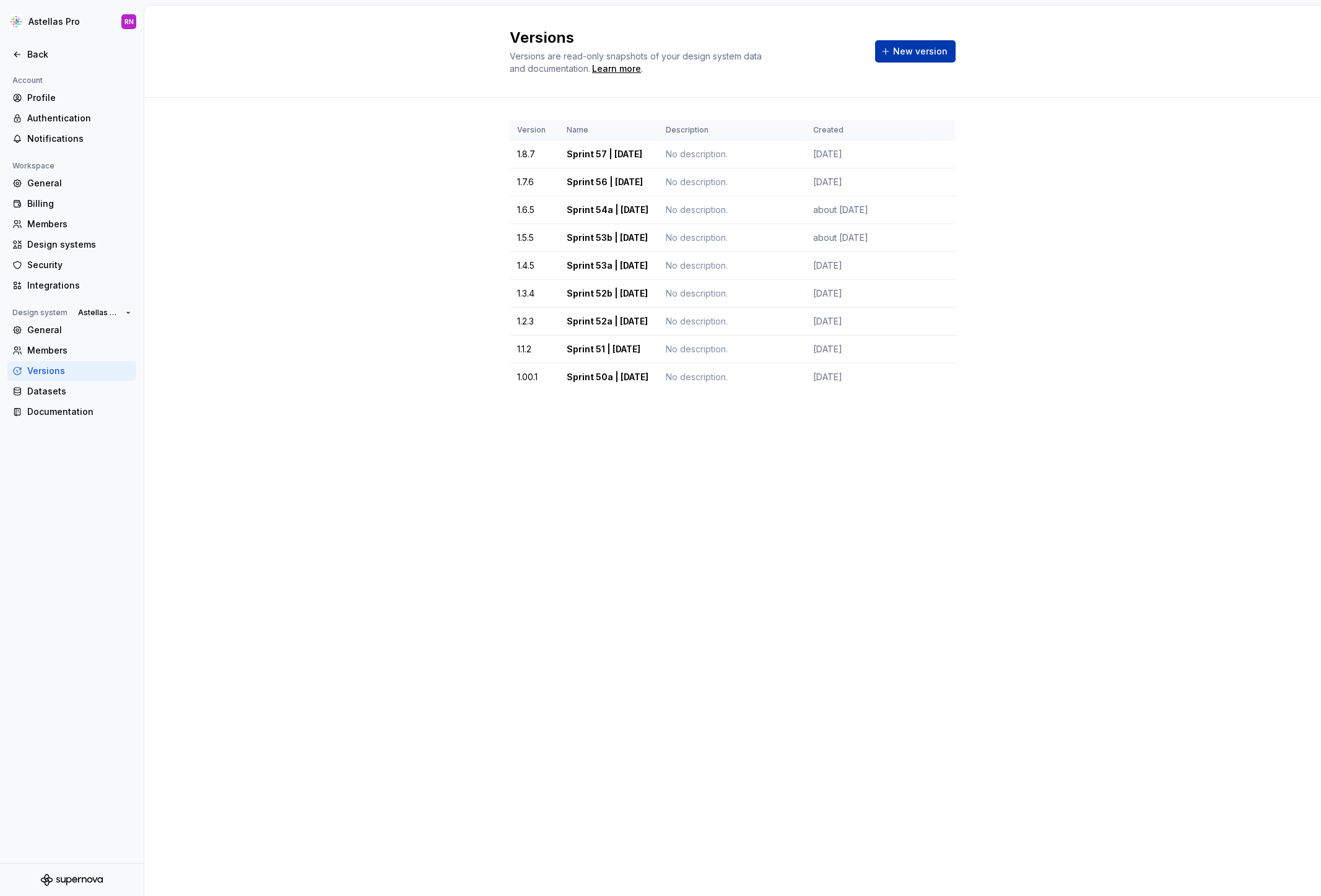
click at [934, 51] on span "New version" at bounding box center [920, 51] width 54 height 12
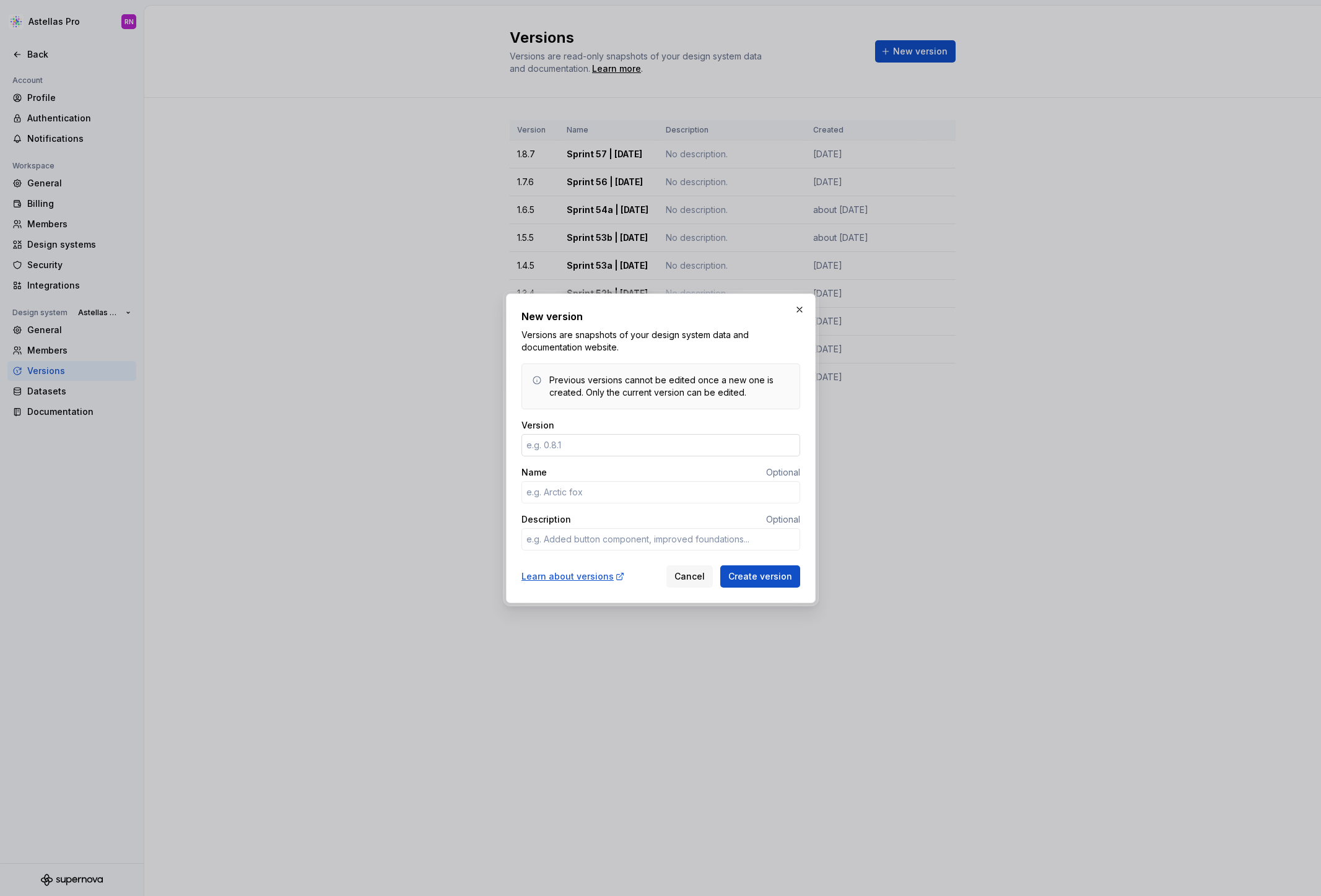
click at [569, 438] on input "Version" at bounding box center [661, 445] width 279 height 22
type textarea "*"
type input "1.9.8"
click at [579, 492] on input "Name" at bounding box center [661, 492] width 279 height 22
type textarea "*"
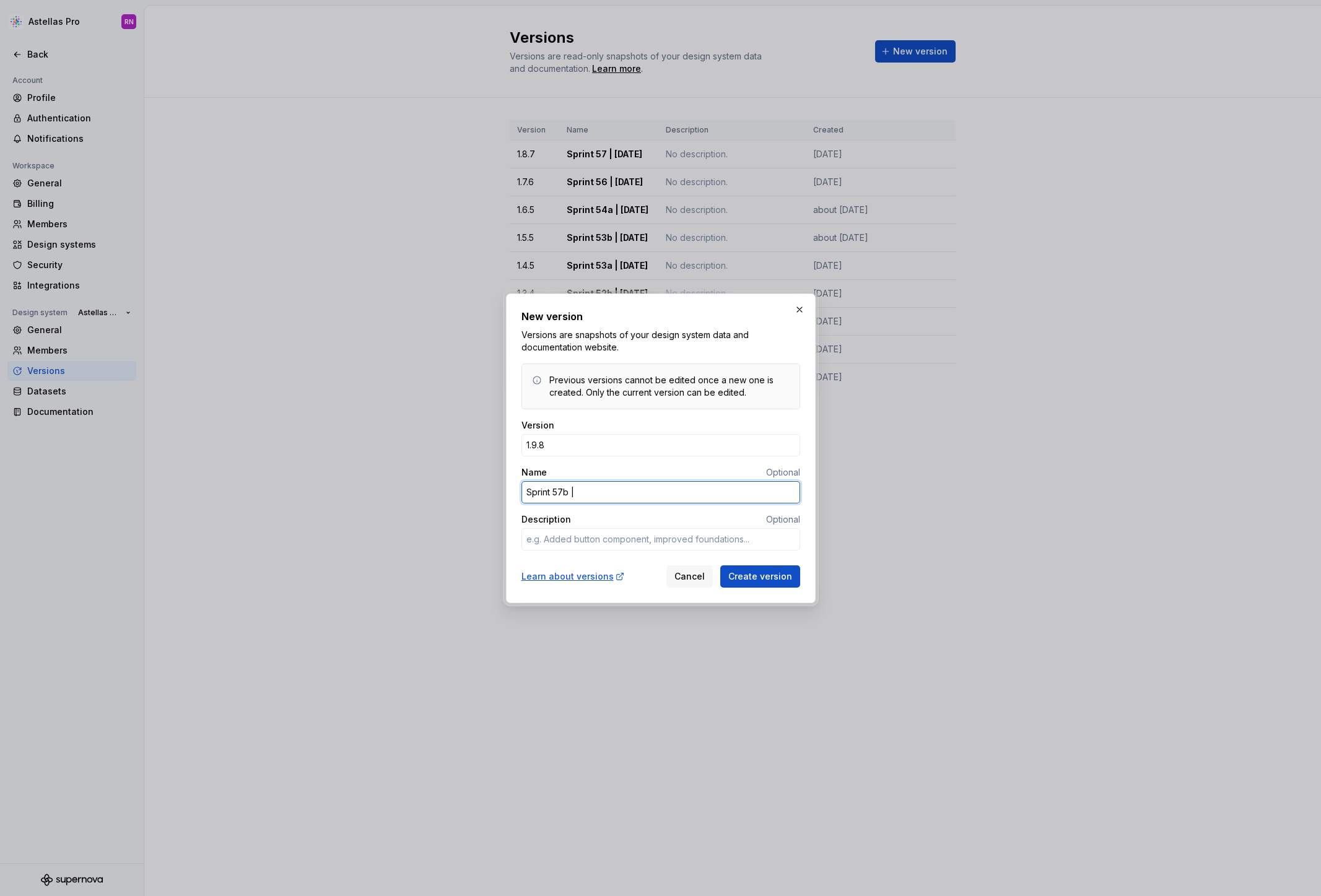
type input "Sprint 57b |"
type textarea "*"
type input "Sprint 57b | August 15th"
click at [767, 577] on span "Create version" at bounding box center [761, 576] width 64 height 12
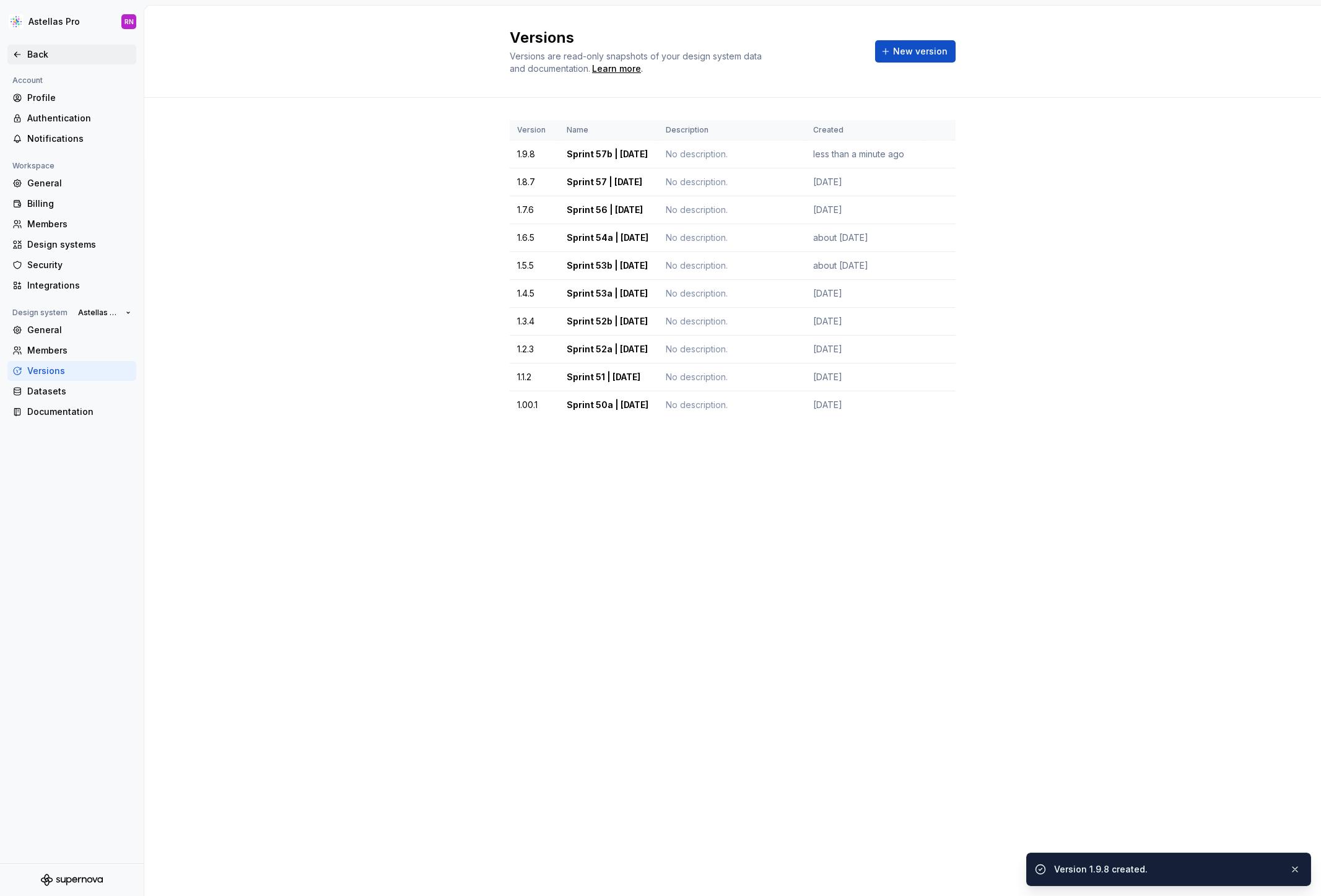
click at [35, 52] on div "Back" at bounding box center [79, 54] width 104 height 12
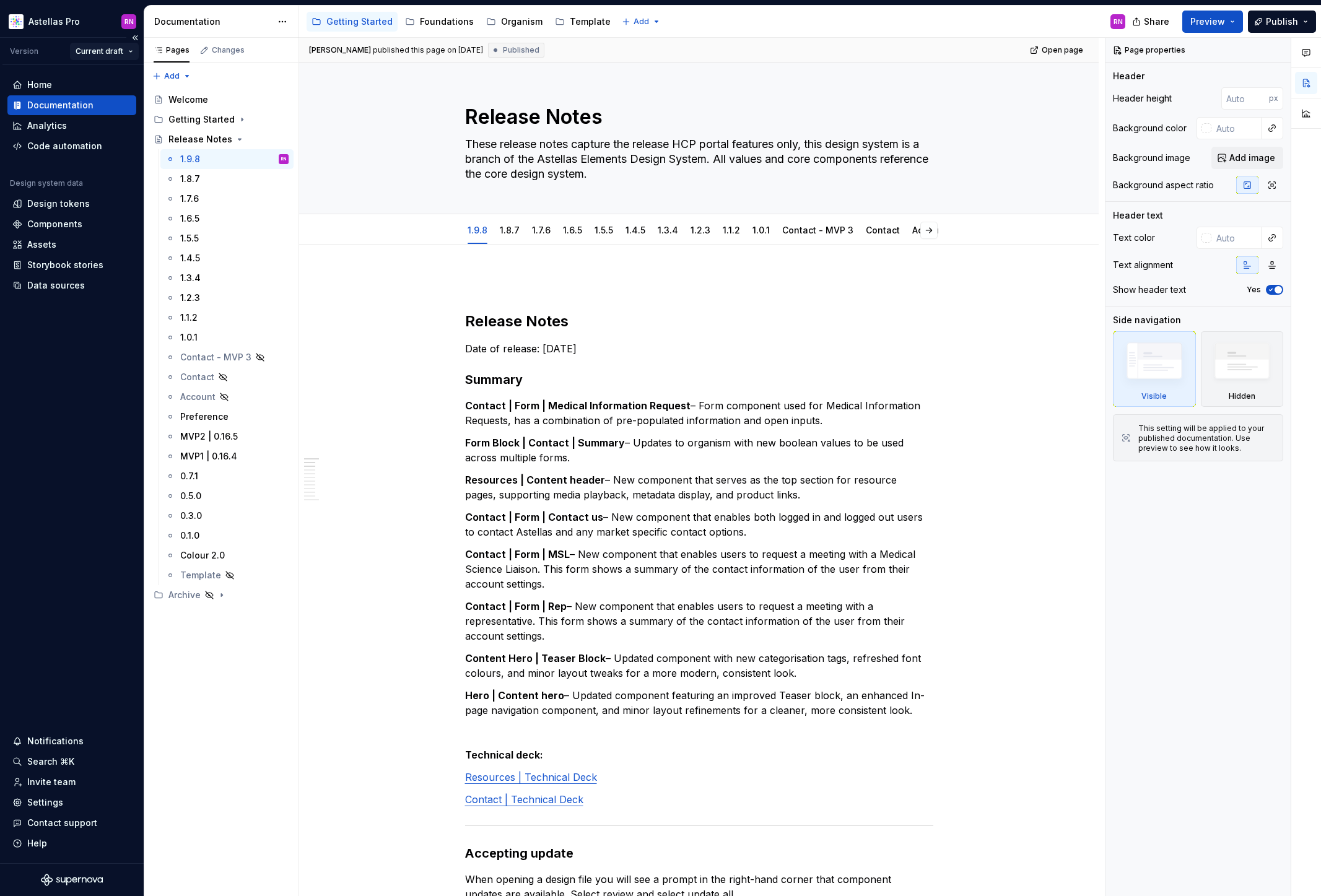
click at [121, 50] on html "Astellas Pro RN Version Current draft Home Documentation Analytics Code automat…" at bounding box center [660, 448] width 1321 height 896
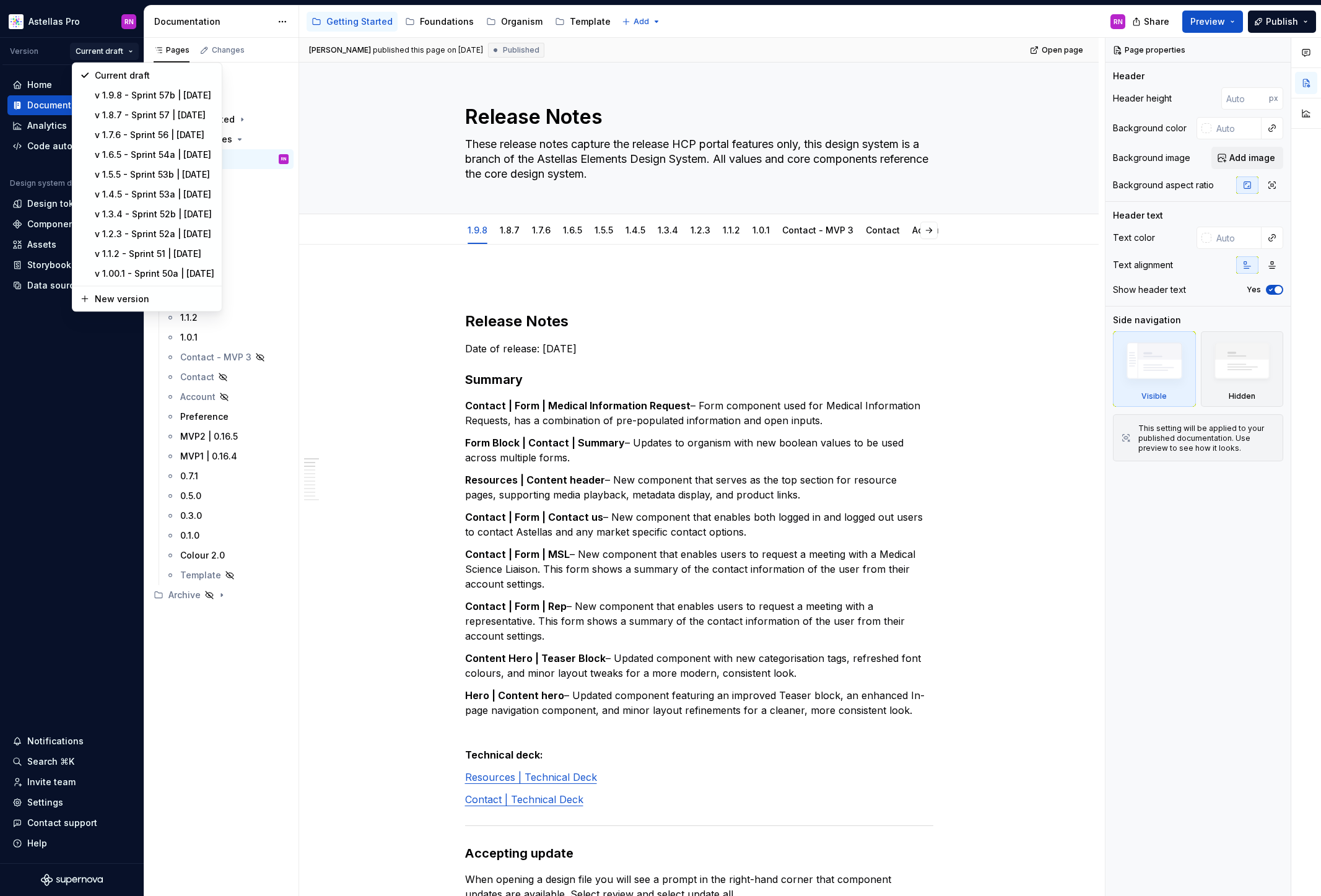
click at [389, 371] on html "Astellas Pro RN Version Current draft Home Documentation Analytics Code automat…" at bounding box center [660, 448] width 1321 height 896
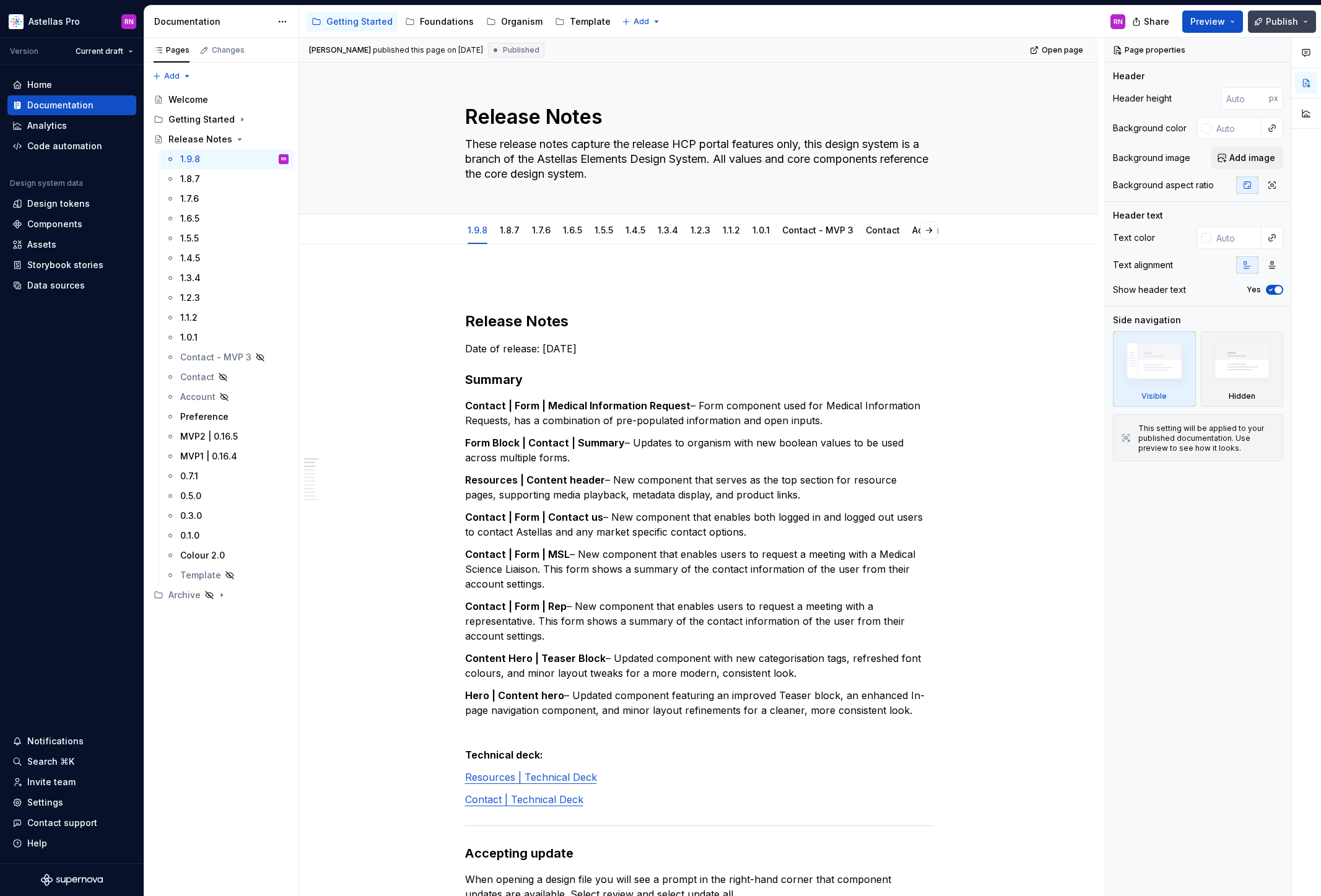
click at [1306, 16] on button "Publish" at bounding box center [1282, 21] width 68 height 22
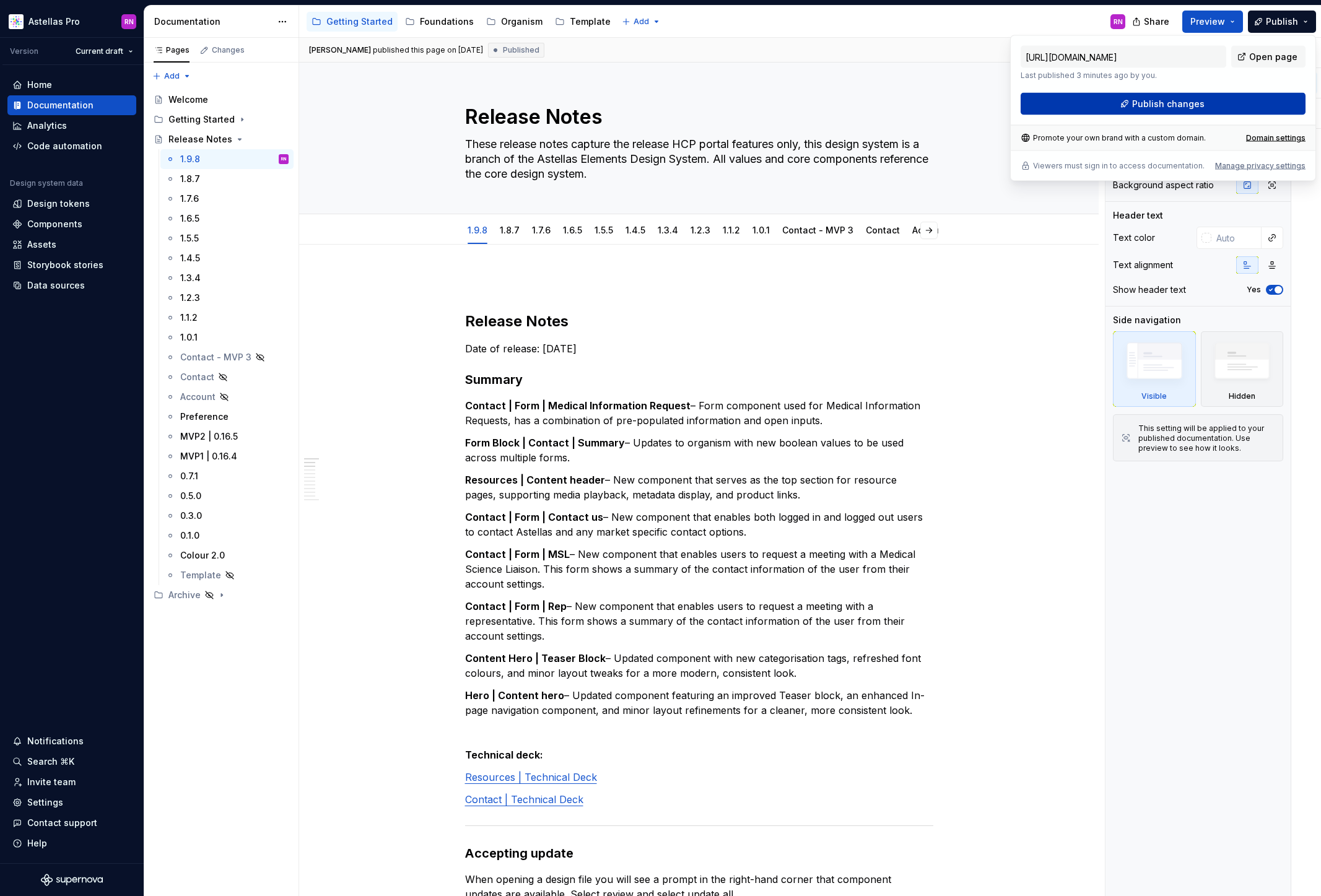
click at [1181, 105] on span "Publish changes" at bounding box center [1168, 104] width 72 height 12
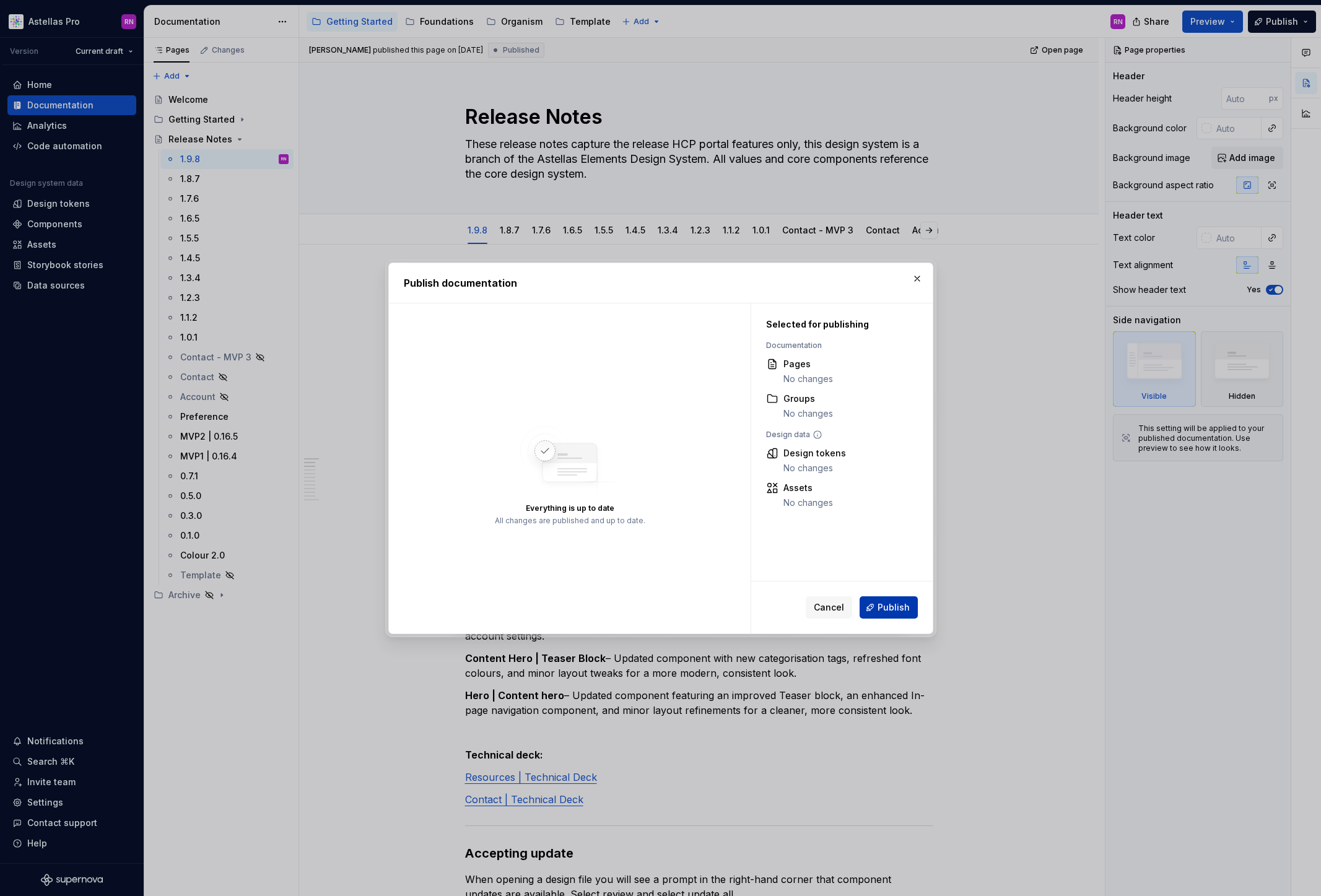
click at [896, 609] on span "Publish" at bounding box center [893, 607] width 32 height 12
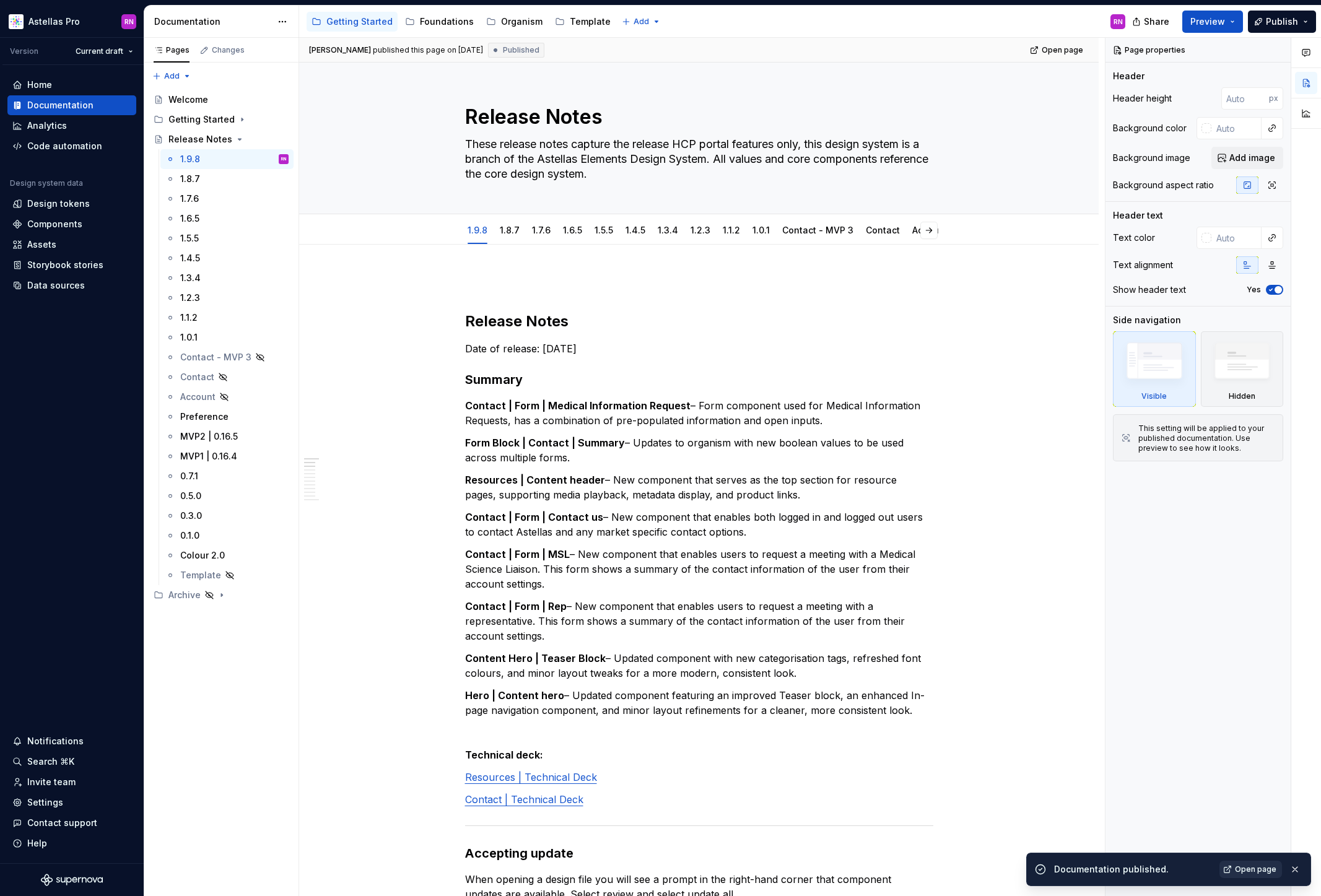
click at [1262, 871] on span "Open page" at bounding box center [1255, 870] width 42 height 10
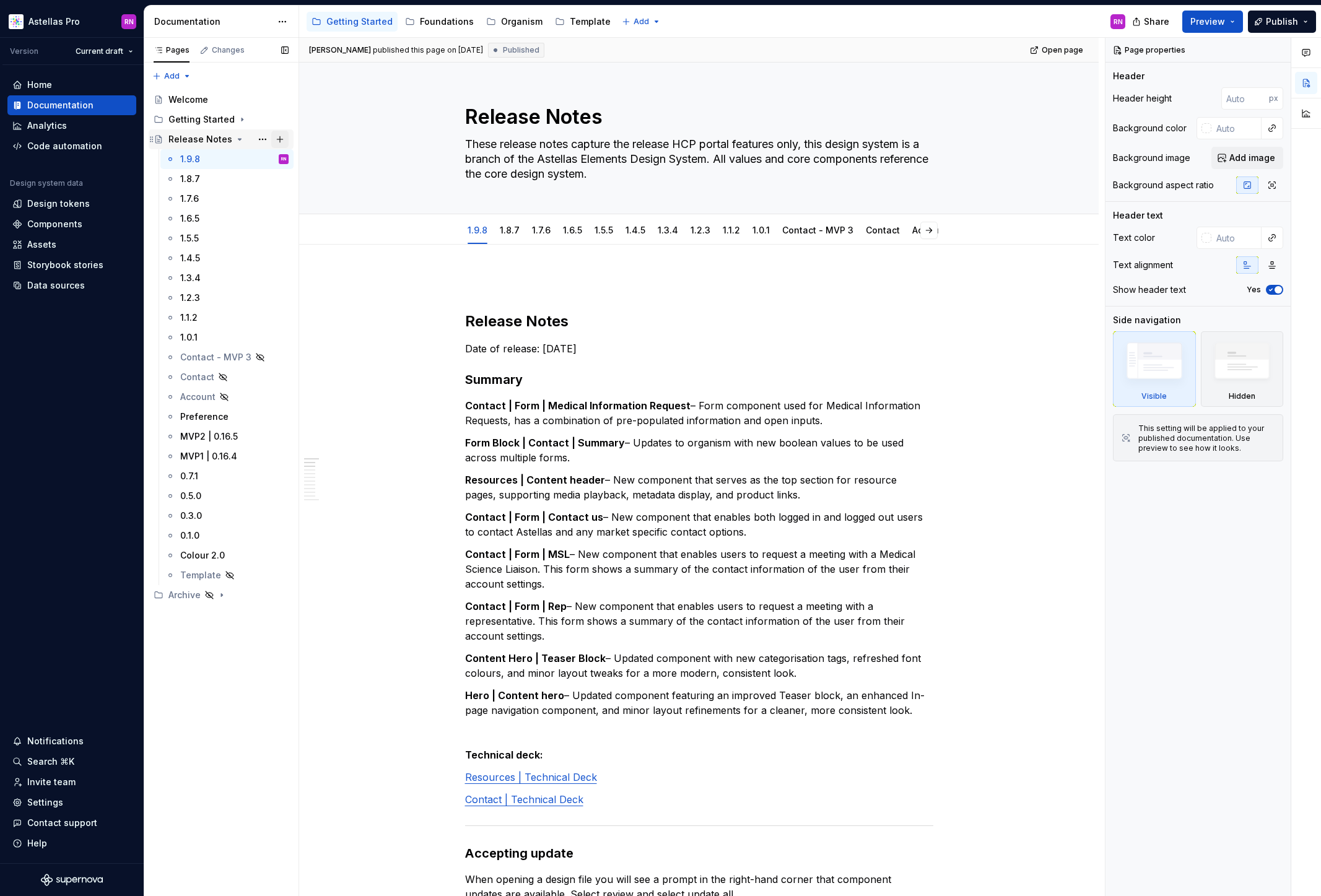
click at [278, 137] on button "Page tree" at bounding box center [279, 139] width 17 height 17
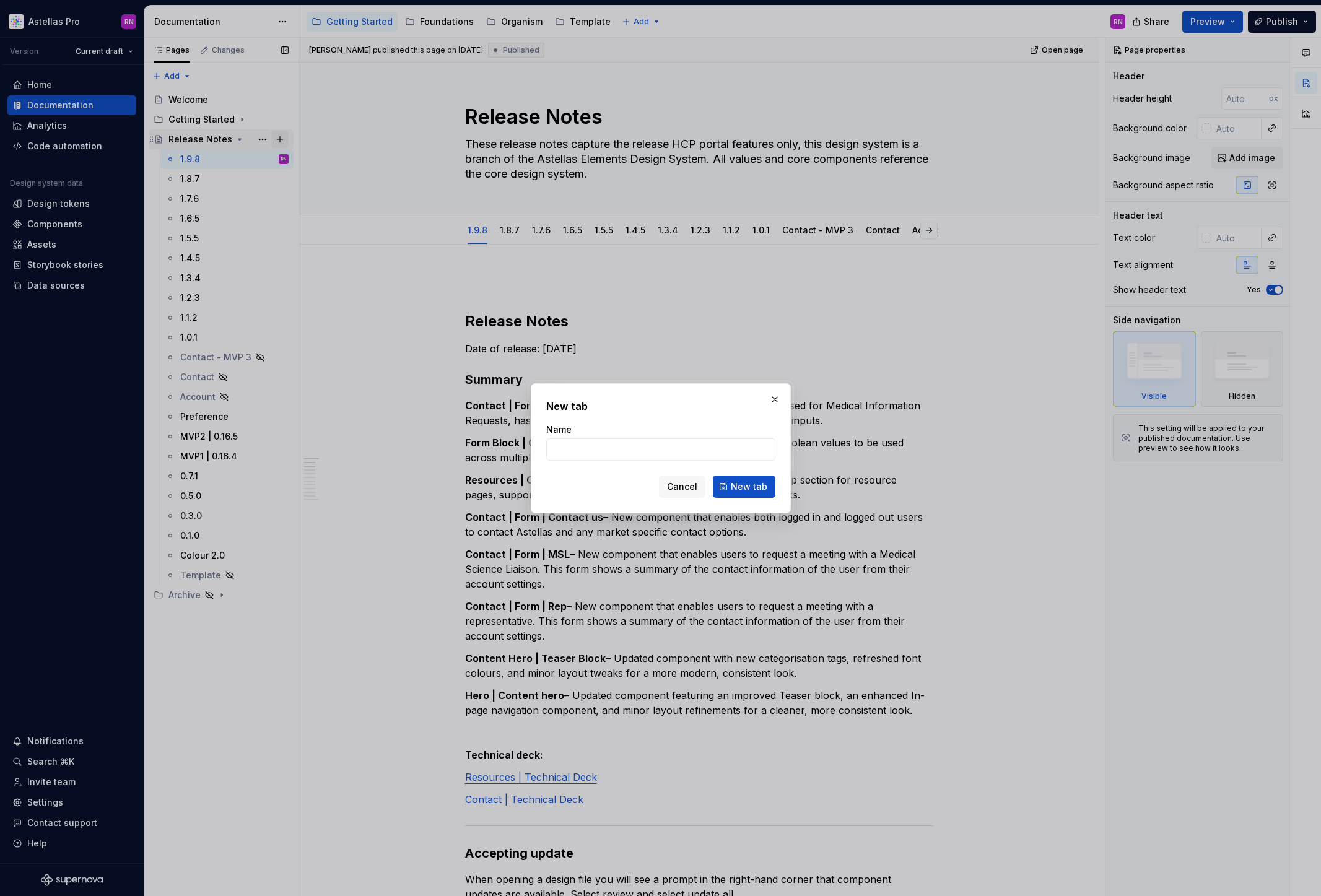
type textarea "*"
type input "WIP"
click at [755, 488] on span "New tab" at bounding box center [748, 486] width 36 height 12
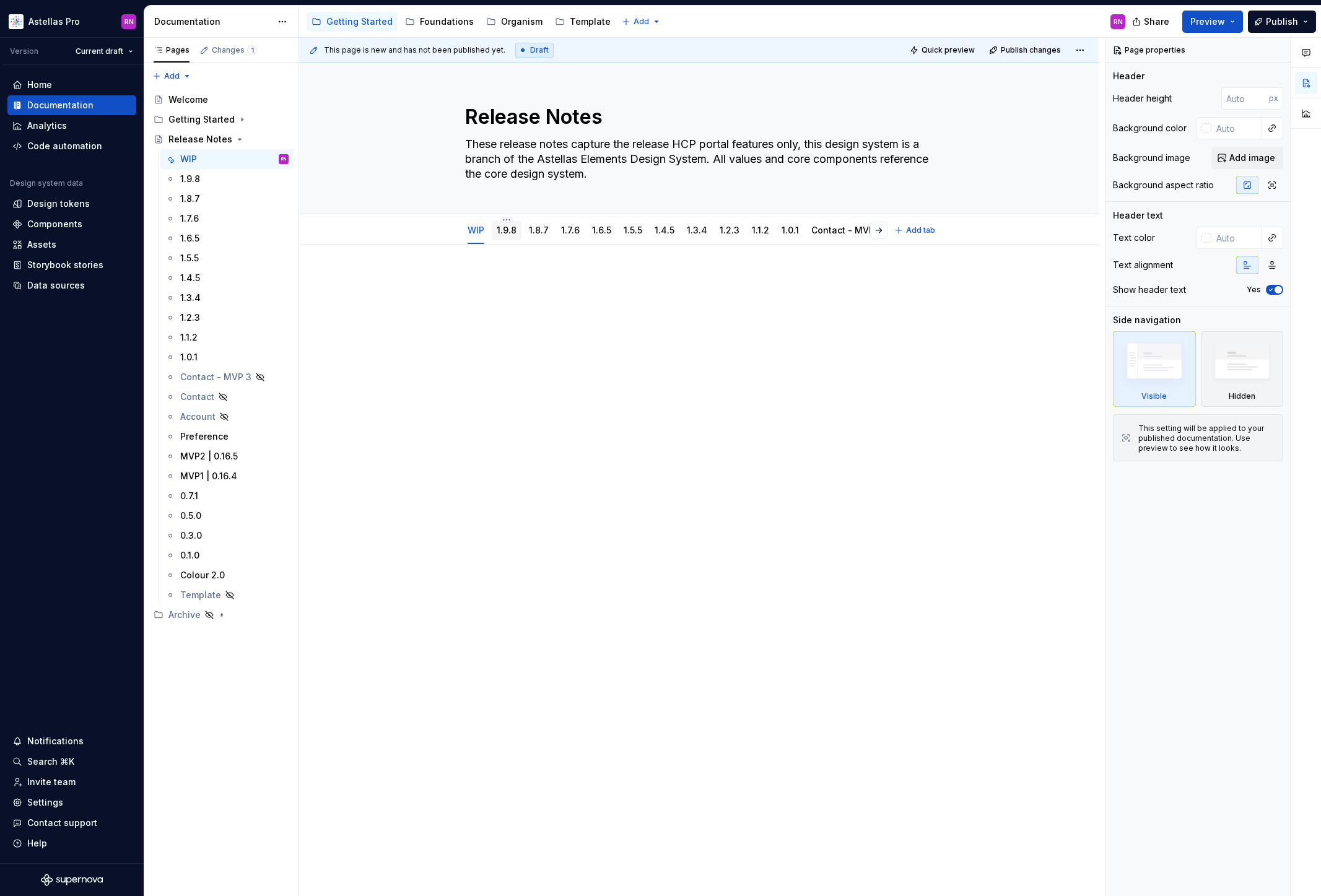
click at [500, 228] on link "1.9.8" at bounding box center [506, 230] width 20 height 10
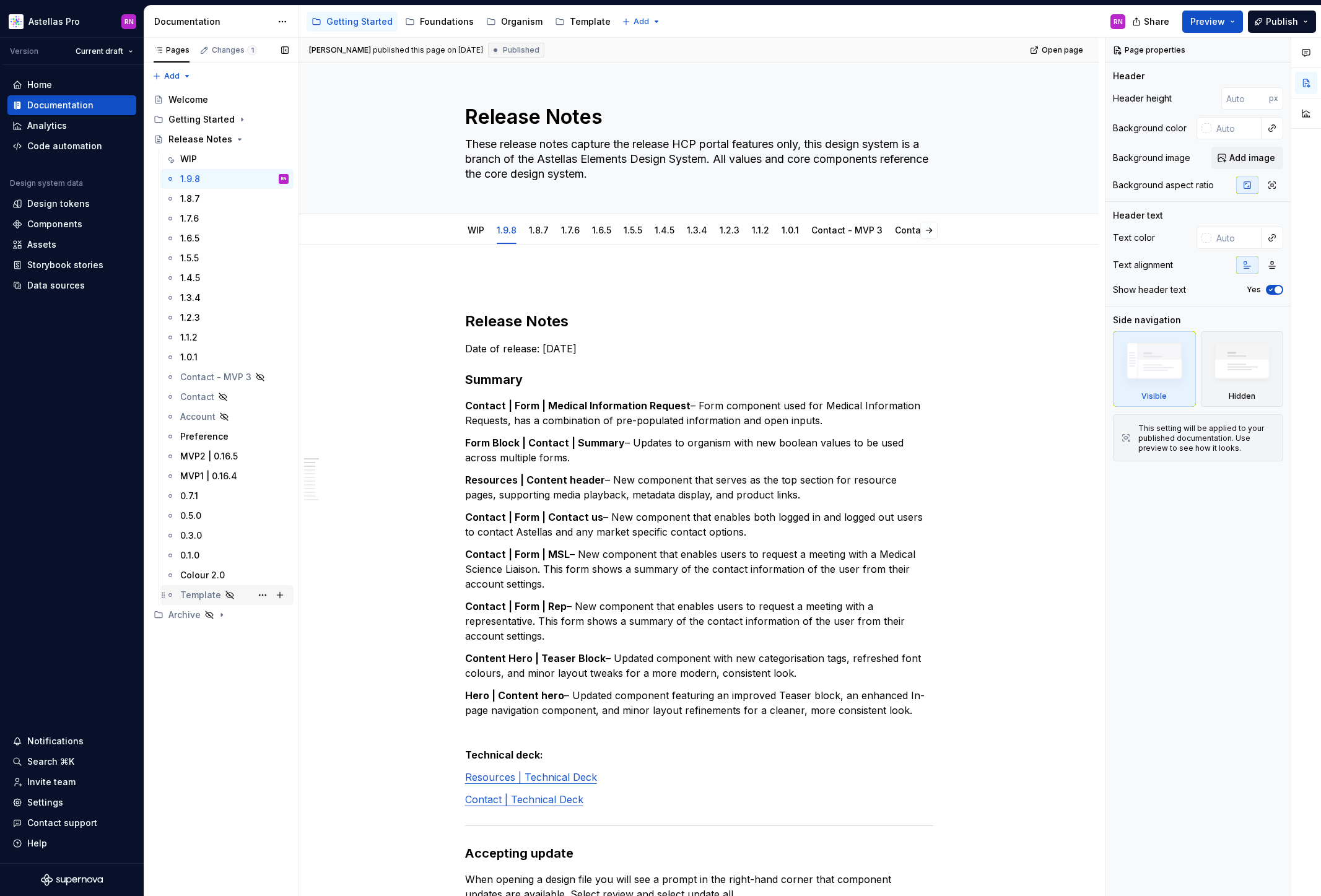
click at [205, 596] on div "Template" at bounding box center [201, 595] width 41 height 12
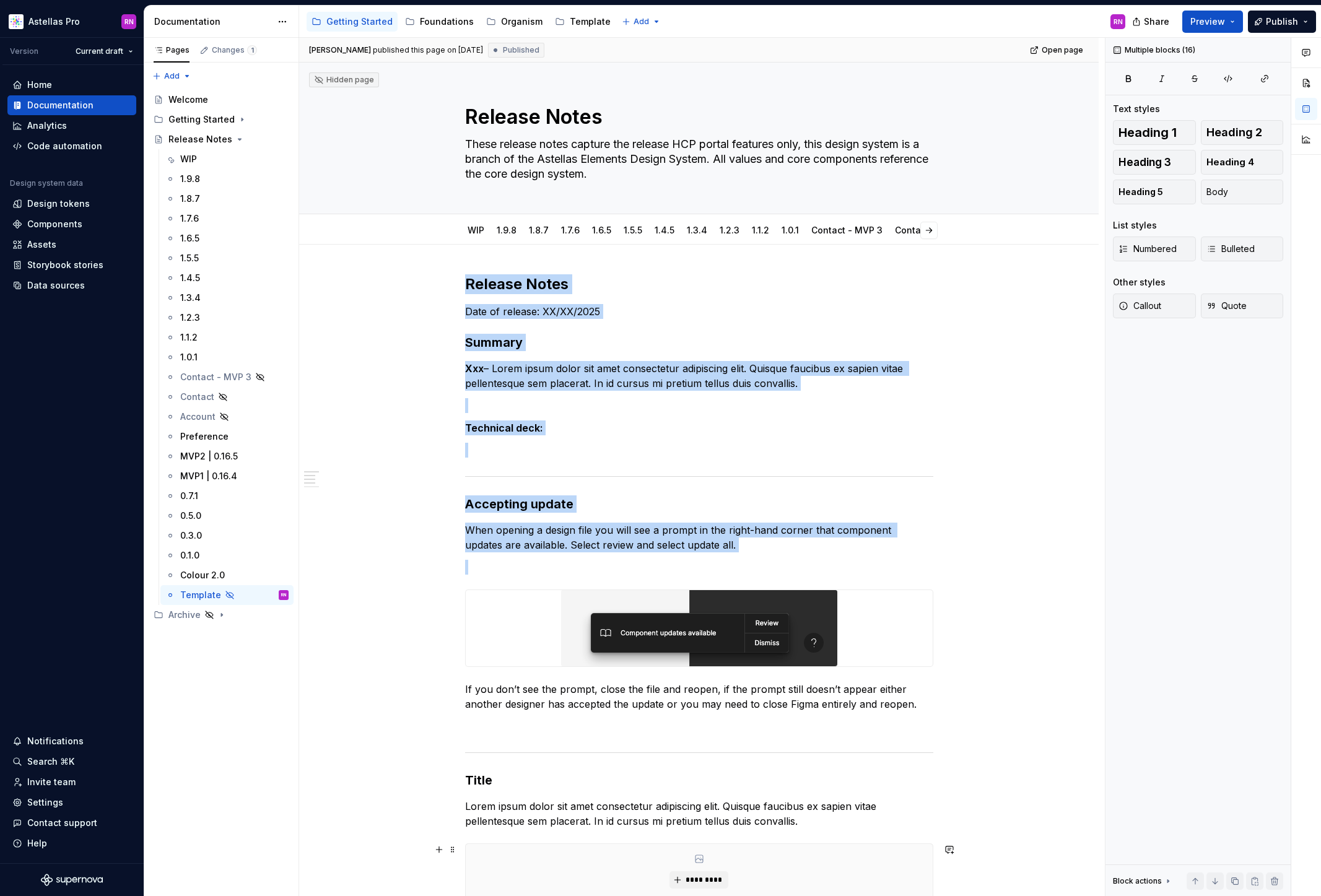
scroll to position [609, 0]
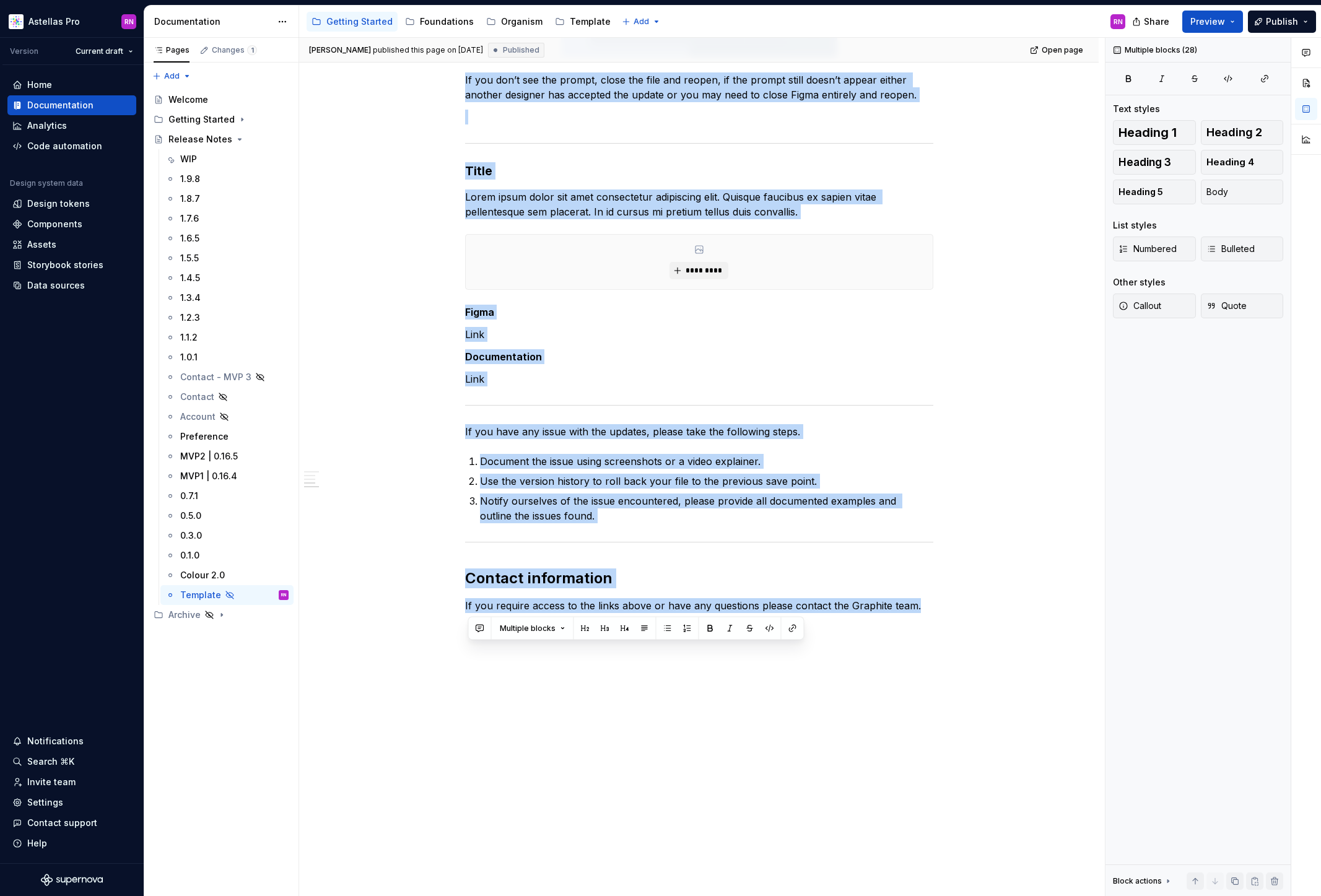
drag, startPoint x: 469, startPoint y: 282, endPoint x: 914, endPoint y: 626, distance: 562.5
click at [914, 626] on div "Release Notes Date of release: XX/XX/2025 Summary Xxx – Lorem ipsum dolor sit a…" at bounding box center [699, 146] width 468 height 963
copy div "Release Notes Date of release: XX/XX/2025 Summary Xxx – Lorem ipsum dolor sit a…"
click at [794, 708] on div "Release Notes Date of release: XX/XX/2025 Summary Xxx – Lorem ipsum dolor sit a…" at bounding box center [699, 266] width 800 height 1262
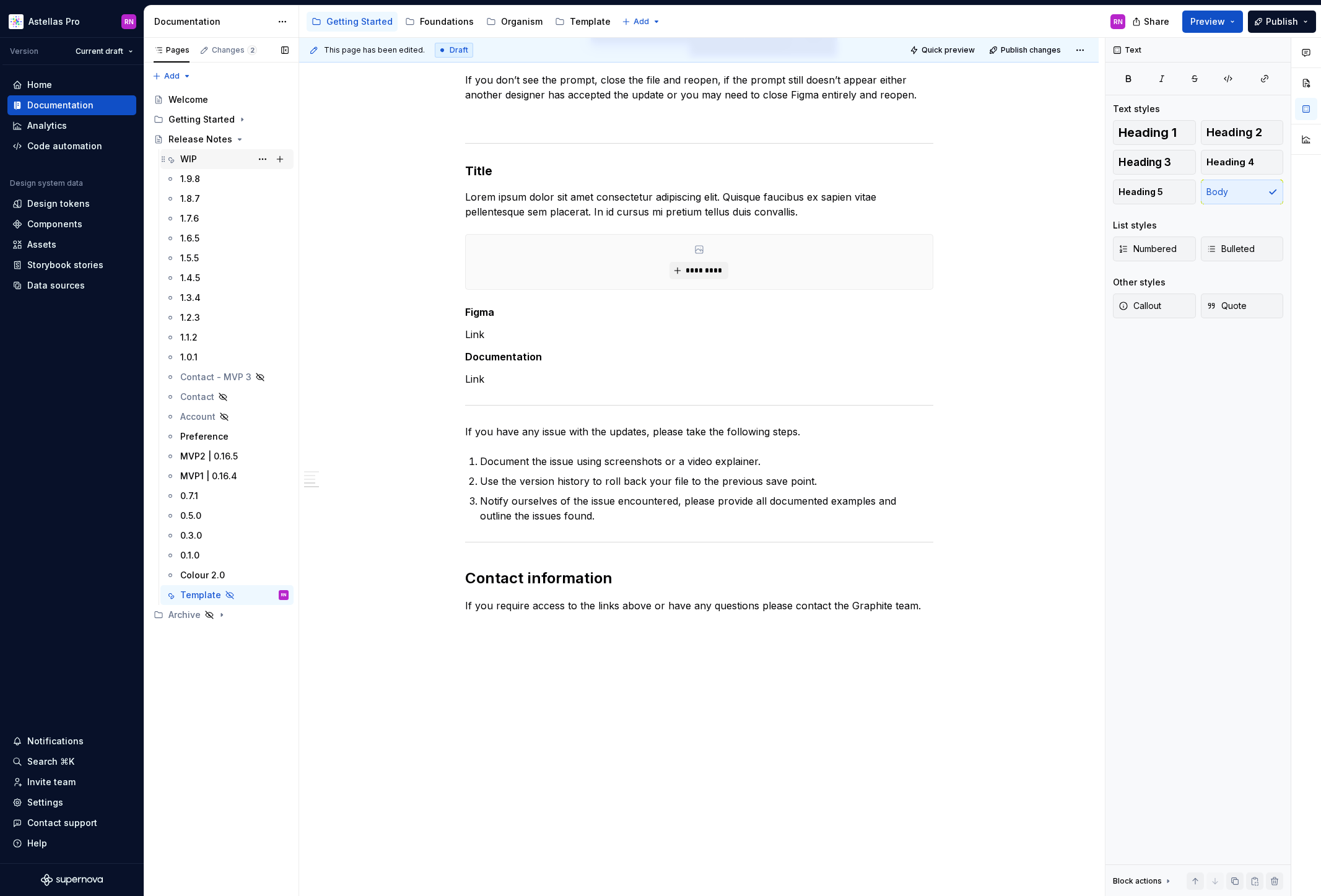
click at [203, 155] on div "WIP" at bounding box center [235, 158] width 109 height 17
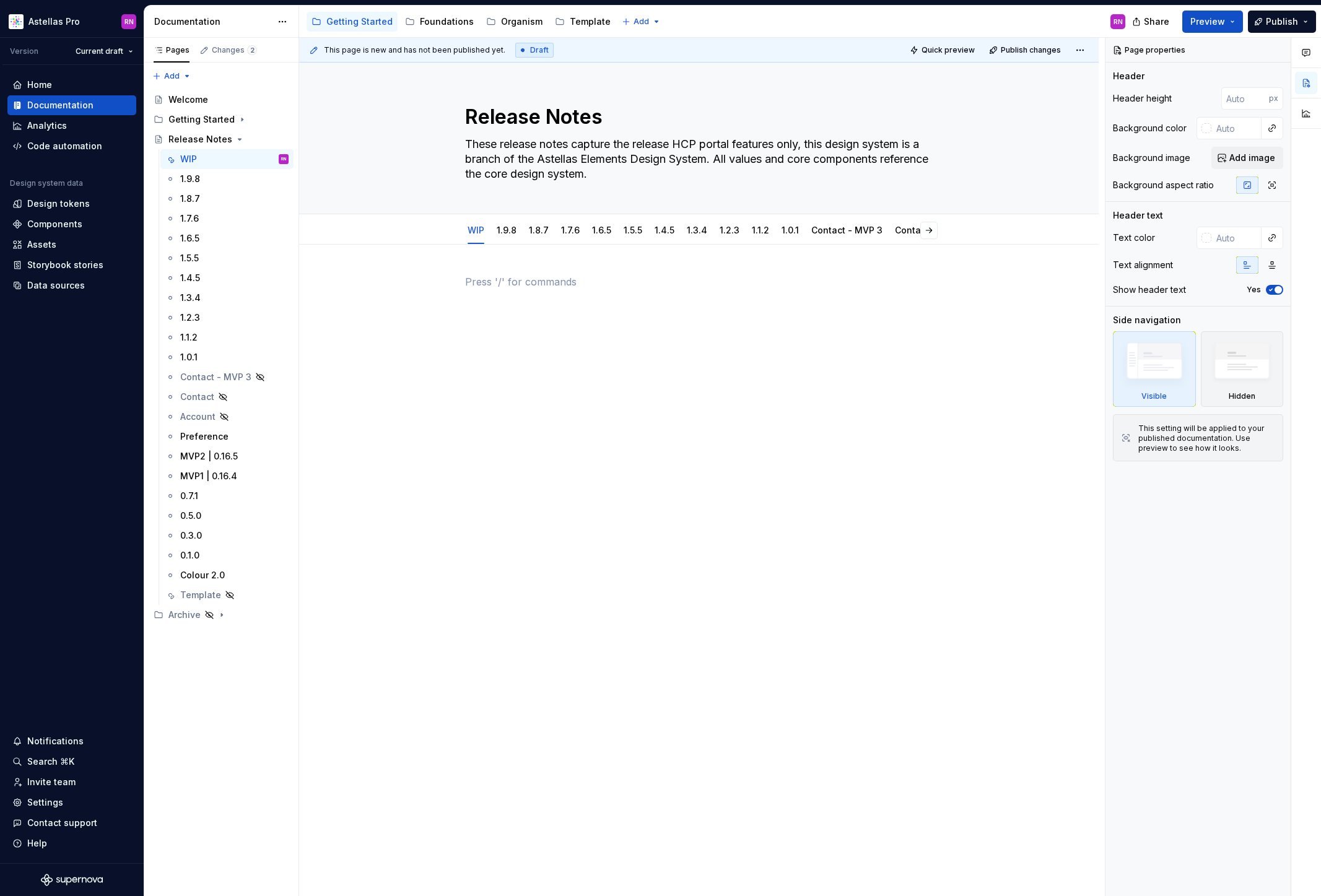
click at [506, 284] on p at bounding box center [699, 281] width 468 height 15
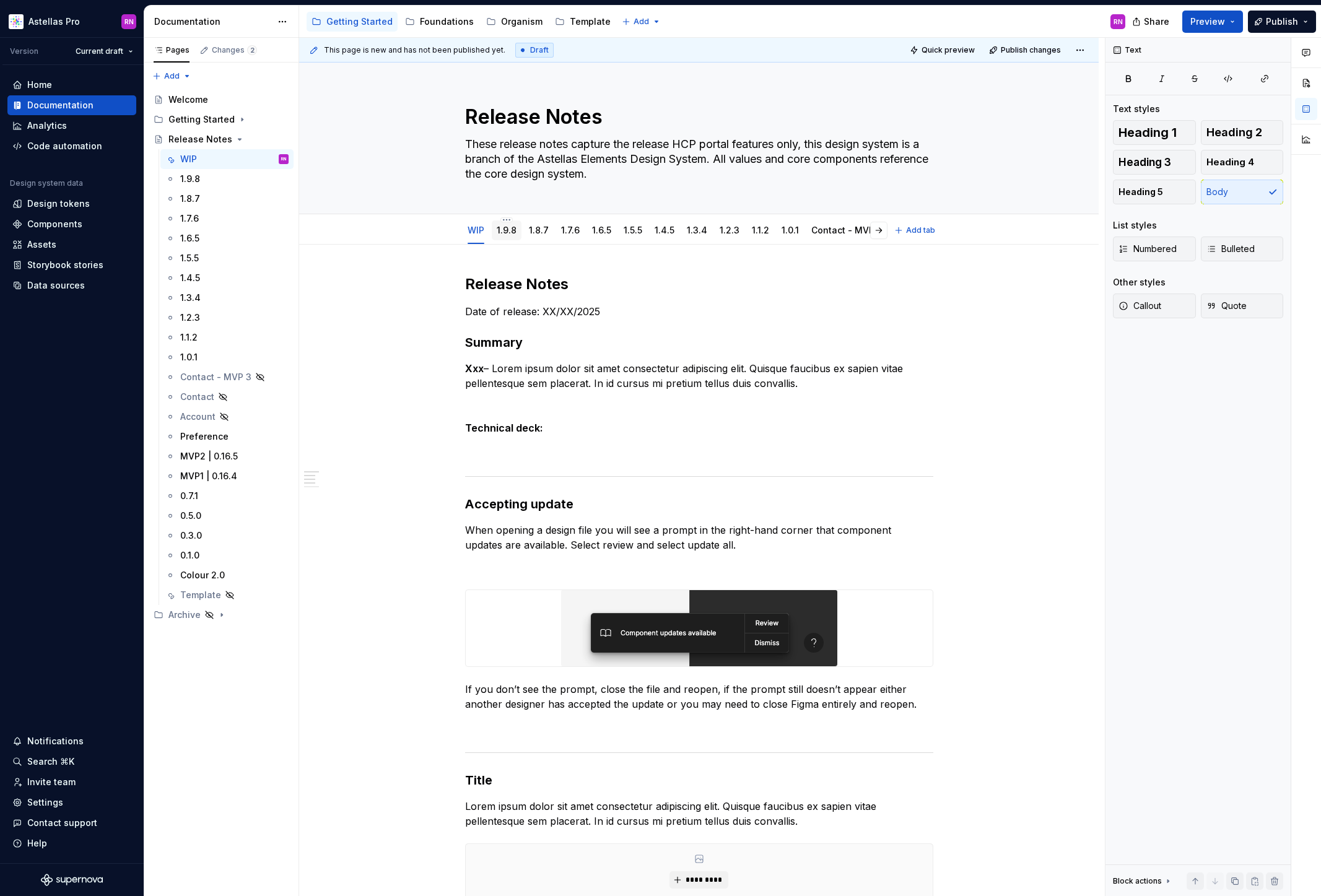
click at [516, 229] on link "1.9.8" at bounding box center [506, 230] width 20 height 10
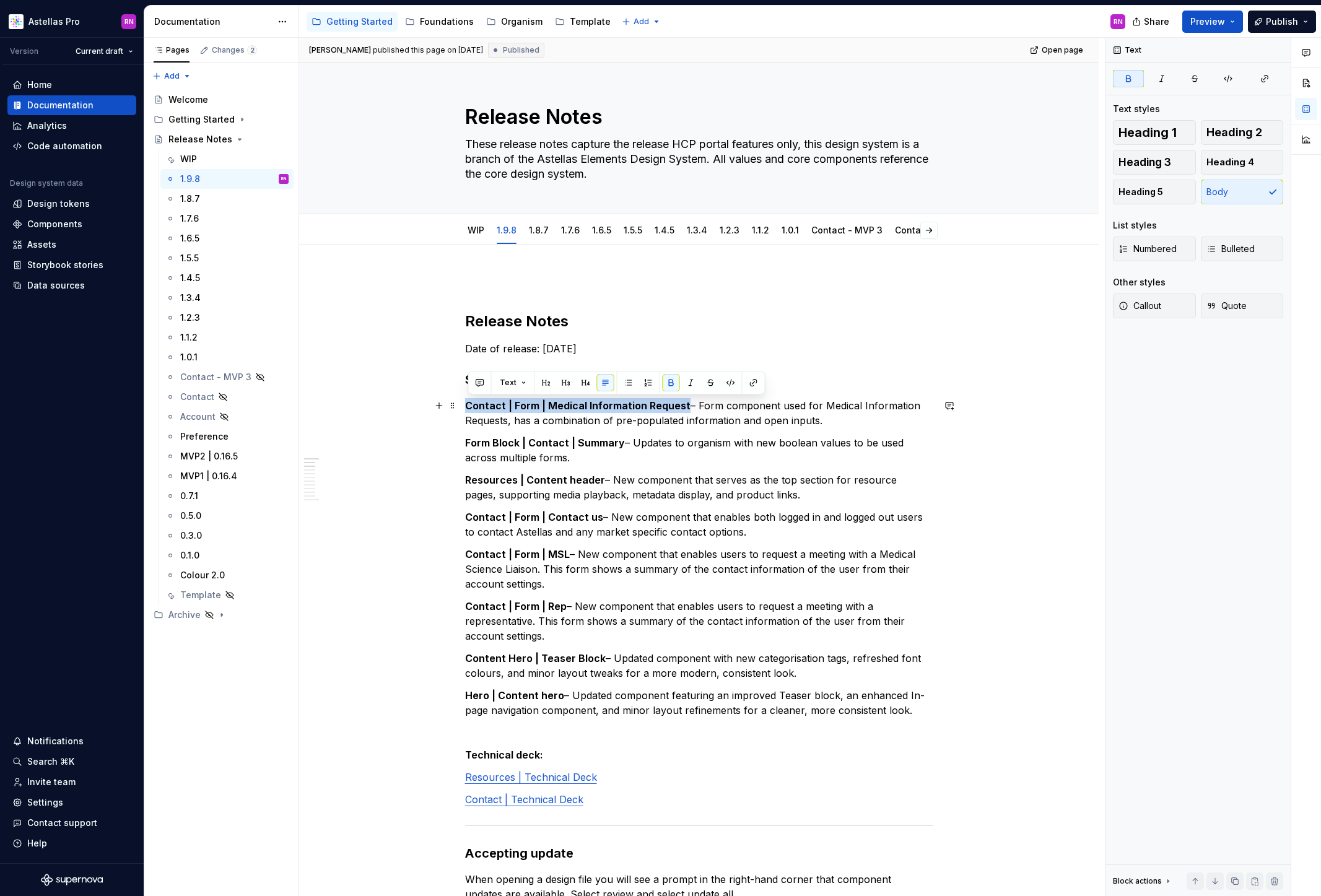
drag, startPoint x: 469, startPoint y: 407, endPoint x: 685, endPoint y: 405, distance: 216.0
click at [685, 405] on strong "Contact | Form | Medical Information Request" at bounding box center [578, 405] width 226 height 12
copy strong "Contact | Form | Medical Information Request"
type textarea "*"
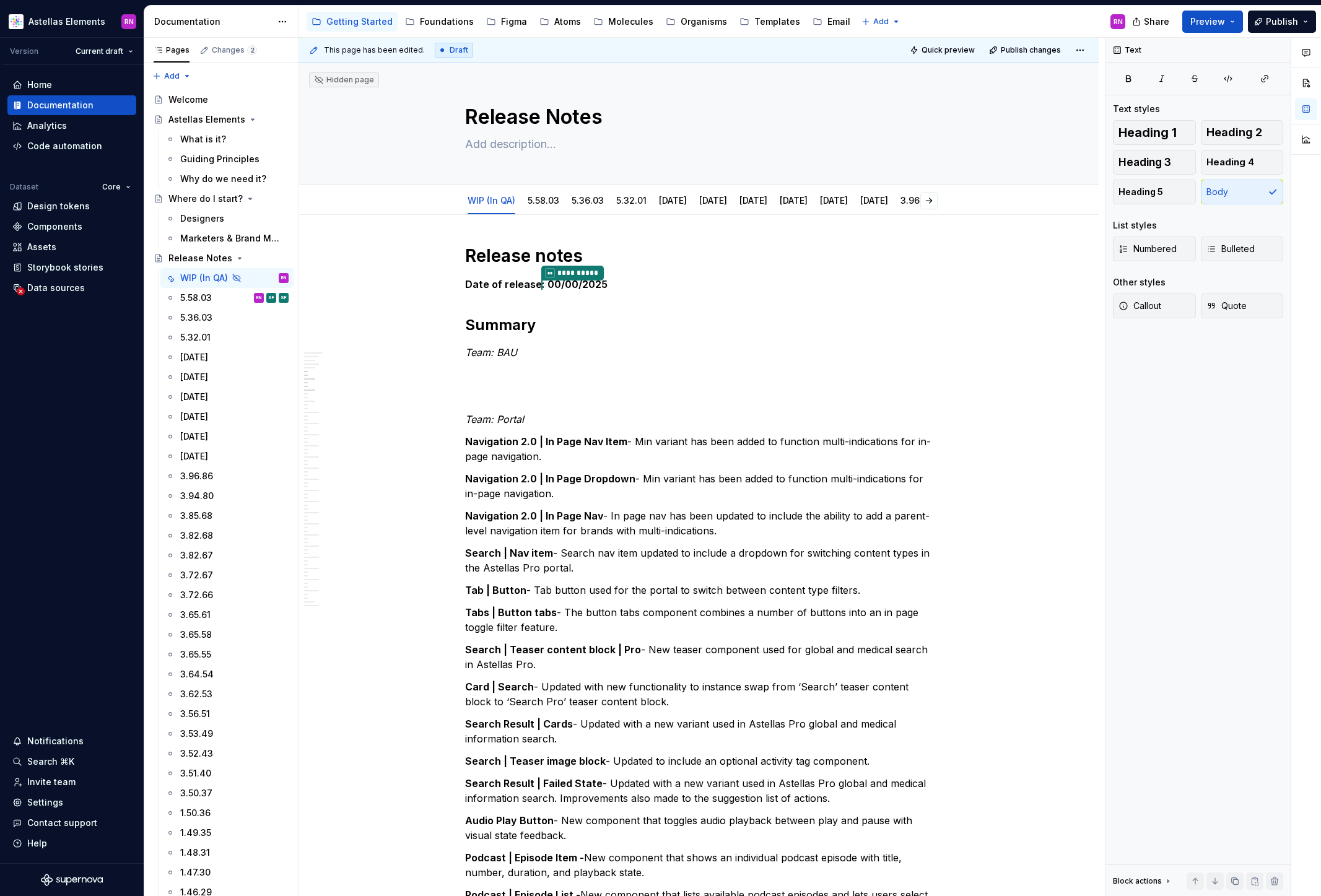
scroll to position [1630, 0]
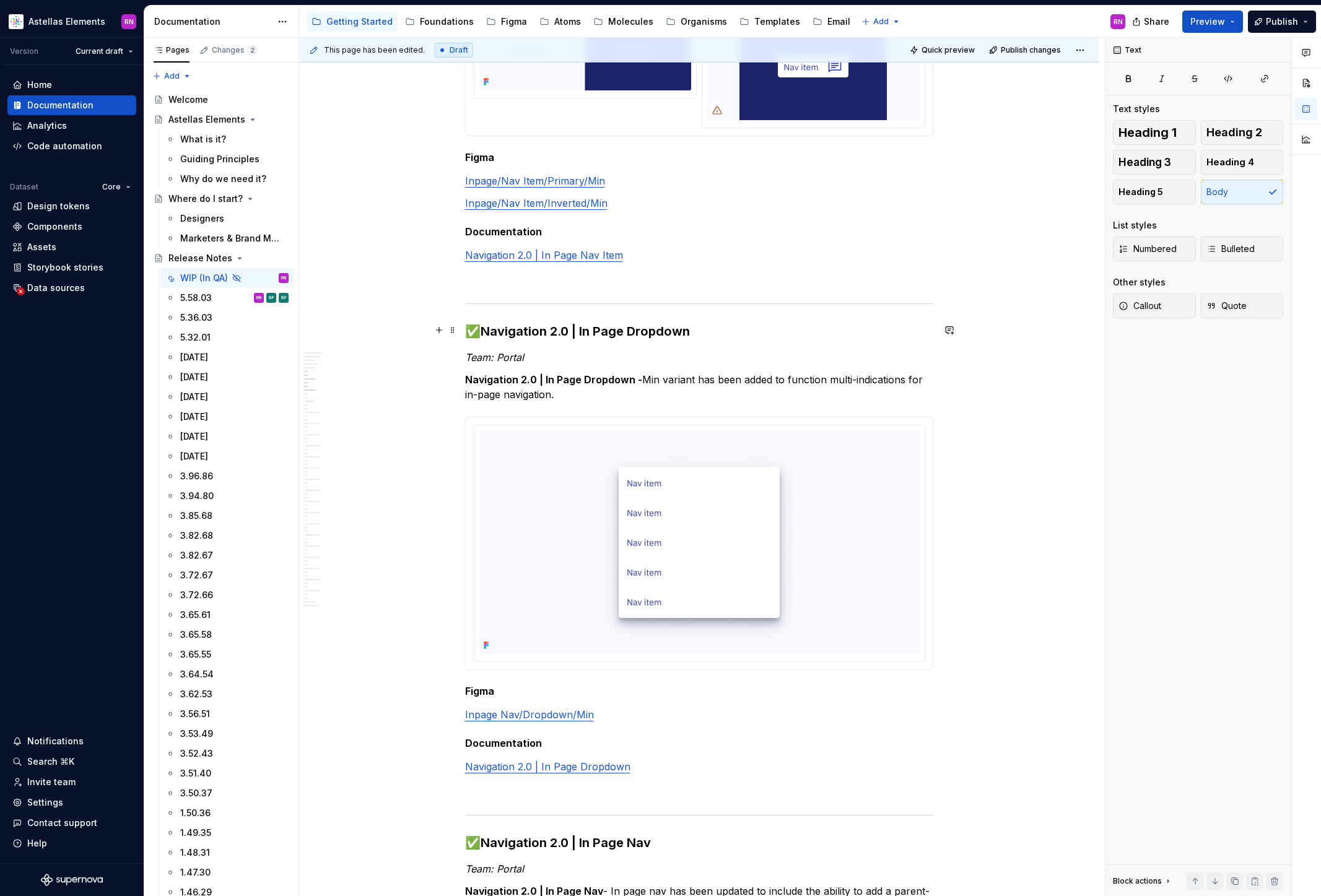
type textarea "*"
